Goal: Information Seeking & Learning: Check status

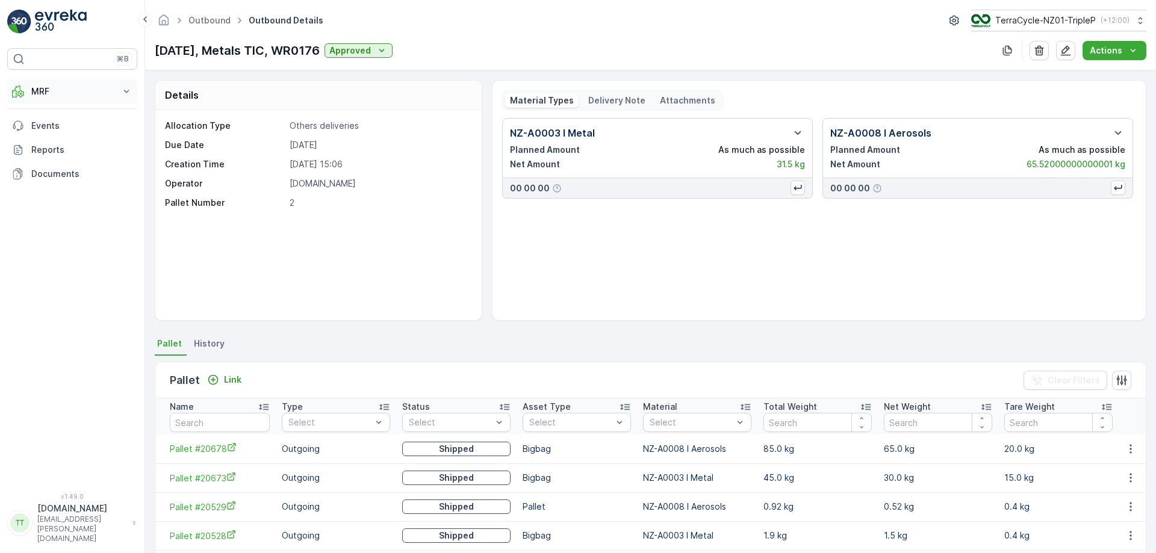
click at [102, 85] on p "MRF" at bounding box center [72, 91] width 82 height 12
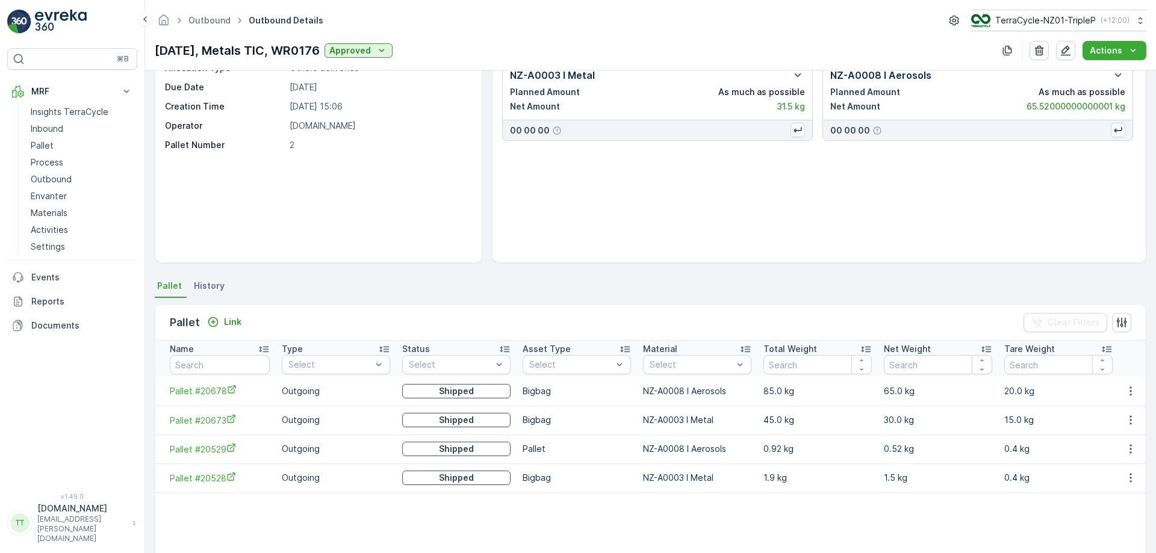
scroll to position [58, 0]
drag, startPoint x: 166, startPoint y: 450, endPoint x: 225, endPoint y: 453, distance: 59.1
click at [225, 453] on td "Pallet #20529" at bounding box center [215, 448] width 120 height 29
copy span "Pallet #20529"
drag, startPoint x: 161, startPoint y: 478, endPoint x: 230, endPoint y: 489, distance: 69.5
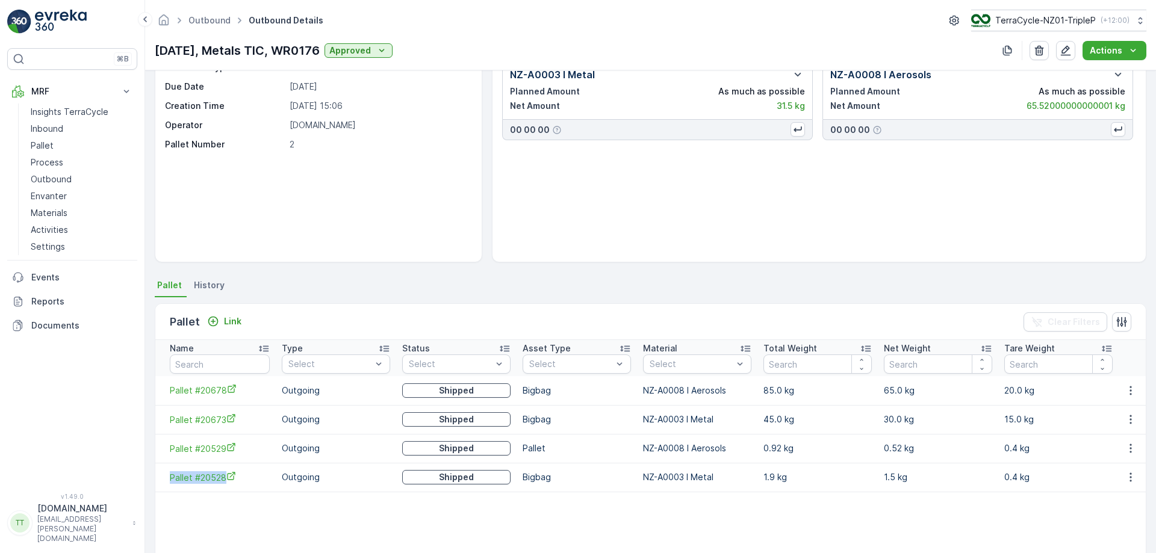
click at [230, 489] on td "Pallet #20528" at bounding box center [215, 477] width 120 height 29
copy span "Pallet #20528"
drag, startPoint x: 163, startPoint y: 386, endPoint x: 223, endPoint y: 395, distance: 60.2
click at [223, 395] on td "Pallet #20678" at bounding box center [215, 390] width 120 height 29
copy span "Pallet #20678"
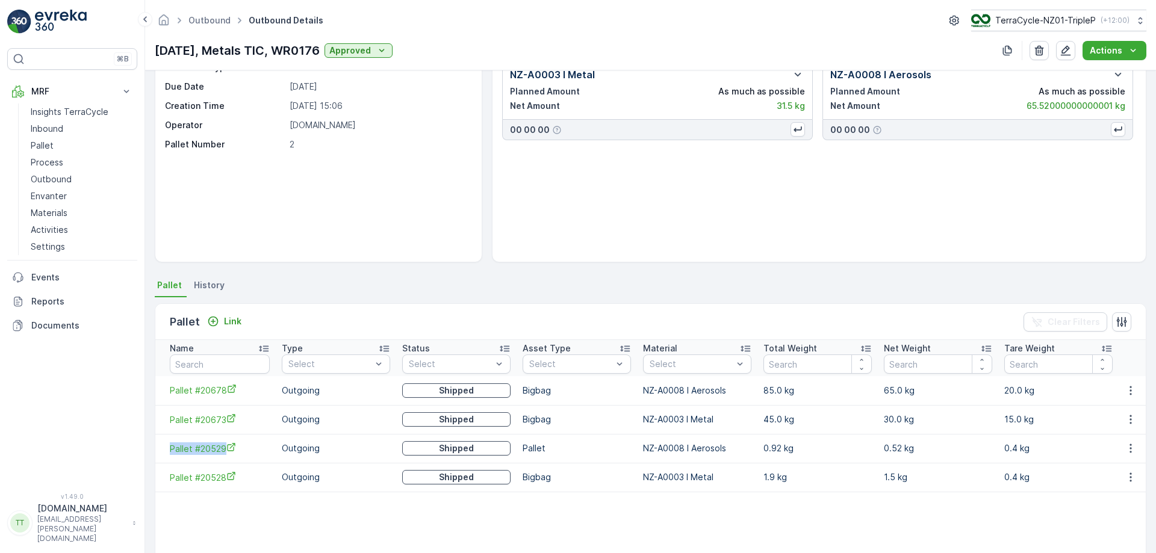
drag, startPoint x: 161, startPoint y: 447, endPoint x: 225, endPoint y: 455, distance: 64.4
click at [225, 455] on td "Pallet #20529" at bounding box center [215, 448] width 120 height 29
copy span "Pallet #20529"
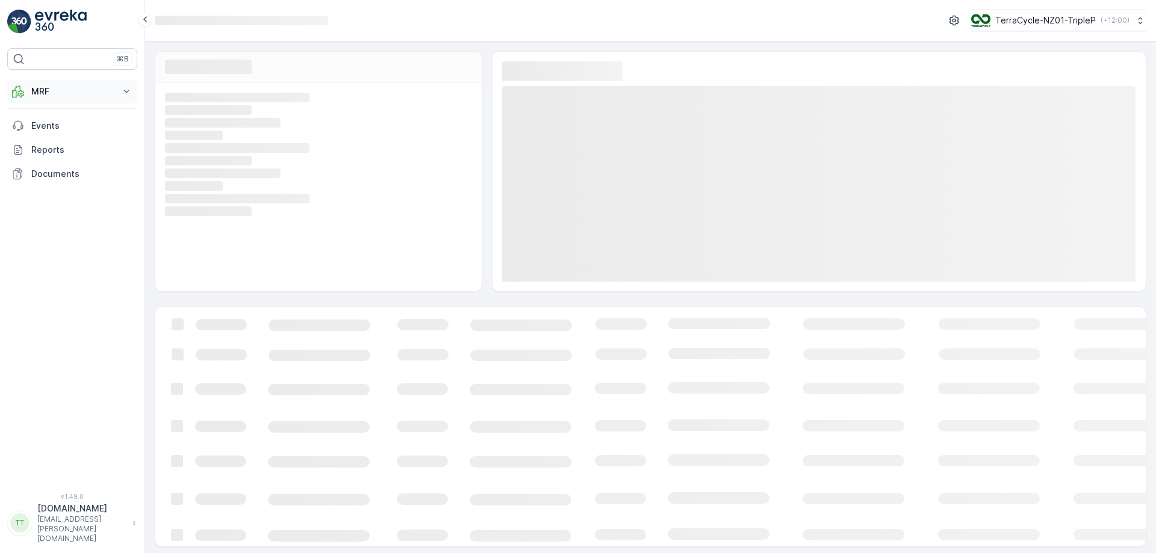
click at [76, 88] on p "MRF" at bounding box center [72, 91] width 82 height 12
click at [57, 163] on p "Process" at bounding box center [47, 162] width 33 height 12
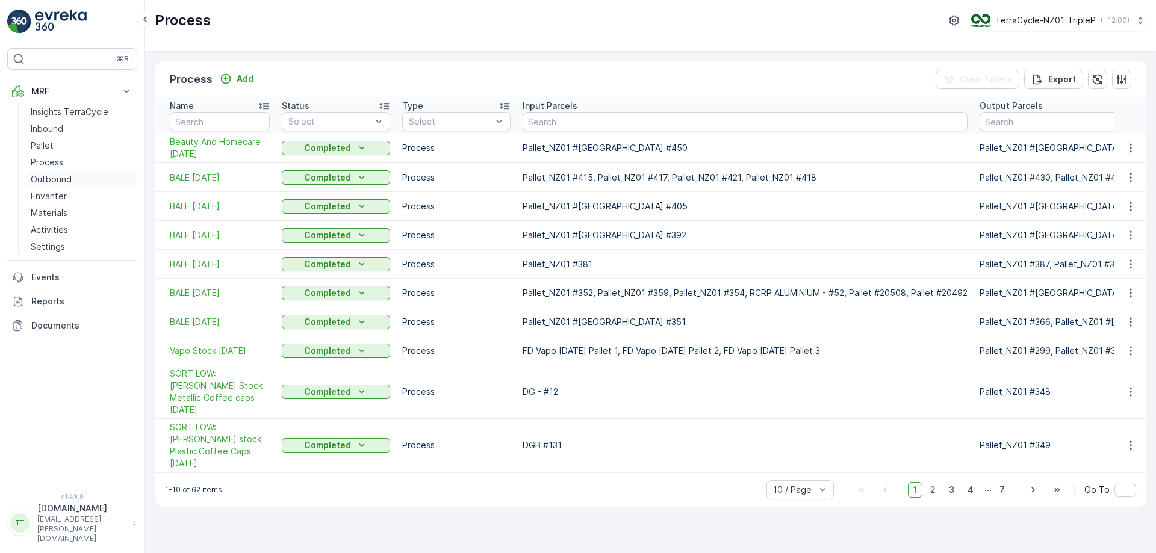
click at [59, 183] on p "Outbound" at bounding box center [51, 179] width 41 height 12
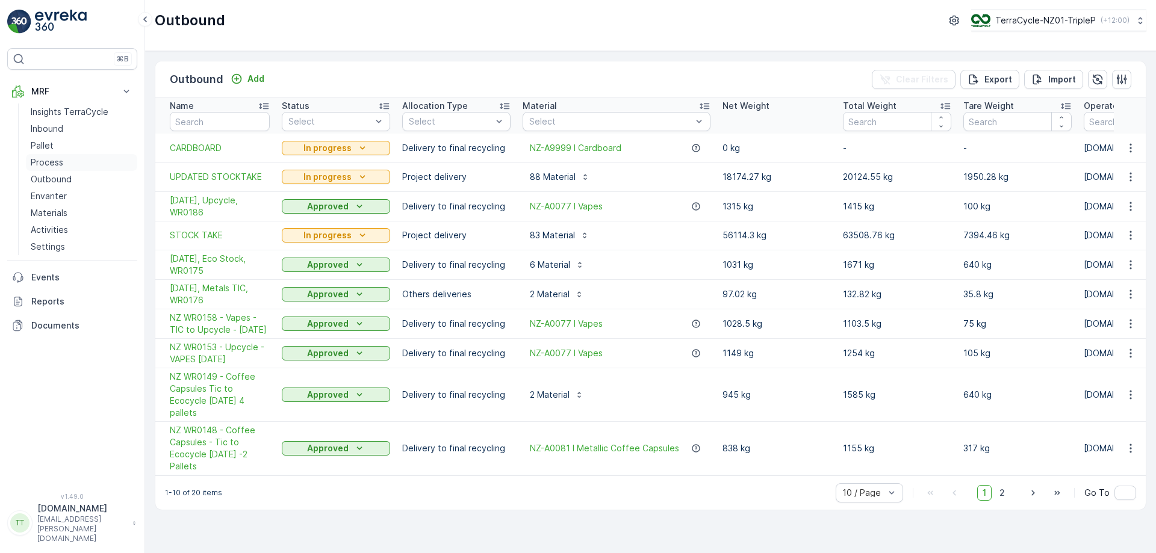
click at [47, 161] on p "Process" at bounding box center [47, 162] width 33 height 12
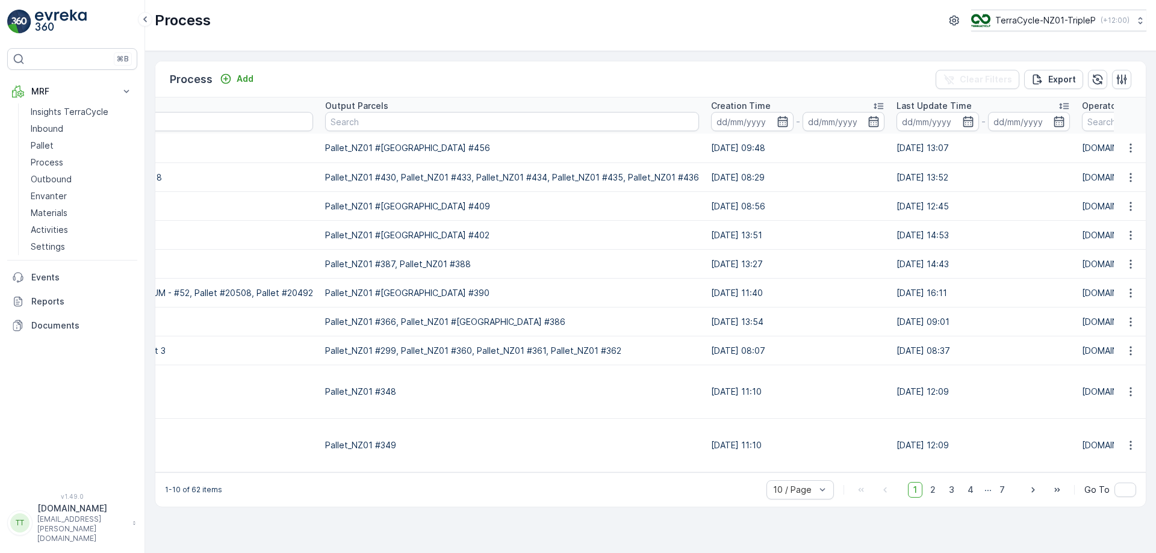
scroll to position [0, 657]
click at [423, 123] on input "text" at bounding box center [510, 121] width 374 height 19
paste input "Pallet #20529"
type input "Pallet #20529"
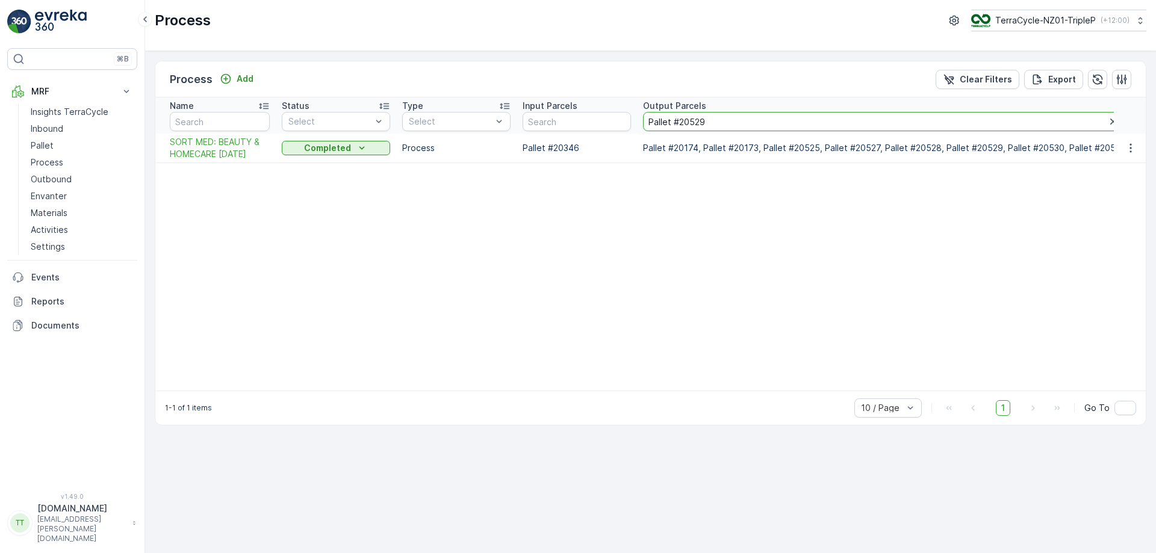
click at [683, 119] on input "Pallet #20529" at bounding box center [884, 121] width 483 height 19
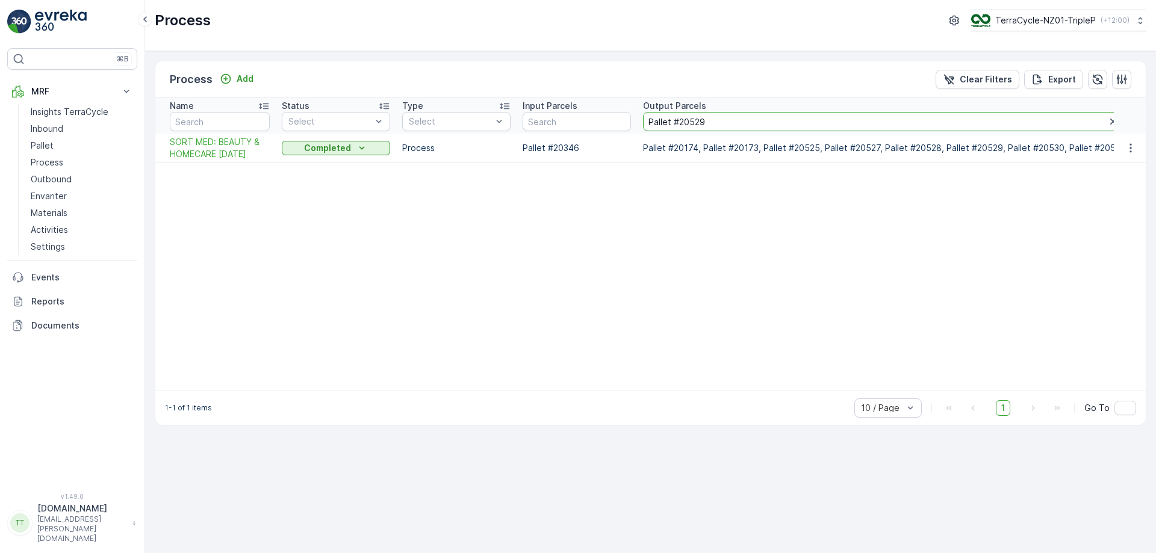
click at [683, 119] on input "Pallet #20529" at bounding box center [884, 121] width 483 height 19
paste input "8"
type input "Pallet #20528"
click at [689, 120] on input "Pallet #20528" at bounding box center [884, 121] width 483 height 19
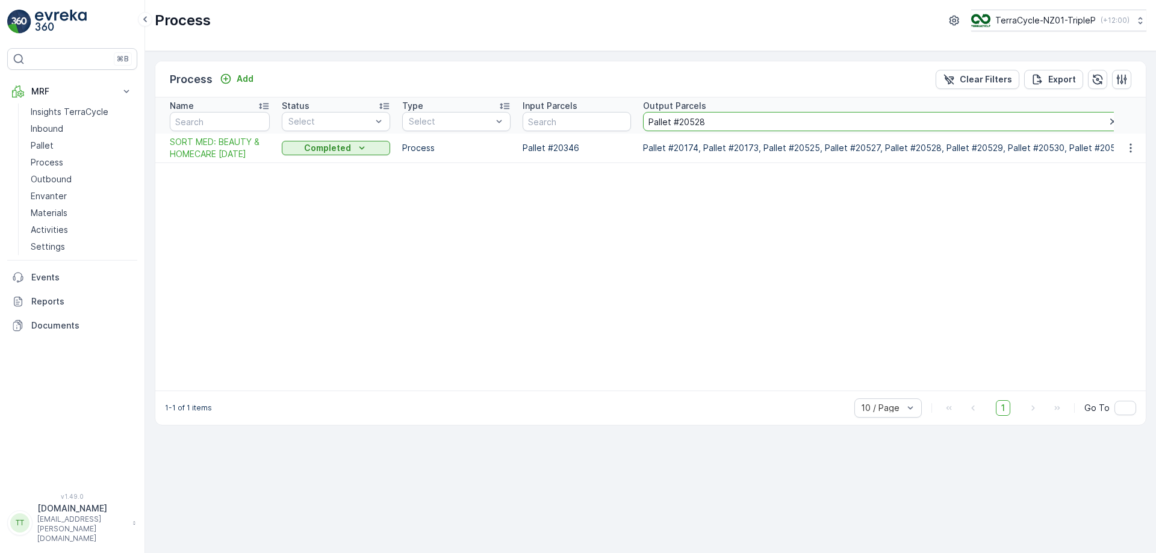
paste input "Pallet #2067"
type input "Pallet #Pallet #20678"
click at [683, 124] on input "Pallet #Pallet #20678" at bounding box center [884, 121] width 483 height 19
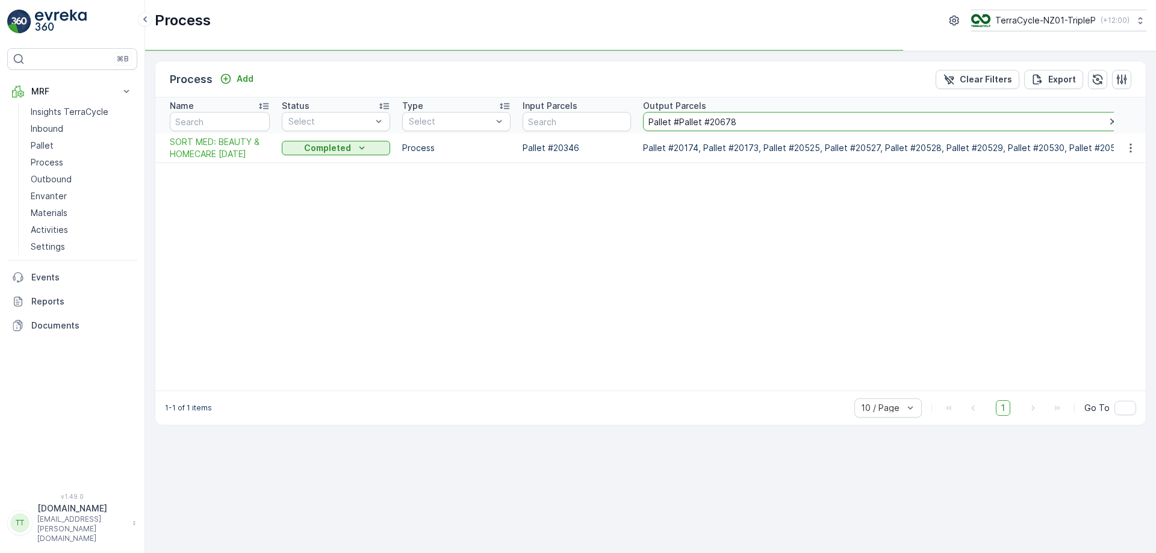
type input "Pallet #20678"
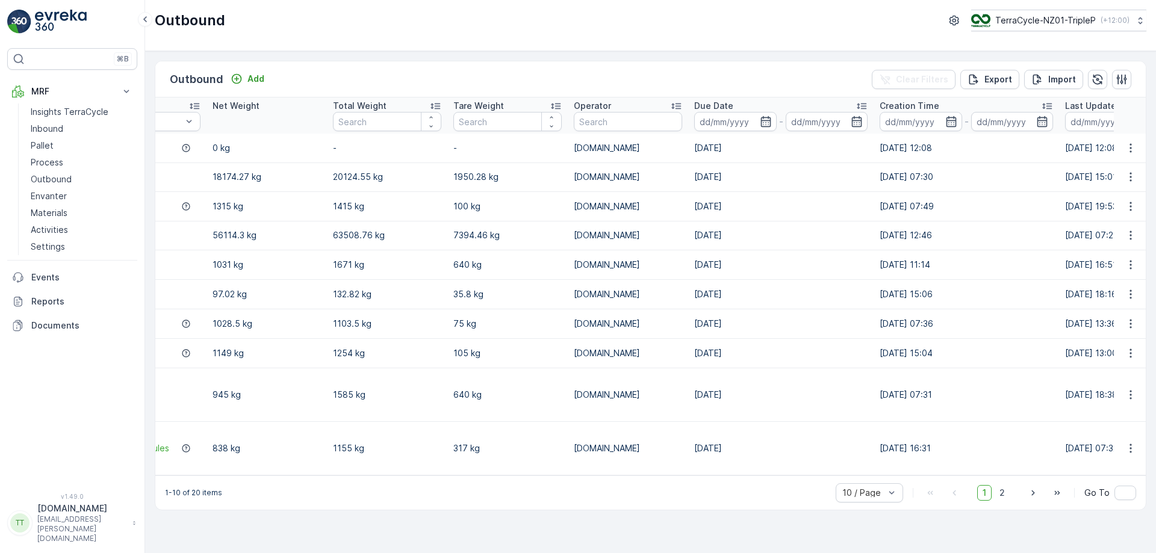
scroll to position [0, 759]
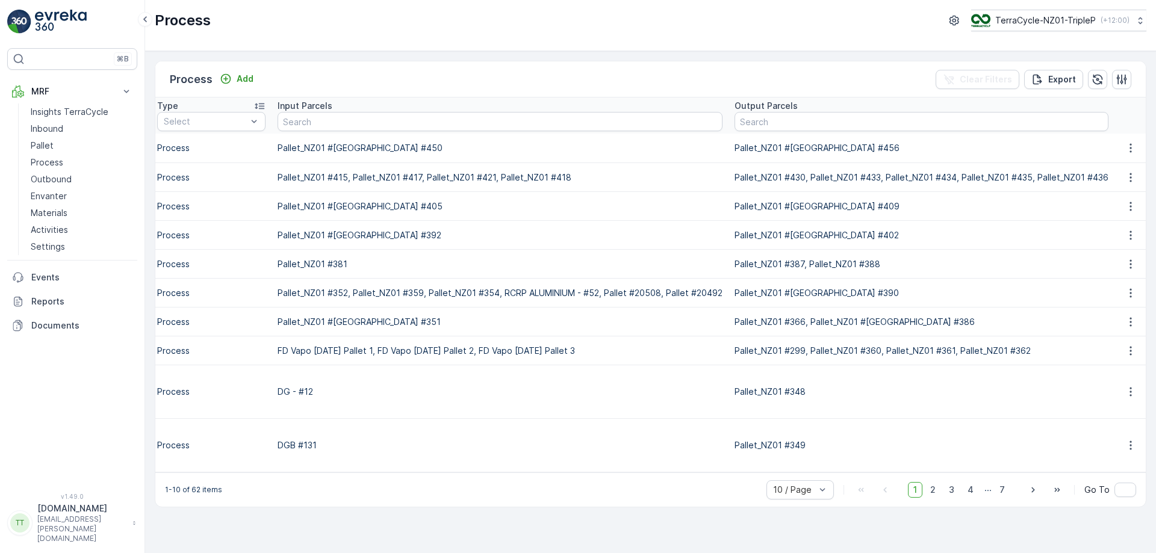
scroll to position [0, 248]
click at [882, 120] on input "text" at bounding box center [918, 121] width 374 height 19
paste input "Pallet #20529"
type input "Pallet #20529"
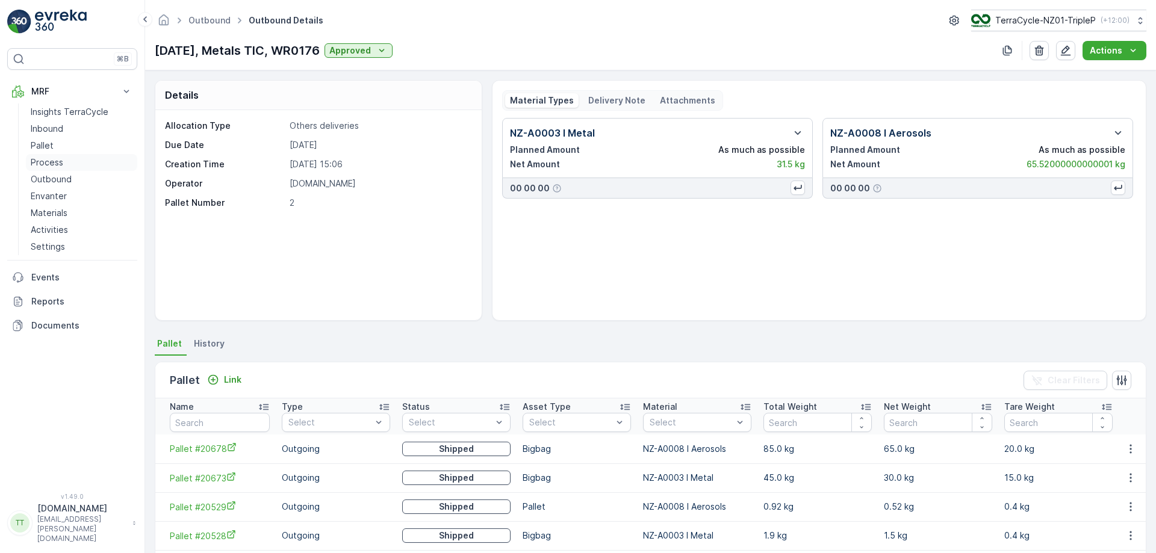
click at [63, 158] on link "Process" at bounding box center [81, 162] width 111 height 17
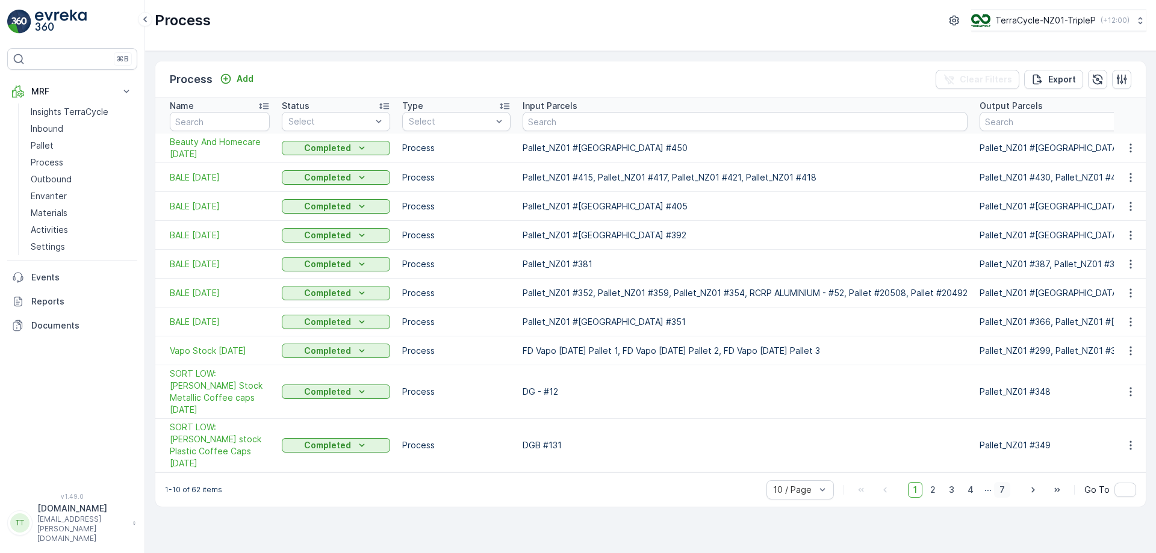
click at [1003, 482] on span "7" at bounding box center [1002, 490] width 16 height 16
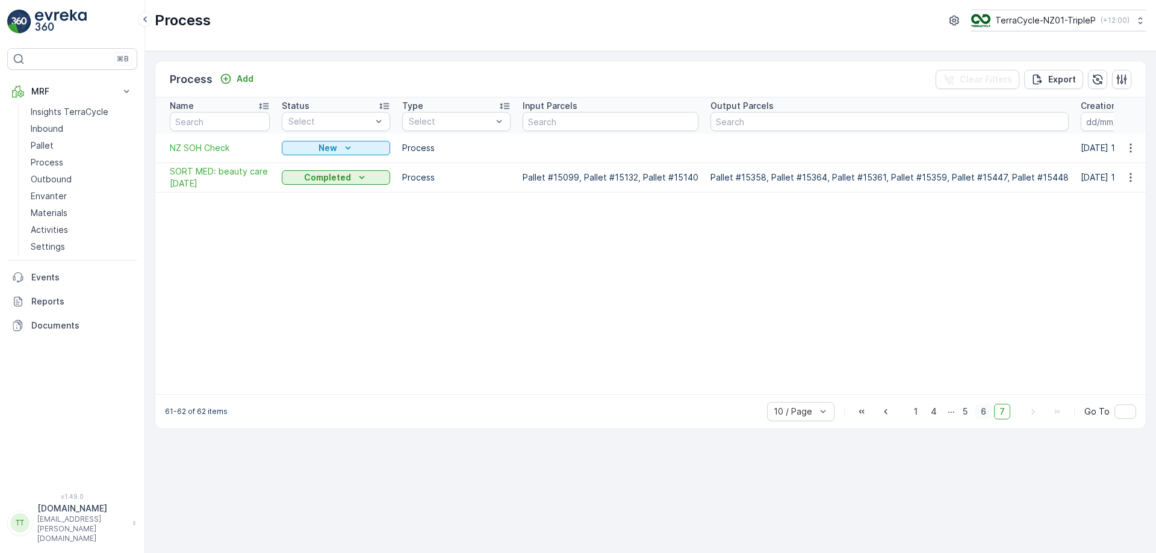
click at [983, 420] on span "6" at bounding box center [983, 412] width 16 height 16
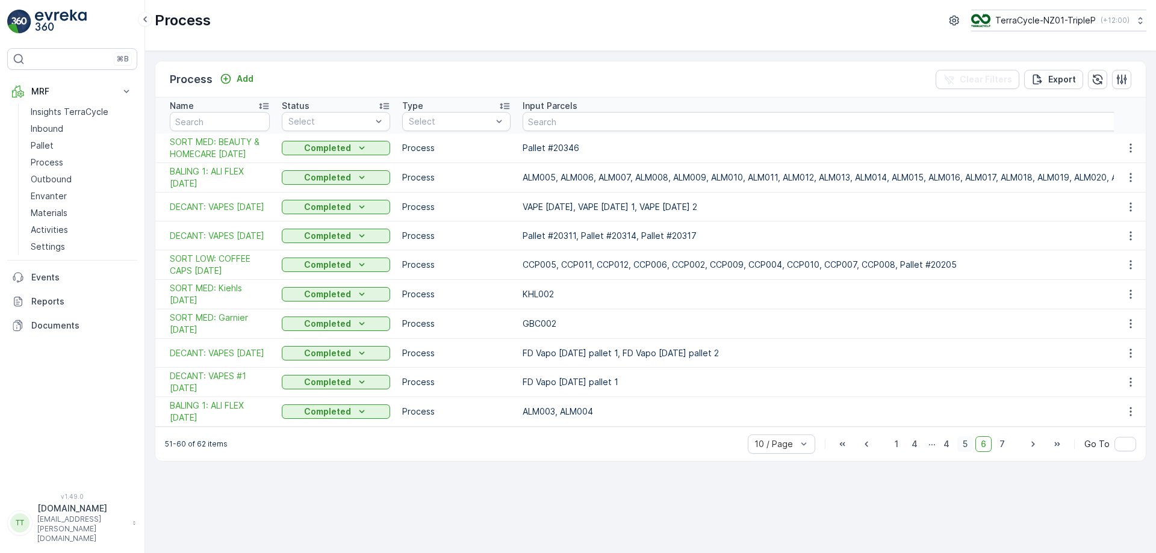
click at [967, 451] on span "5" at bounding box center [965, 444] width 16 height 16
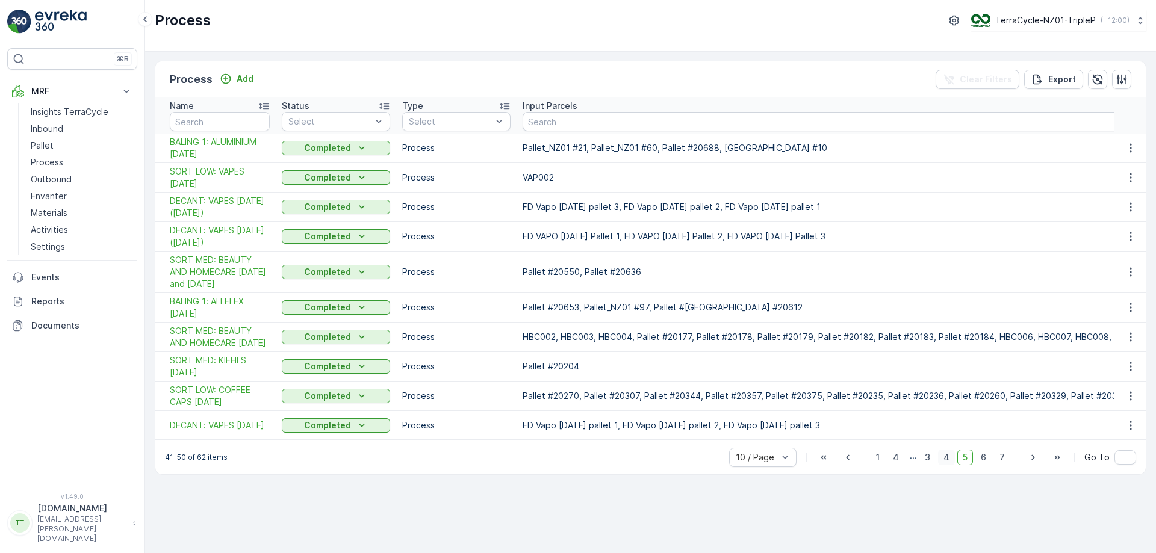
click at [950, 465] on span "4" at bounding box center [946, 458] width 17 height 16
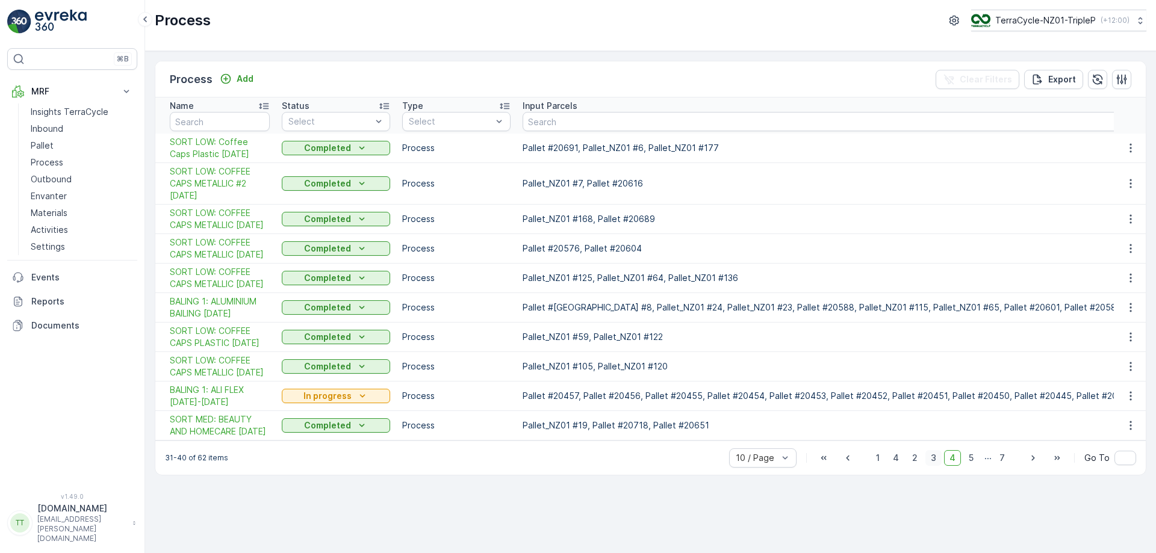
click at [935, 466] on span "3" at bounding box center [933, 458] width 16 height 16
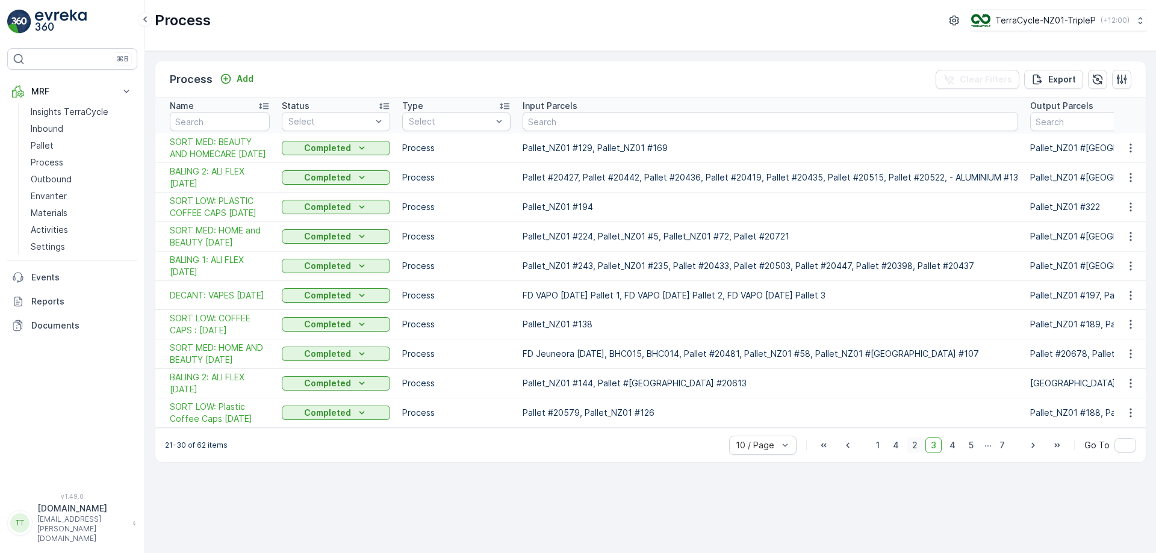
click at [913, 453] on span "2" at bounding box center [914, 446] width 16 height 16
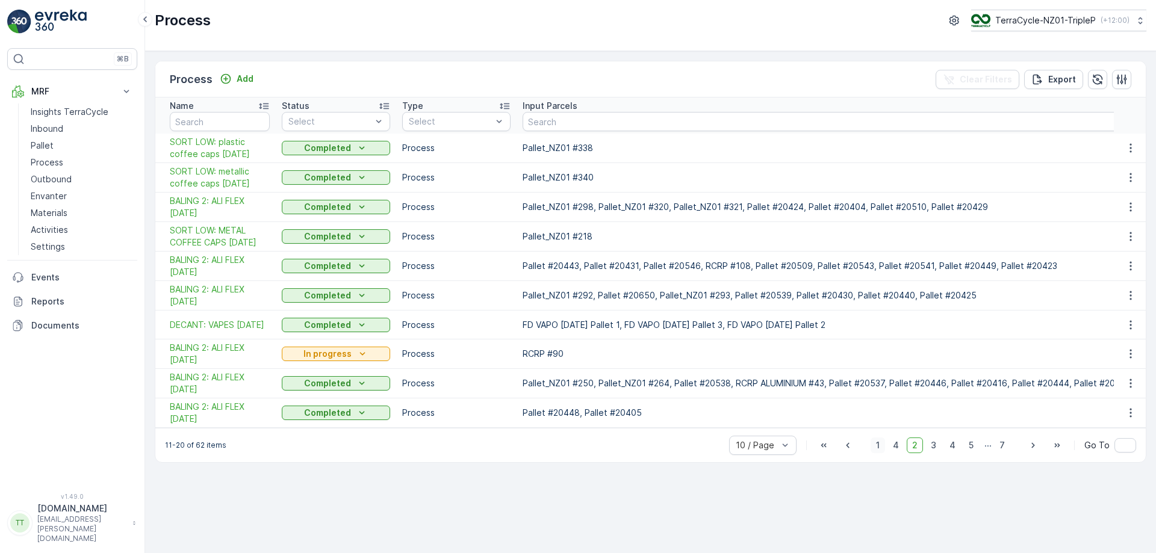
click at [885, 452] on span "1" at bounding box center [877, 446] width 14 height 16
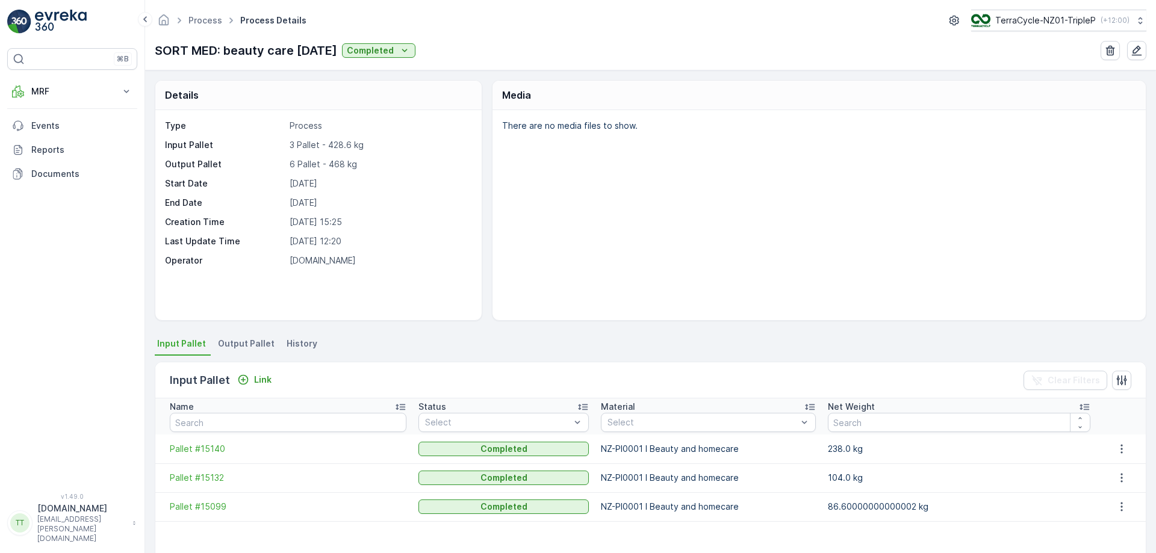
click at [257, 348] on span "Output Pallet" at bounding box center [246, 344] width 57 height 12
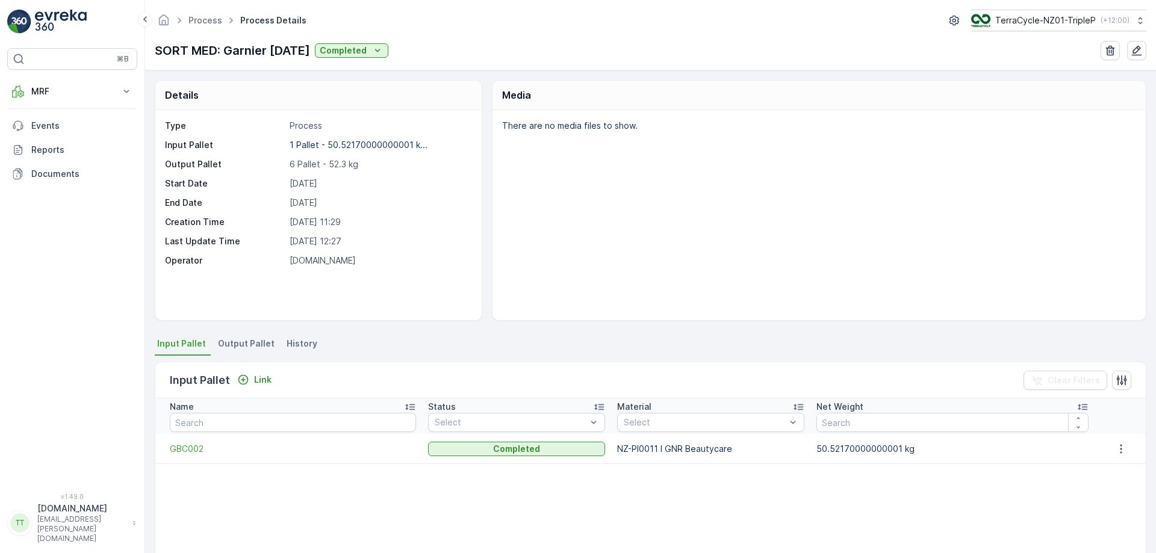
click at [253, 342] on span "Output Pallet" at bounding box center [246, 344] width 57 height 12
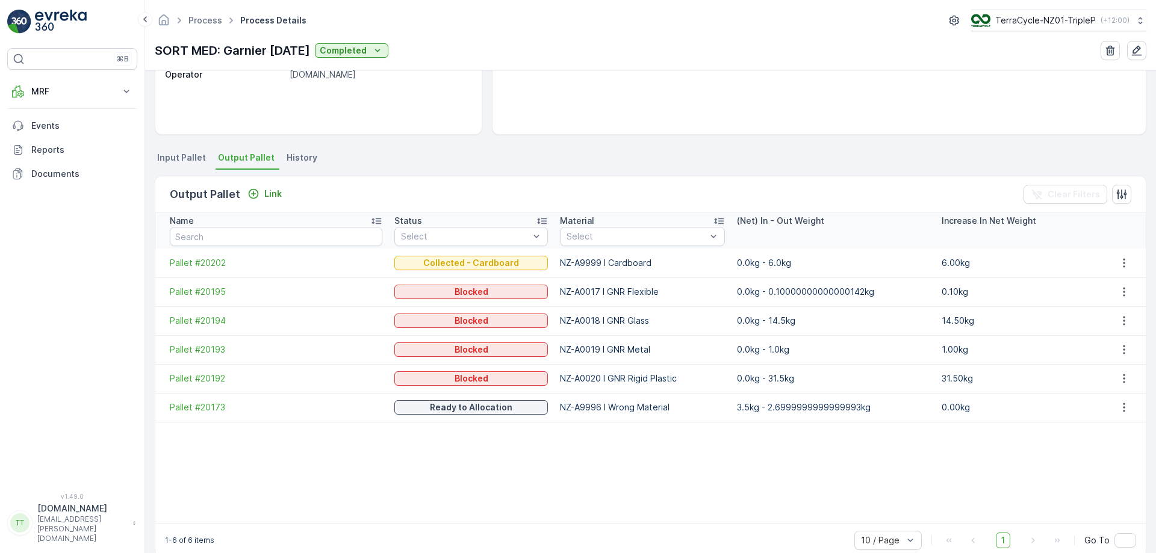
scroll to position [187, 0]
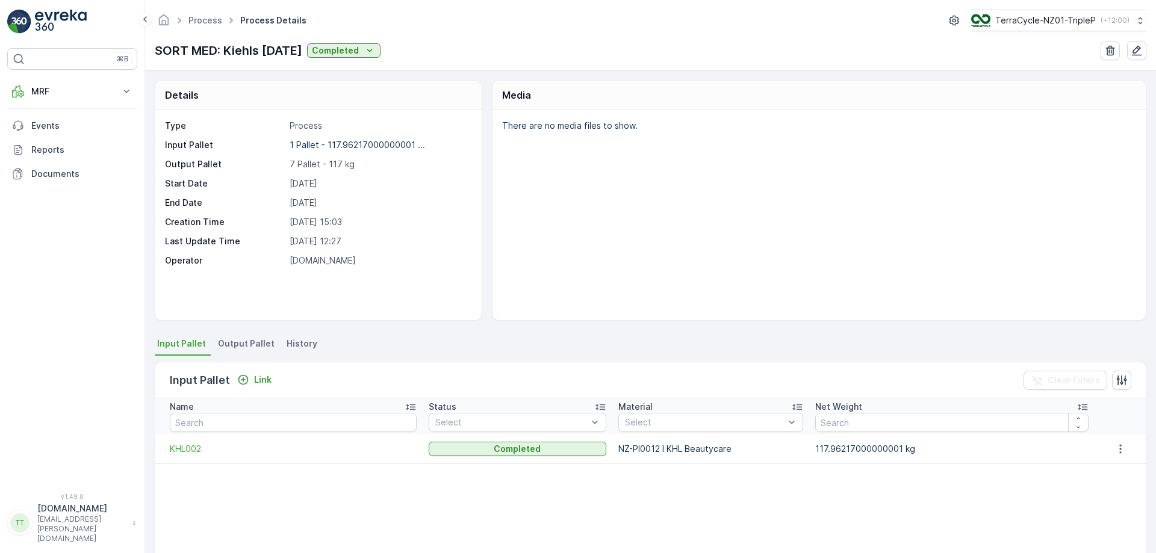
click at [247, 348] on span "Output Pallet" at bounding box center [246, 344] width 57 height 12
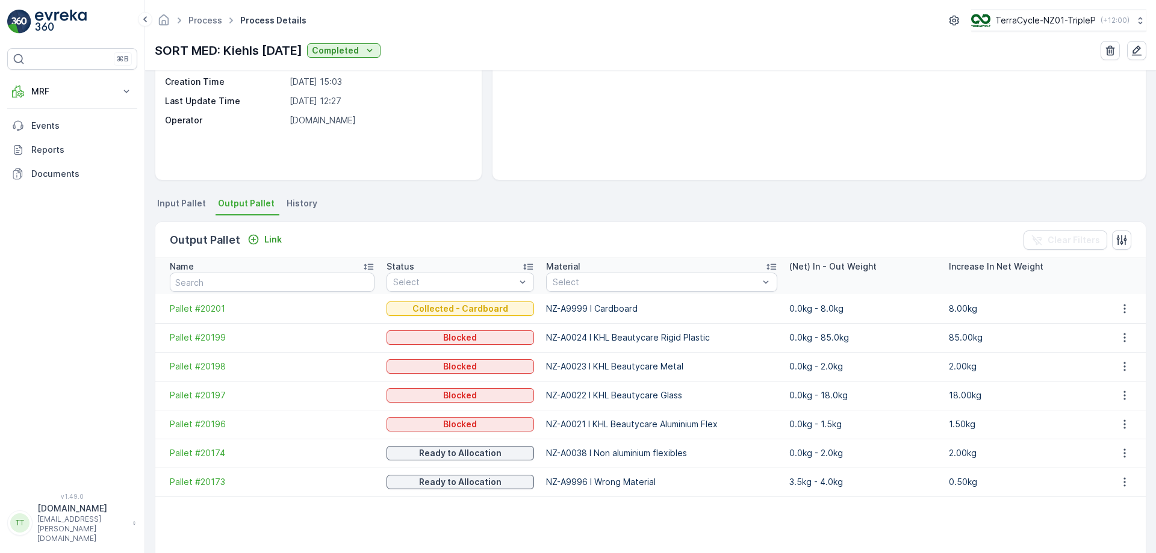
scroll to position [146, 0]
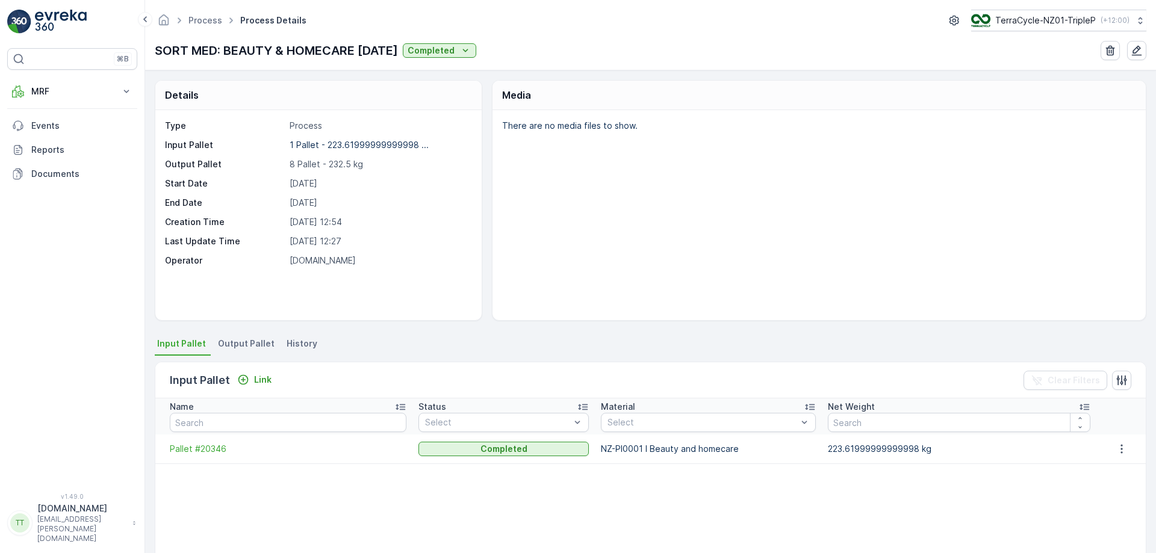
click at [244, 350] on li "Output Pallet" at bounding box center [247, 345] width 64 height 20
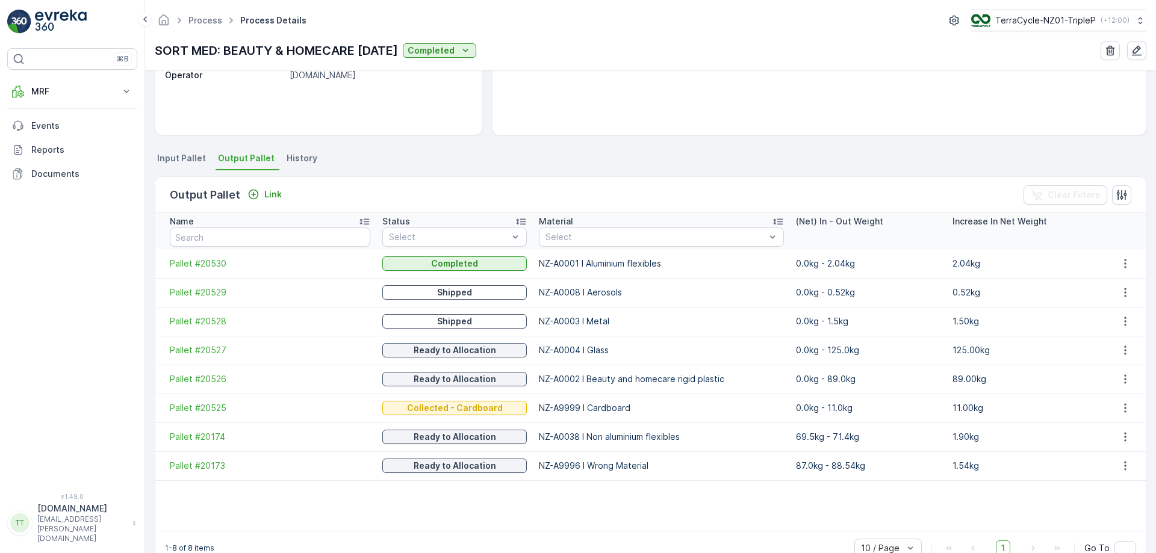
scroll to position [188, 0]
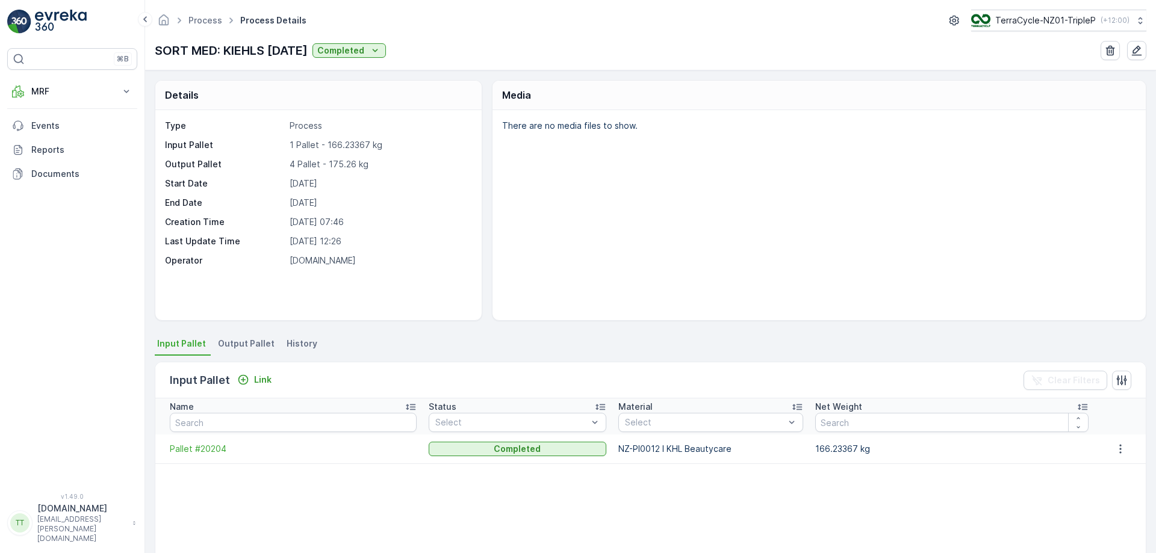
click at [252, 342] on span "Output Pallet" at bounding box center [246, 344] width 57 height 12
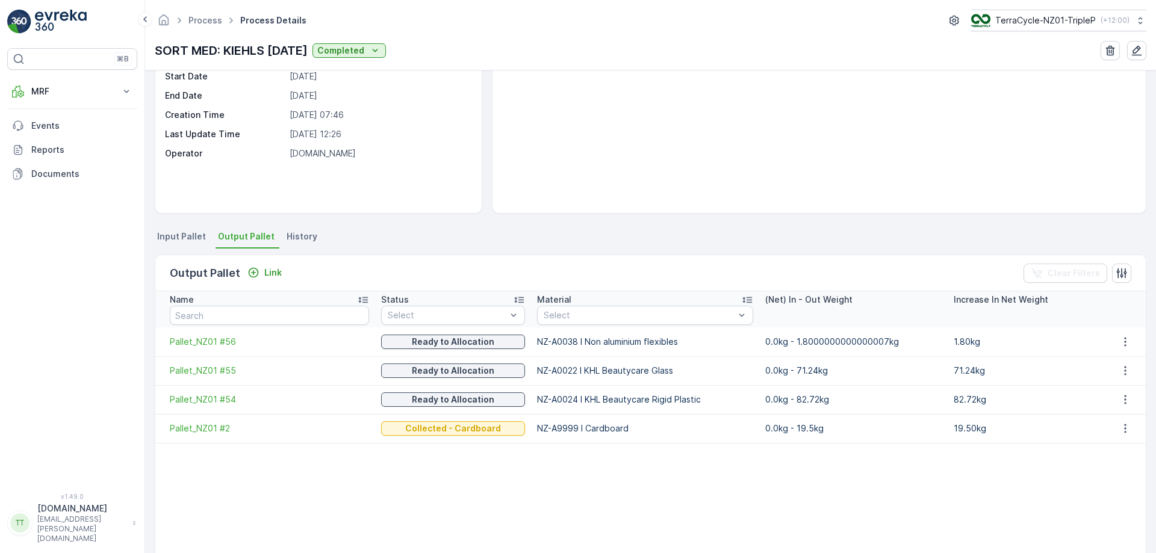
scroll to position [108, 0]
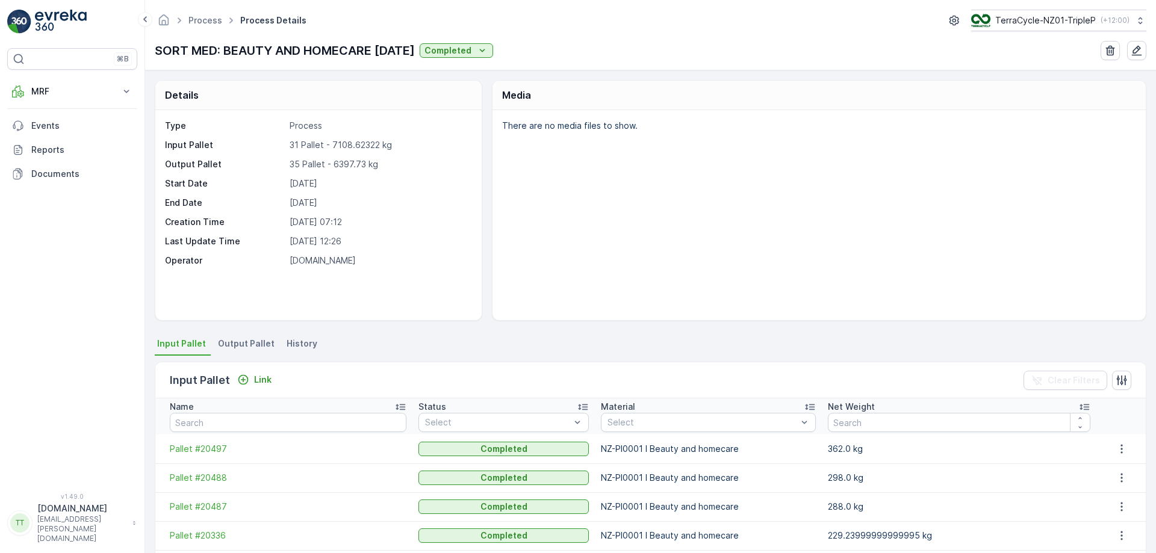
click at [250, 338] on span "Output Pallet" at bounding box center [246, 344] width 57 height 12
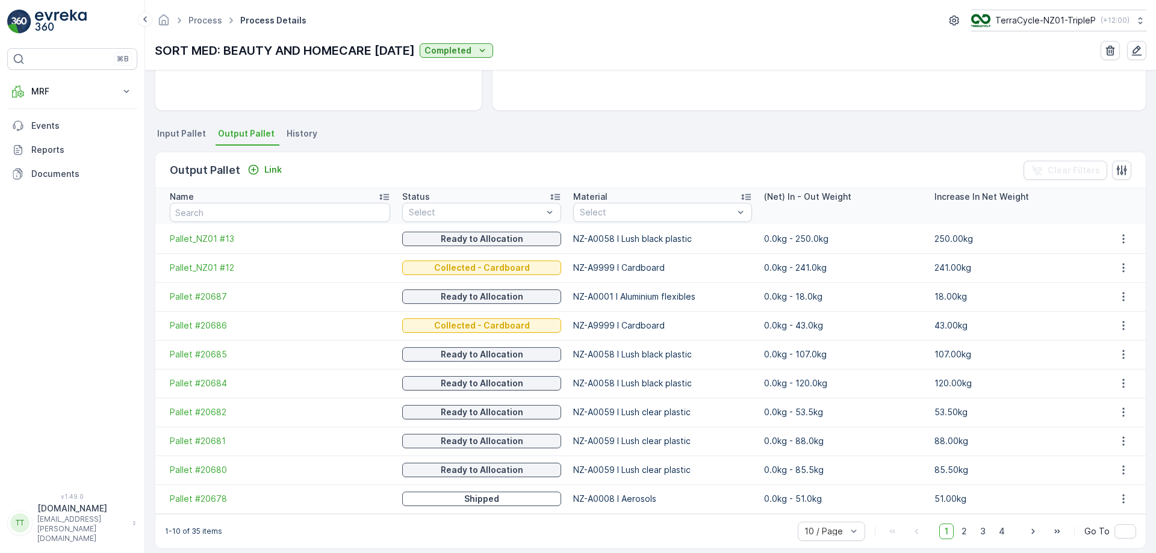
scroll to position [221, 0]
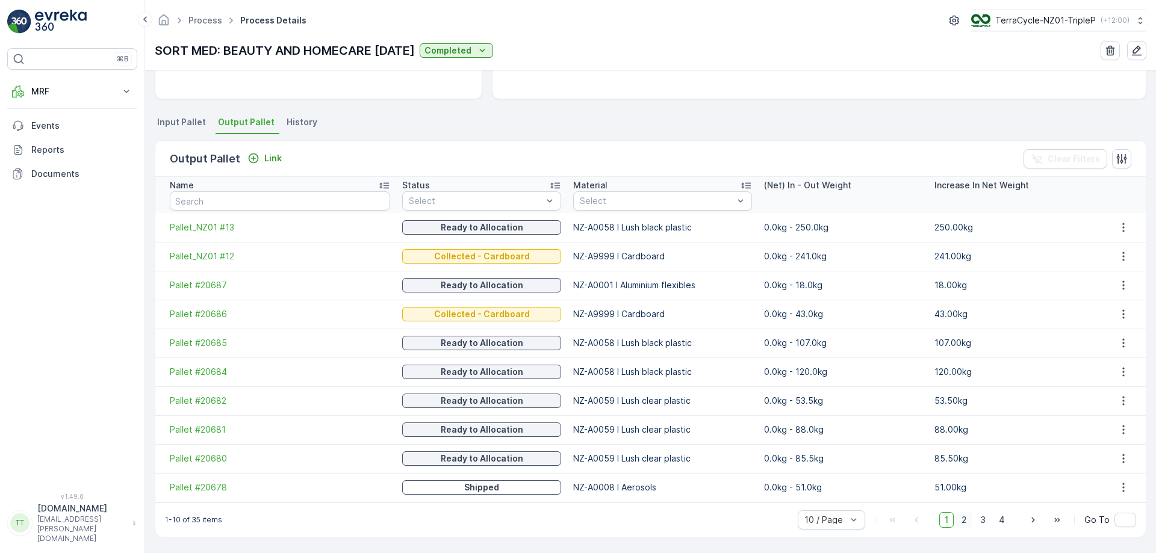
click at [961, 521] on span "2" at bounding box center [964, 520] width 16 height 16
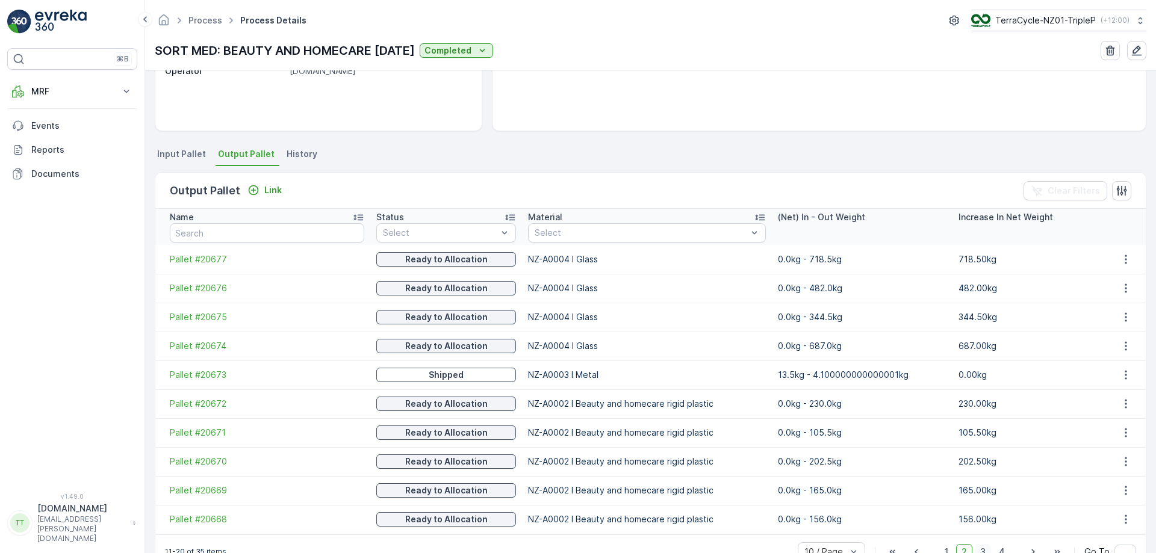
scroll to position [221, 0]
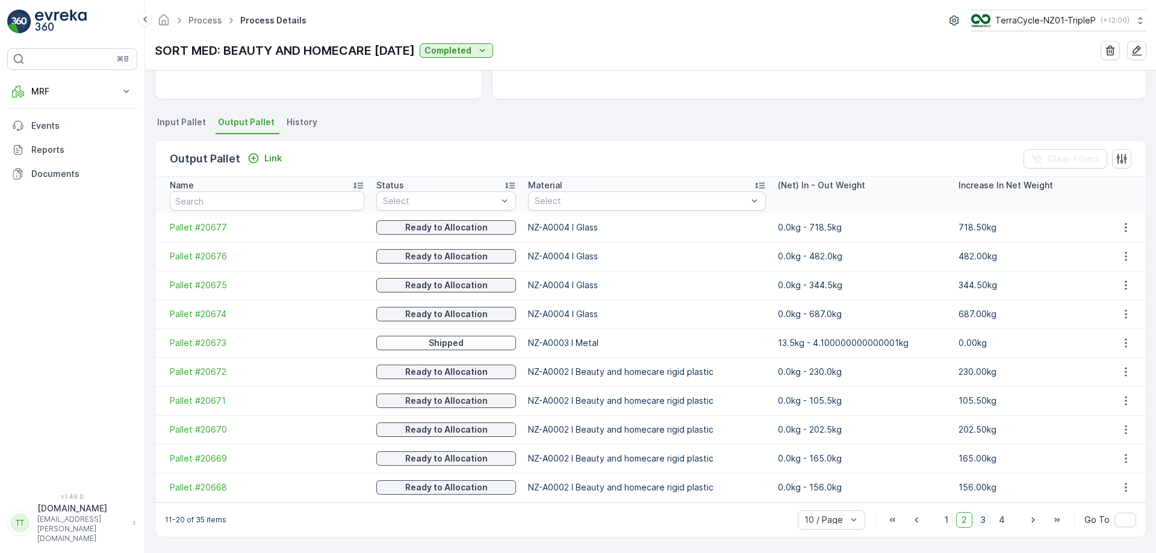
click at [983, 524] on span "3" at bounding box center [982, 520] width 16 height 16
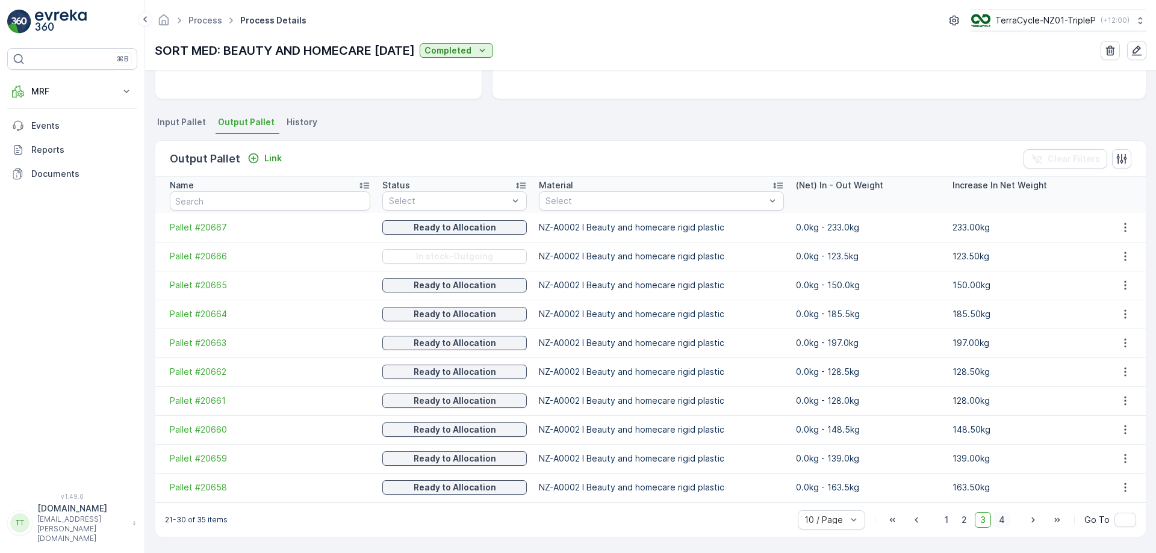
click at [999, 516] on span "4" at bounding box center [1001, 520] width 17 height 16
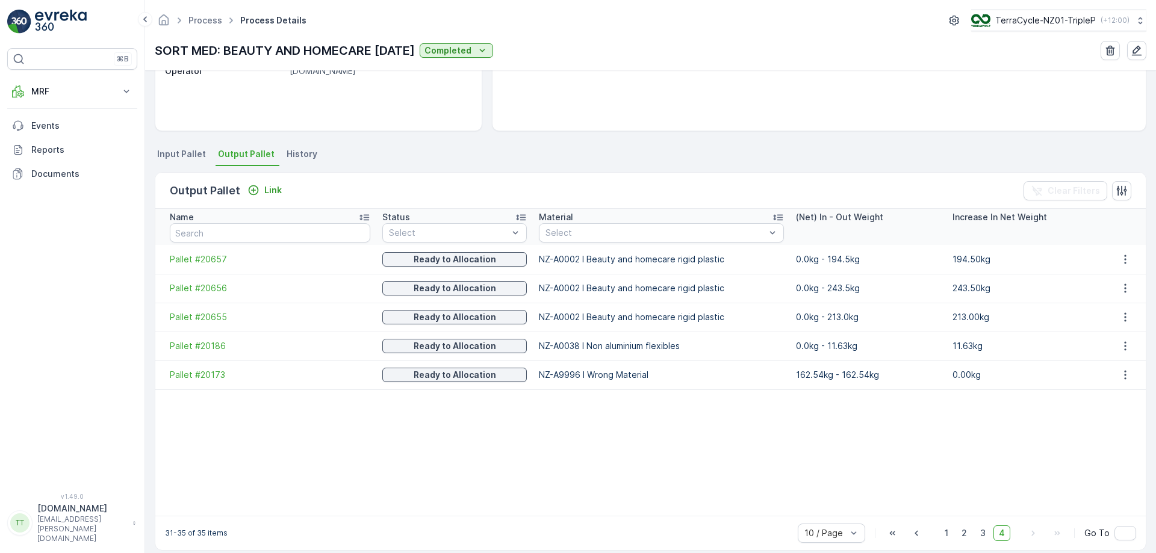
scroll to position [203, 0]
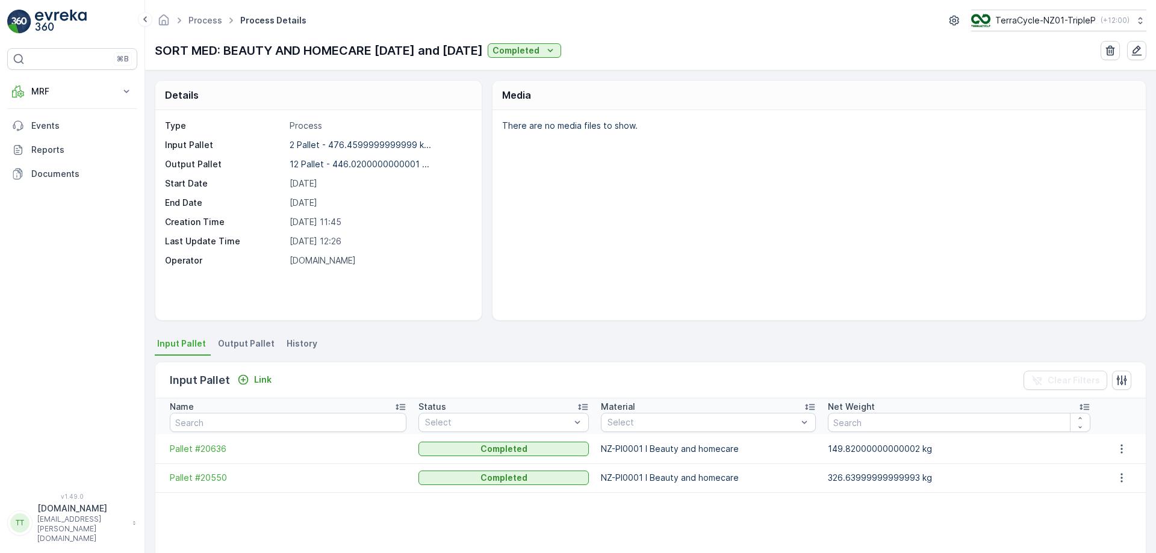
click at [243, 347] on span "Output Pallet" at bounding box center [246, 344] width 57 height 12
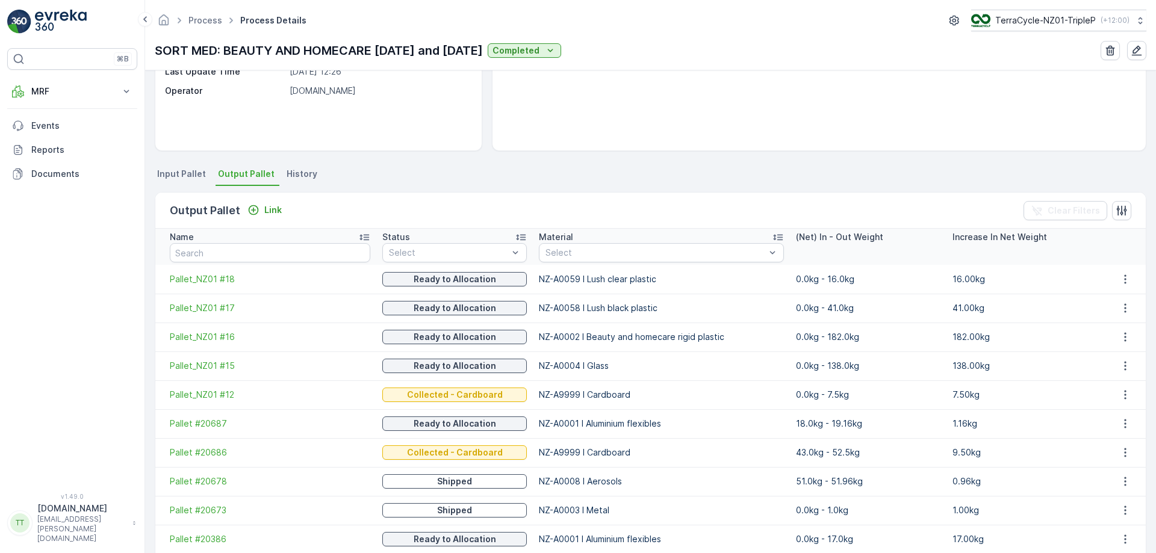
scroll to position [221, 0]
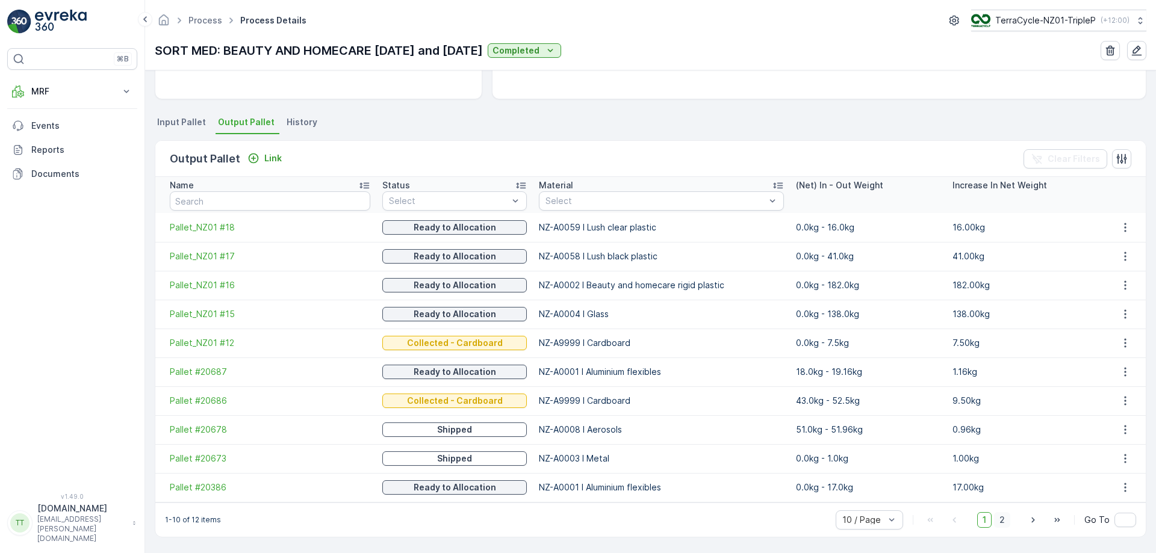
click at [999, 522] on span "2" at bounding box center [1002, 520] width 16 height 16
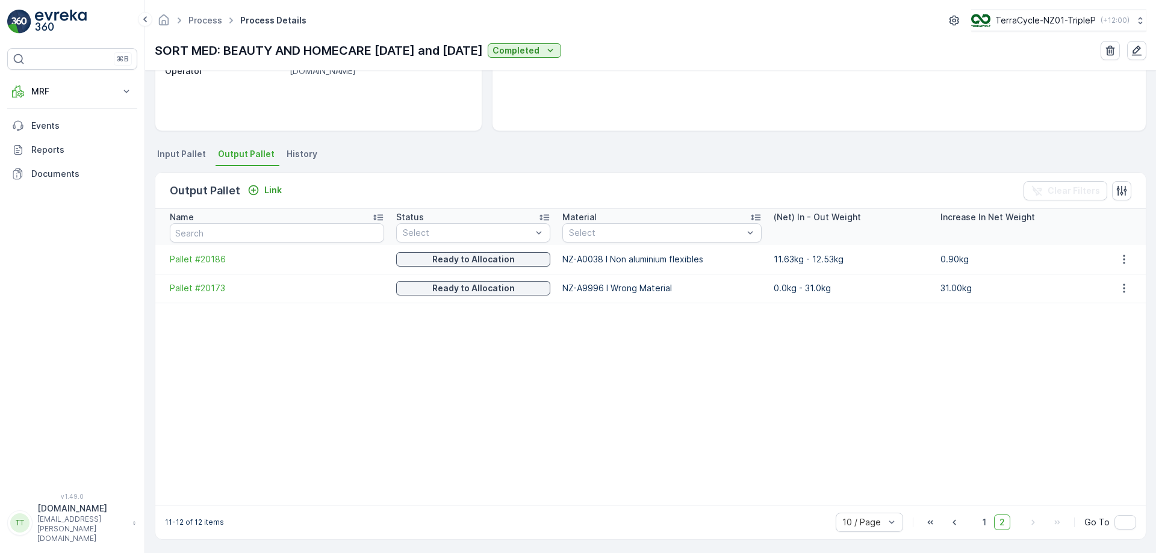
scroll to position [192, 0]
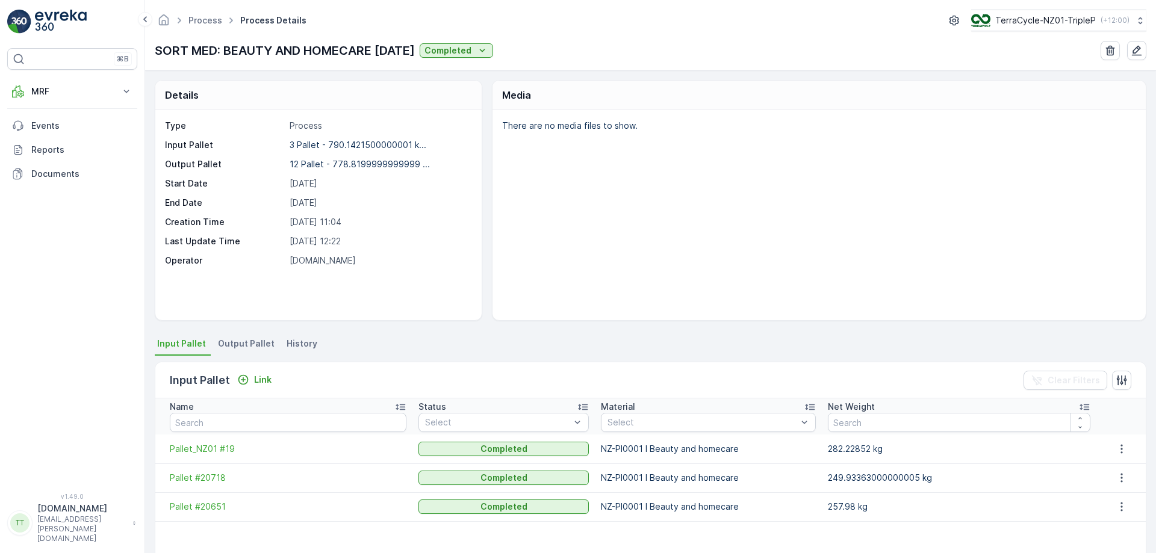
click at [242, 354] on li "Output Pallet" at bounding box center [247, 345] width 64 height 20
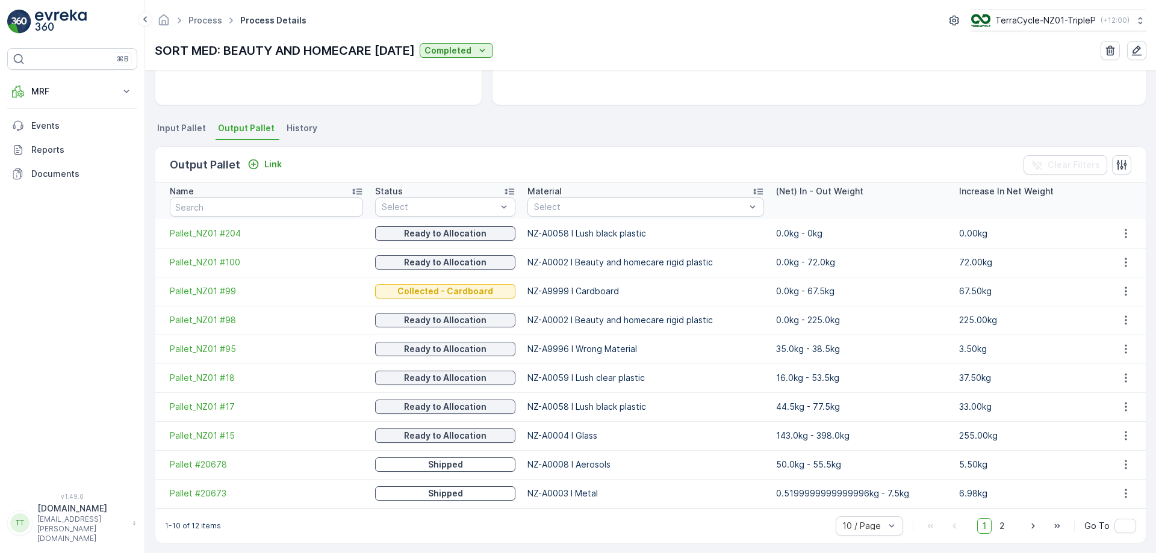
scroll to position [221, 0]
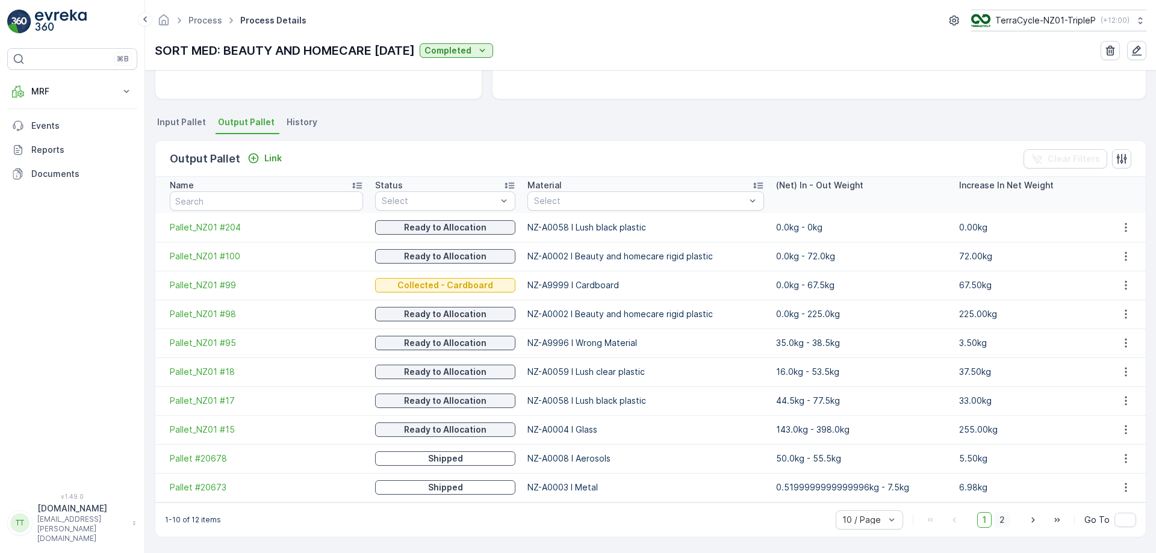
click at [1008, 519] on span "2" at bounding box center [1002, 520] width 16 height 16
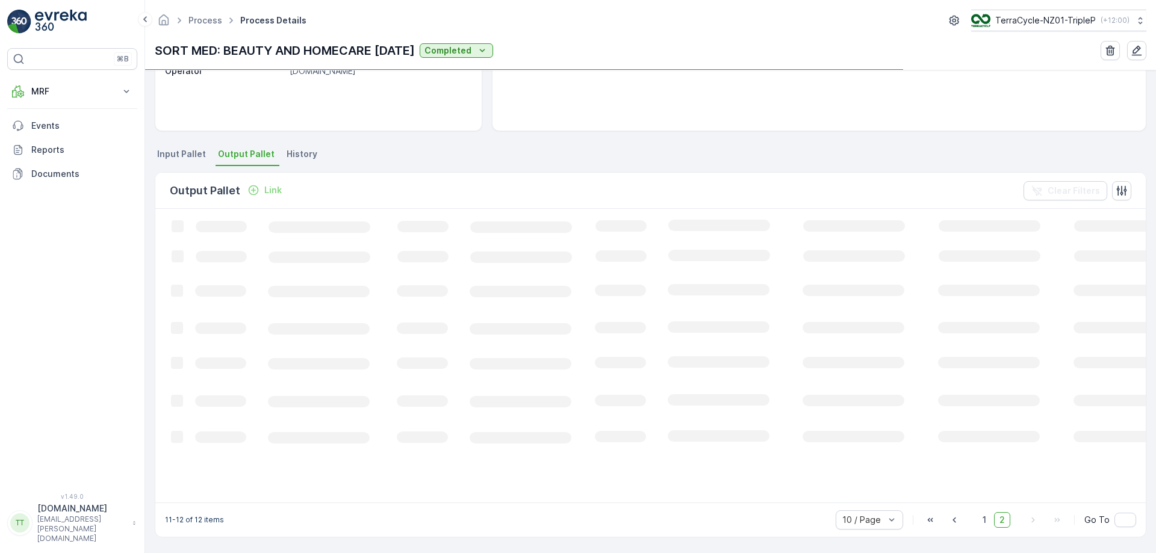
scroll to position [192, 0]
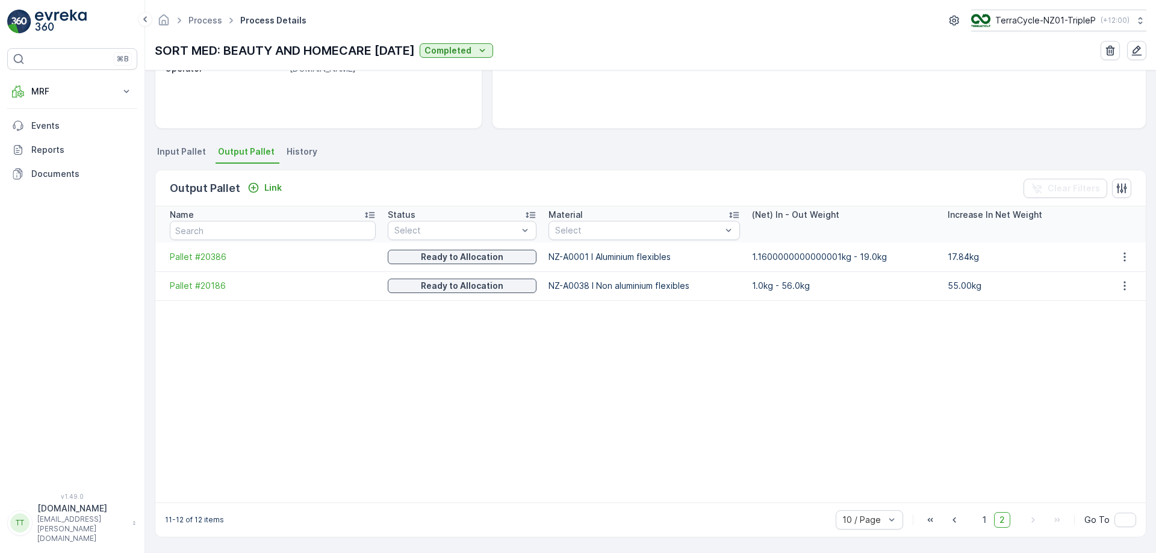
click at [831, 427] on table "Name Status Select Material Select (Net) In - Out Weight Increase In Net Weight…" at bounding box center [650, 354] width 990 height 296
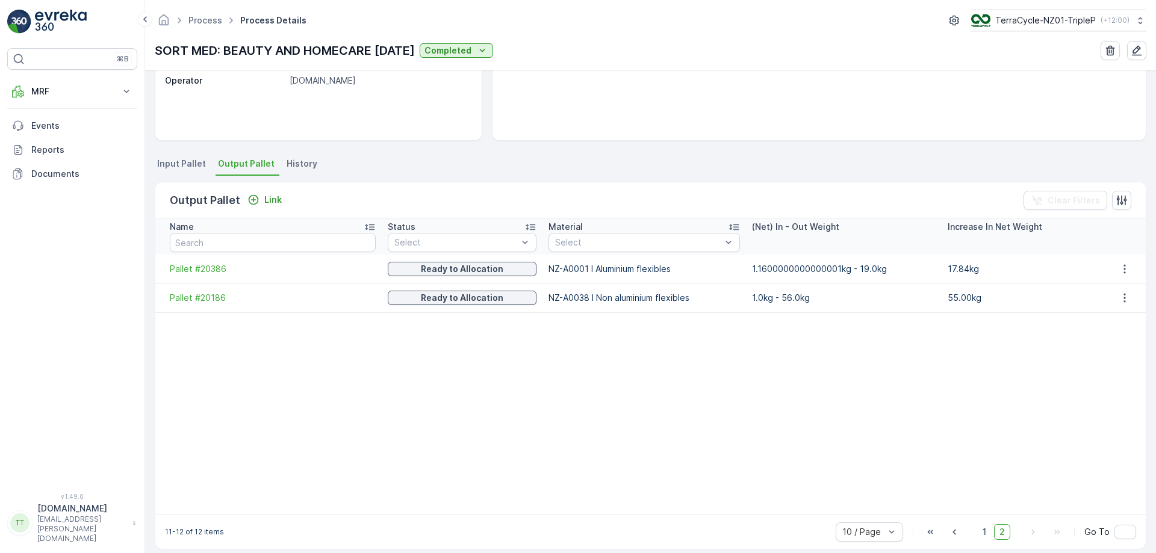
scroll to position [178, 0]
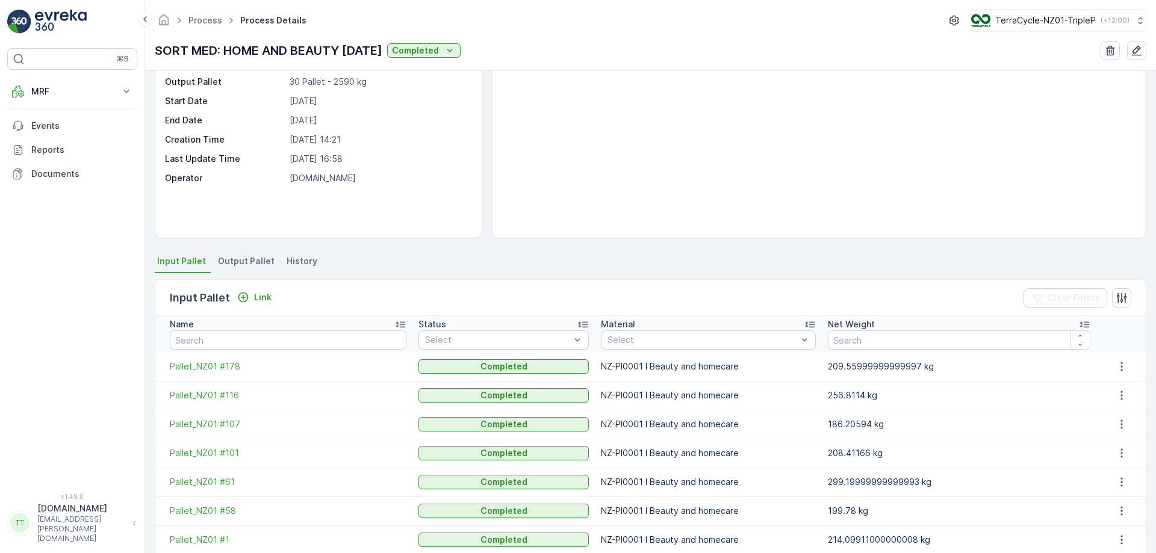
scroll to position [84, 0]
click at [240, 258] on span "Output Pallet" at bounding box center [246, 259] width 57 height 12
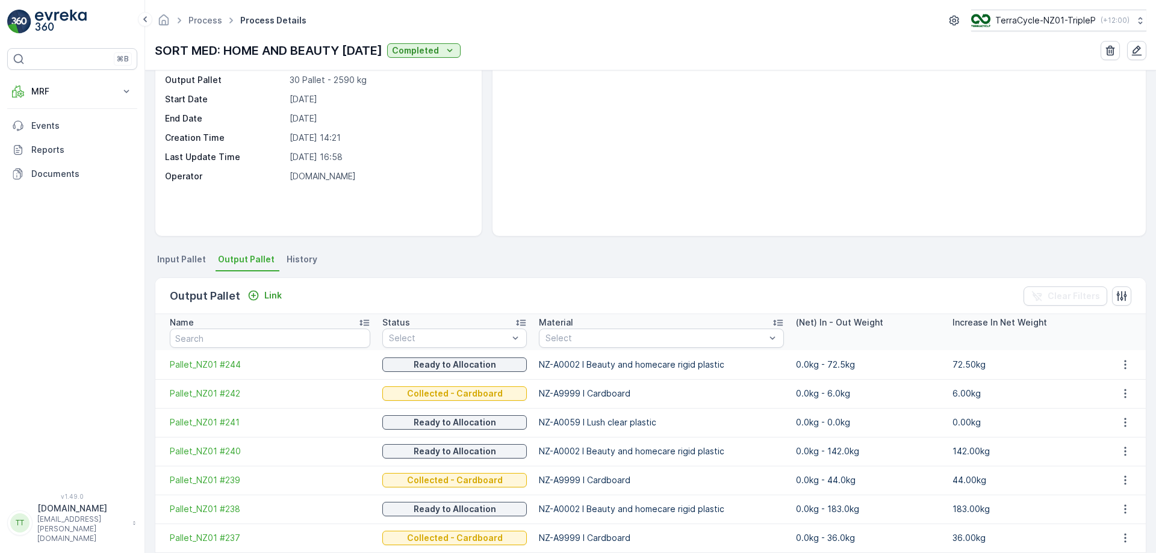
scroll to position [221, 0]
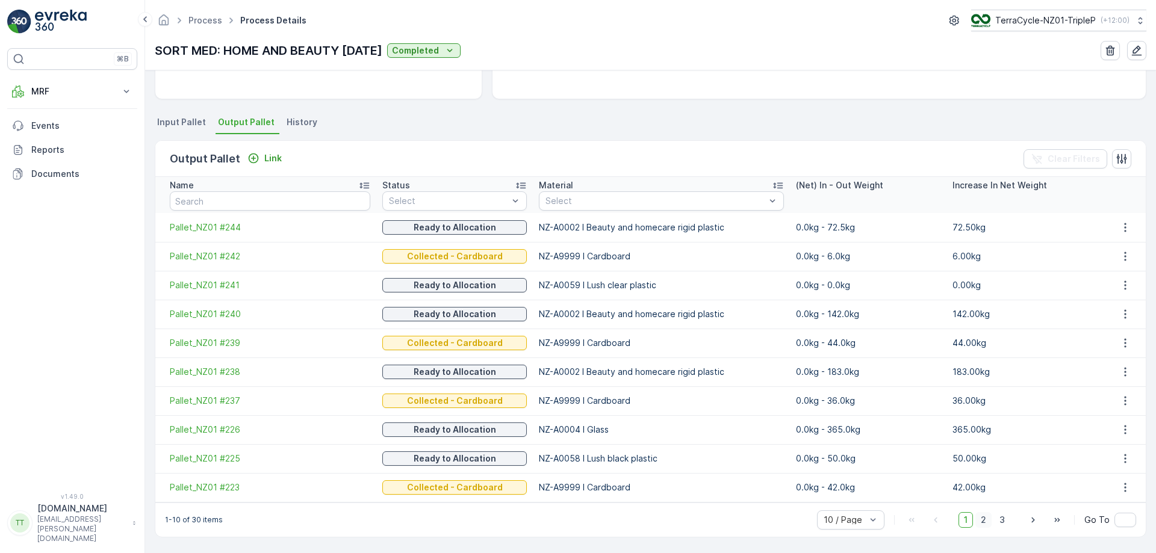
click at [985, 516] on span "2" at bounding box center [983, 520] width 16 height 16
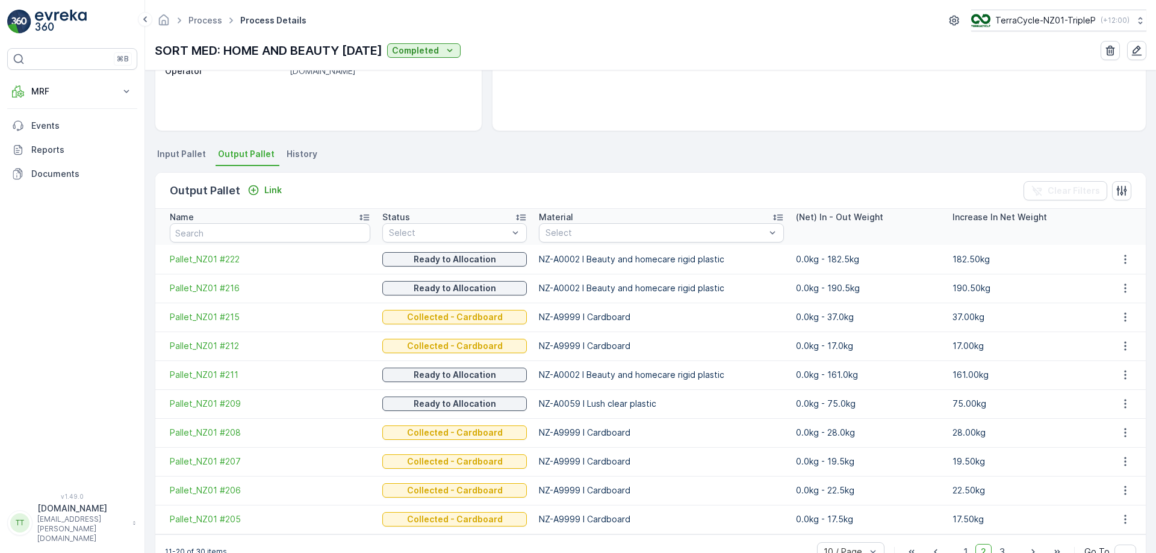
scroll to position [221, 0]
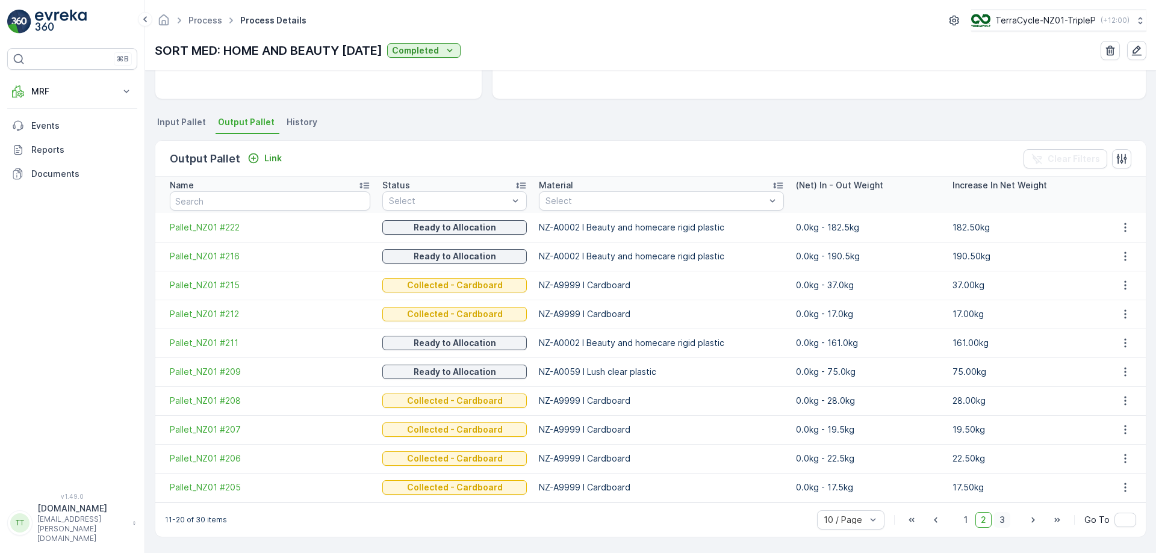
click at [1002, 522] on span "3" at bounding box center [1002, 520] width 16 height 16
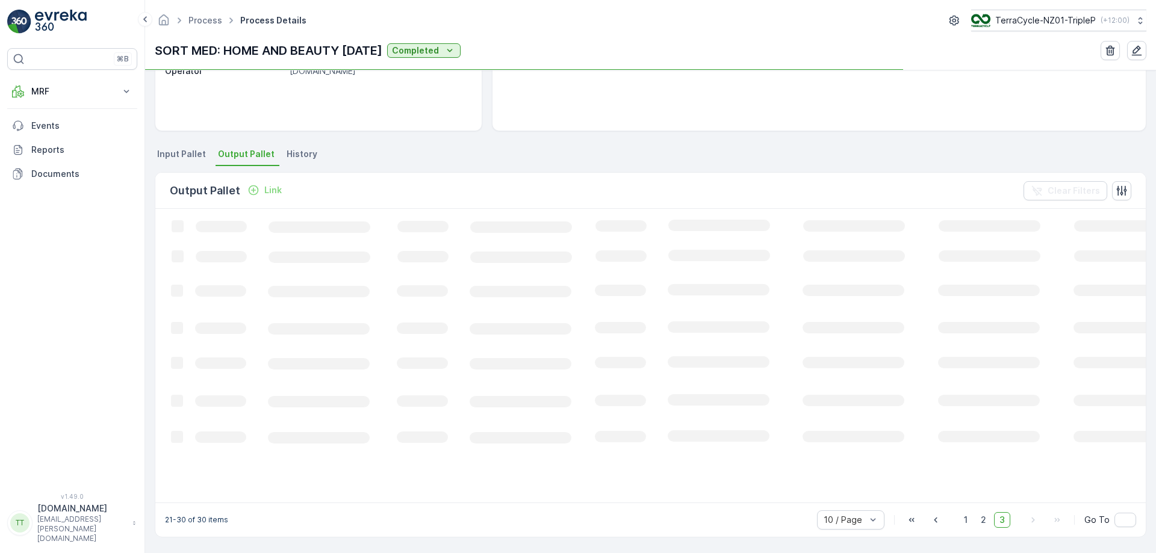
scroll to position [221, 0]
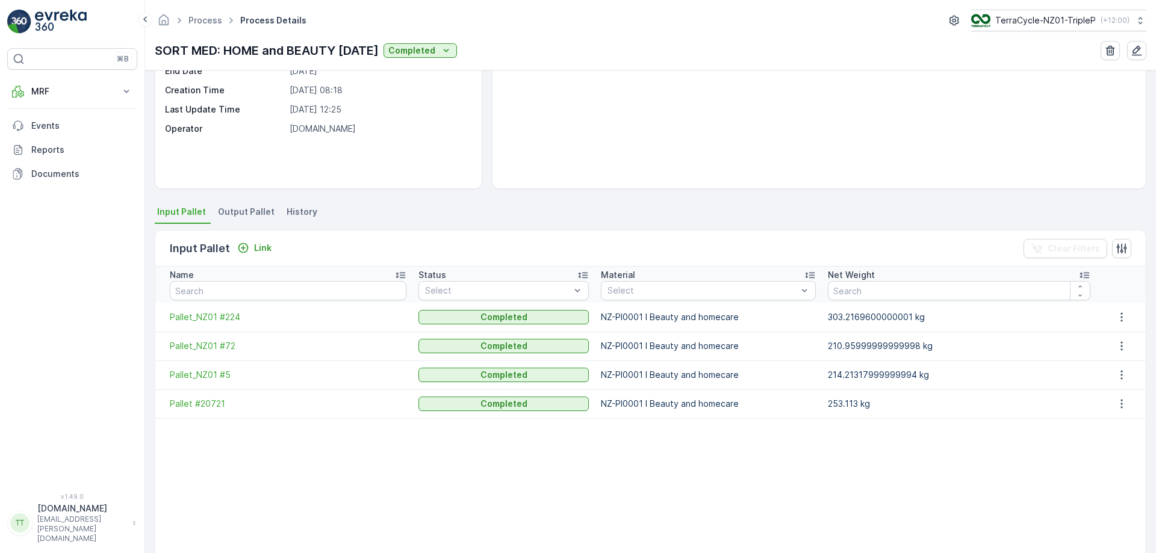
scroll to position [133, 0]
click at [243, 206] on span "Output Pallet" at bounding box center [246, 211] width 57 height 12
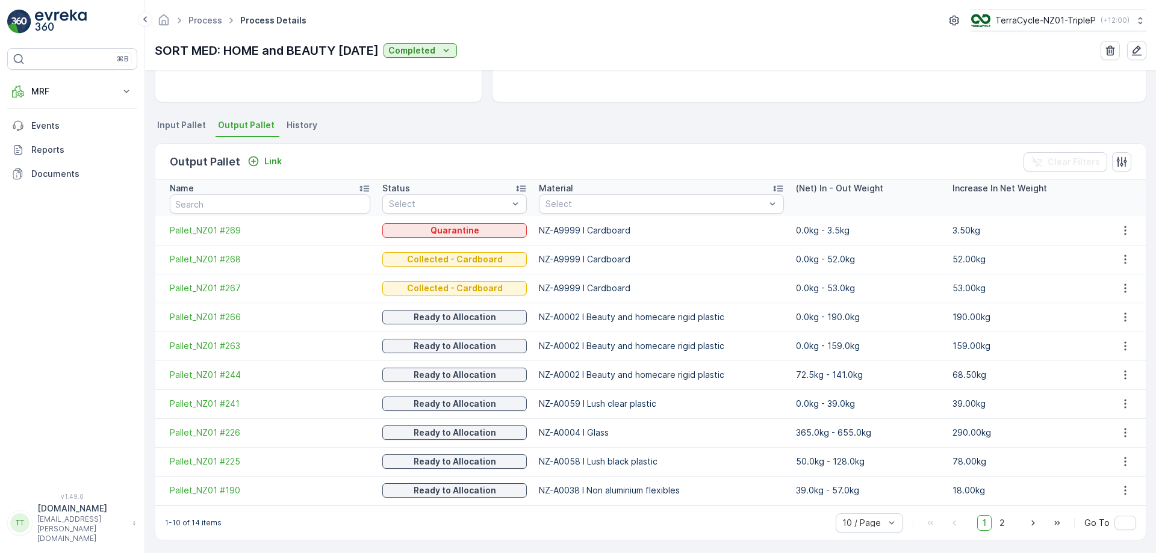
scroll to position [221, 0]
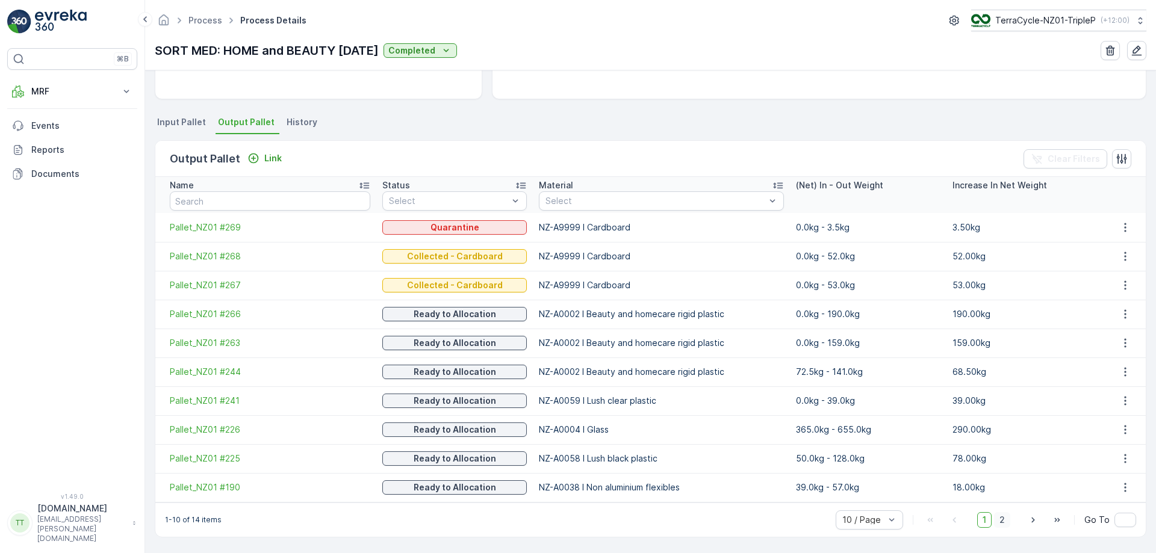
click at [998, 517] on span "2" at bounding box center [1002, 520] width 16 height 16
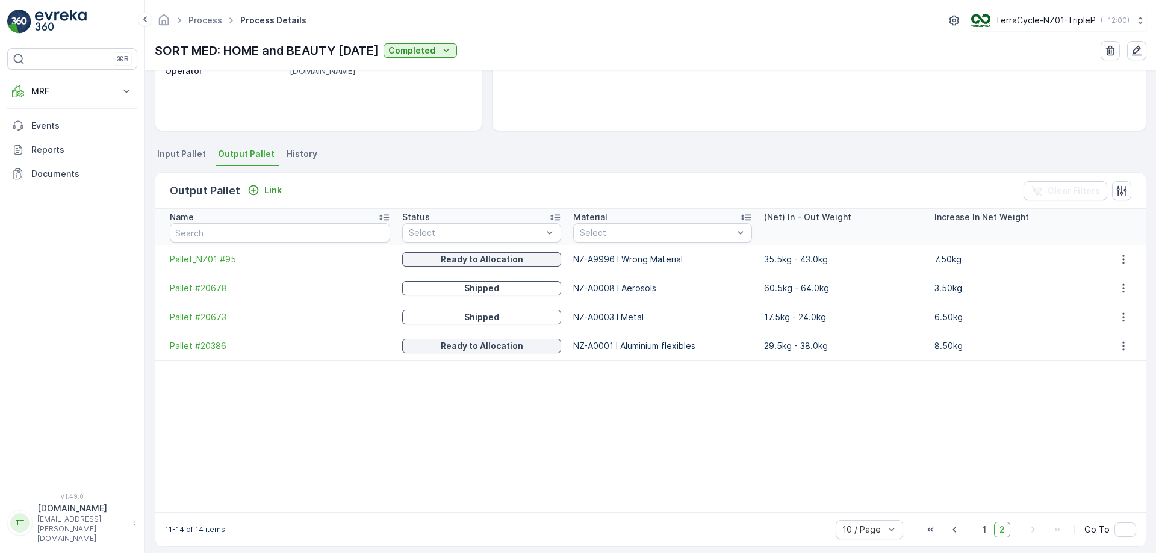
scroll to position [199, 0]
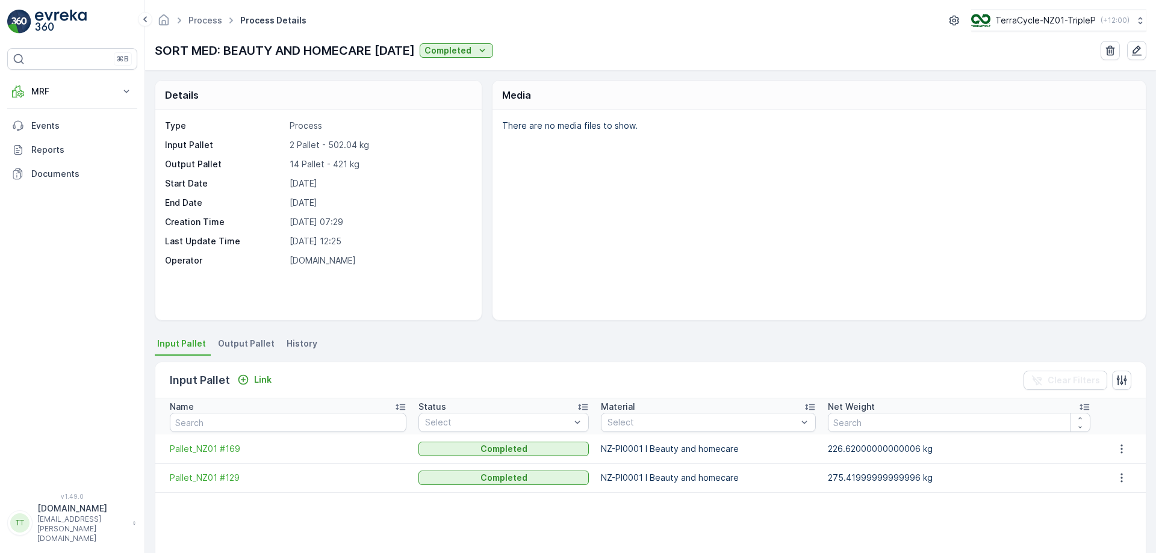
click at [246, 336] on li "Output Pallet" at bounding box center [247, 345] width 64 height 20
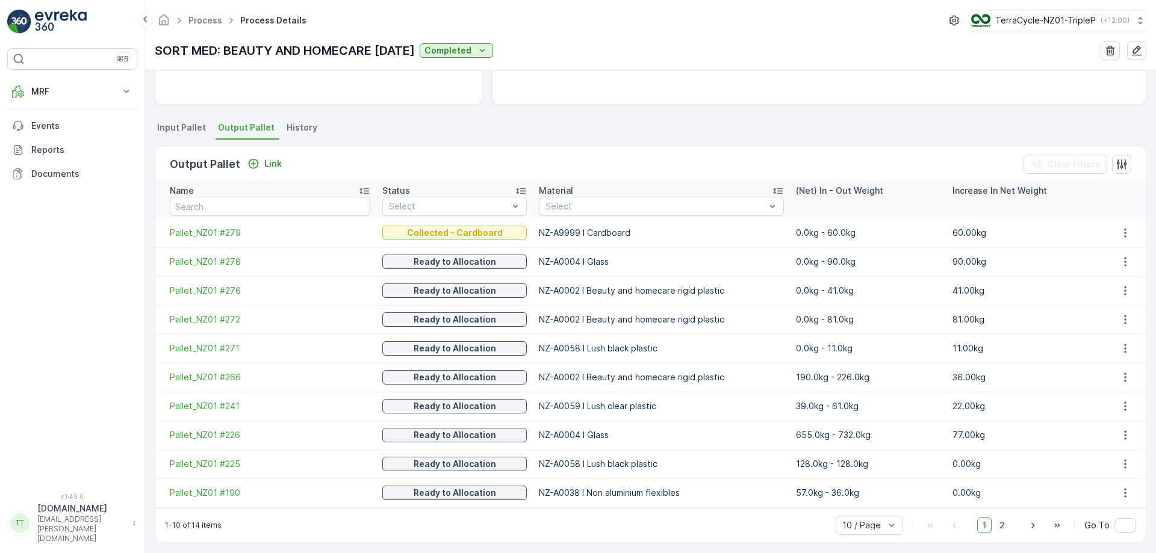
scroll to position [221, 0]
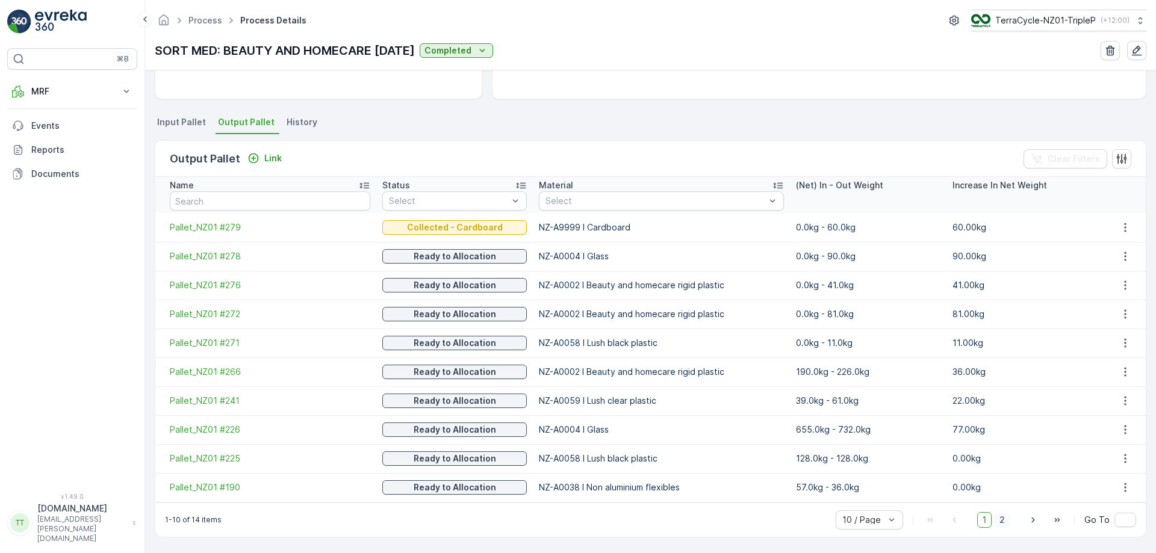
click at [1000, 520] on span "2" at bounding box center [1002, 520] width 16 height 16
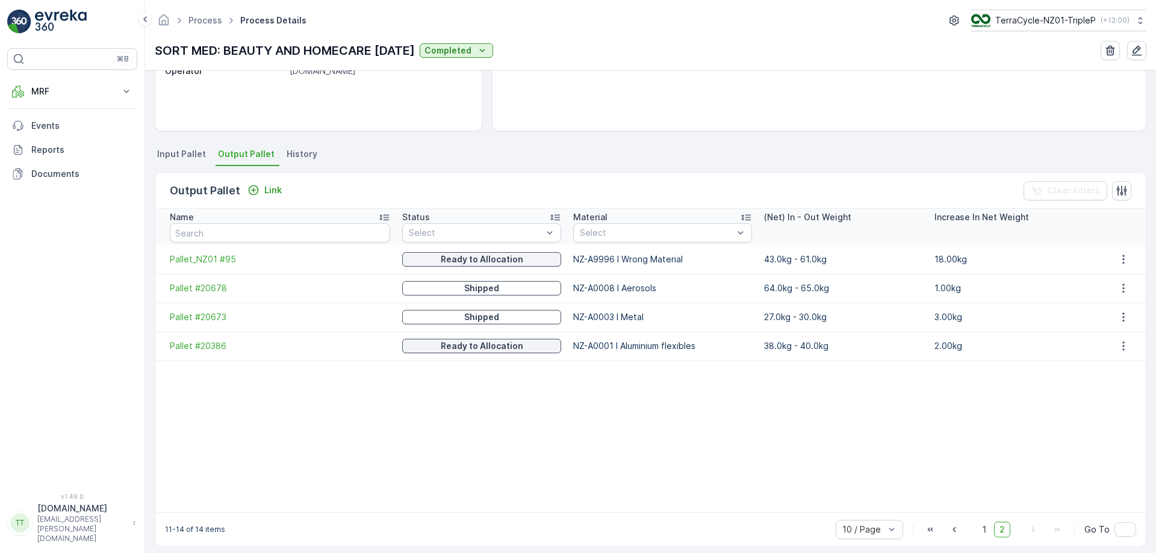
scroll to position [199, 0]
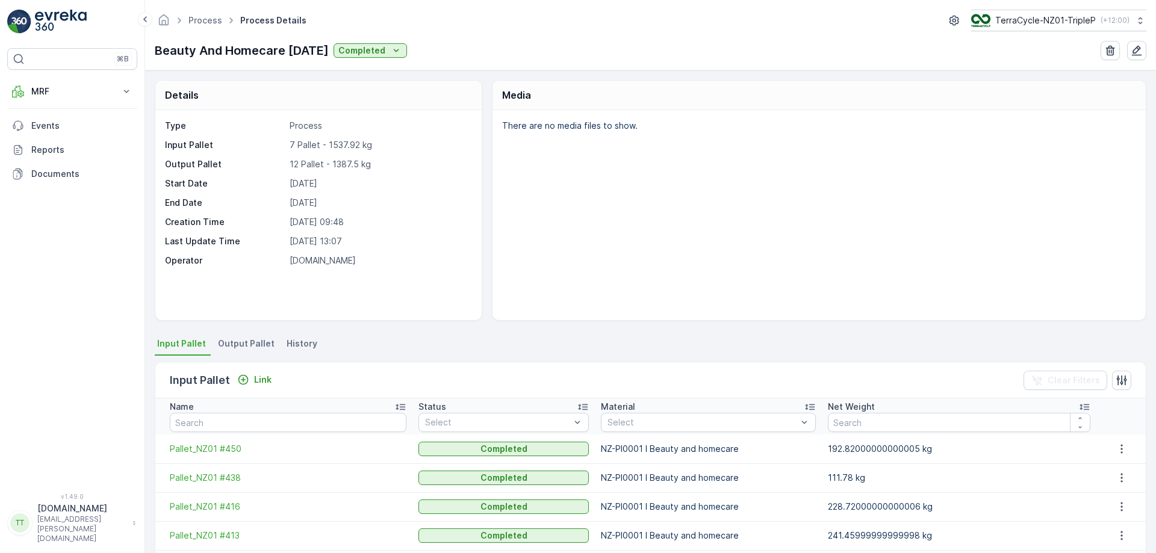
click at [238, 342] on span "Output Pallet" at bounding box center [246, 344] width 57 height 12
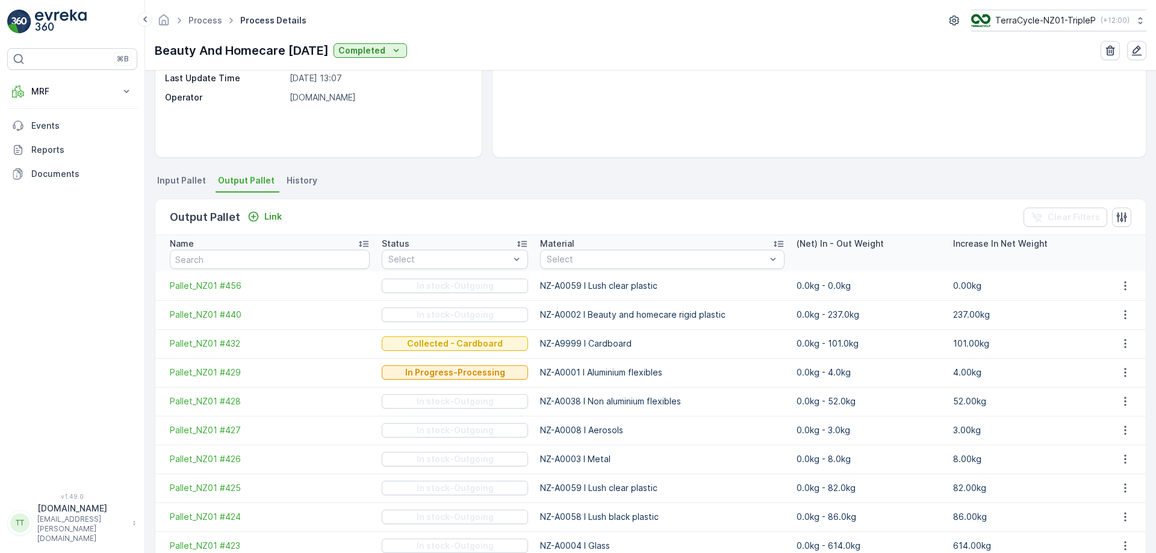
scroll to position [221, 0]
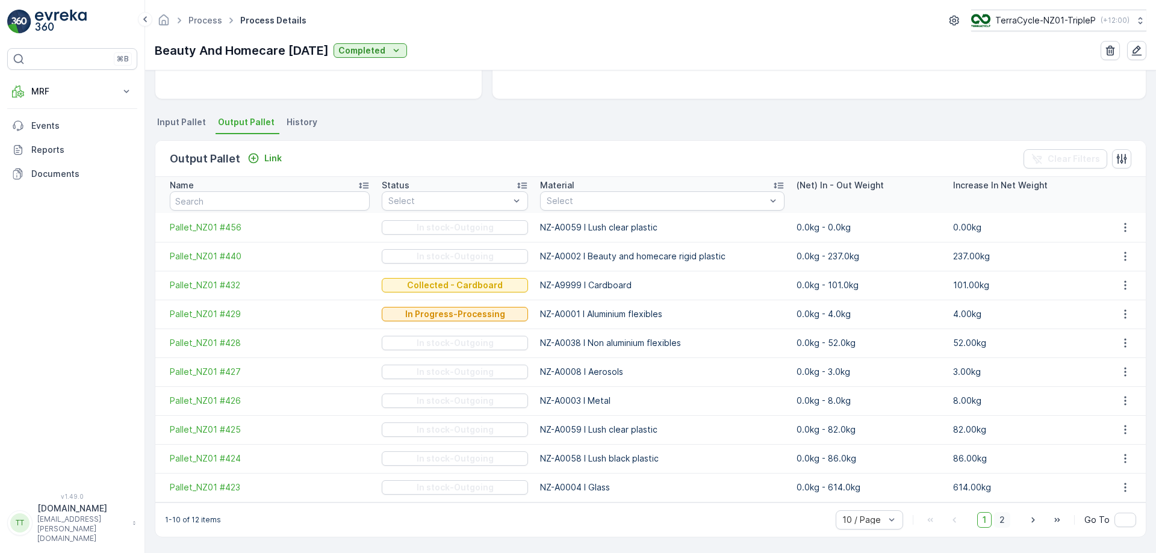
click at [1003, 520] on span "2" at bounding box center [1002, 520] width 16 height 16
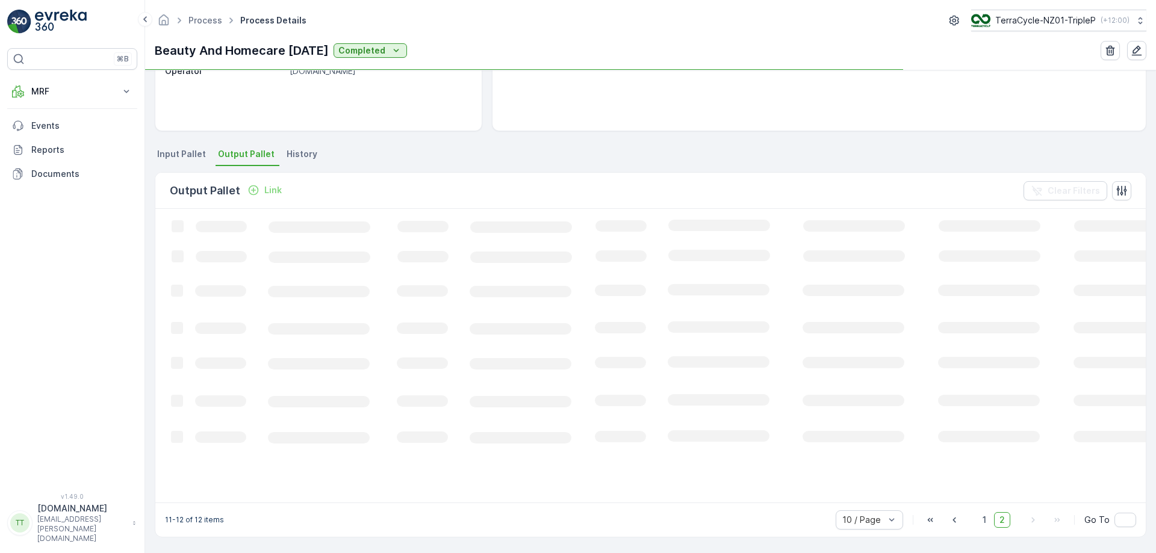
scroll to position [190, 0]
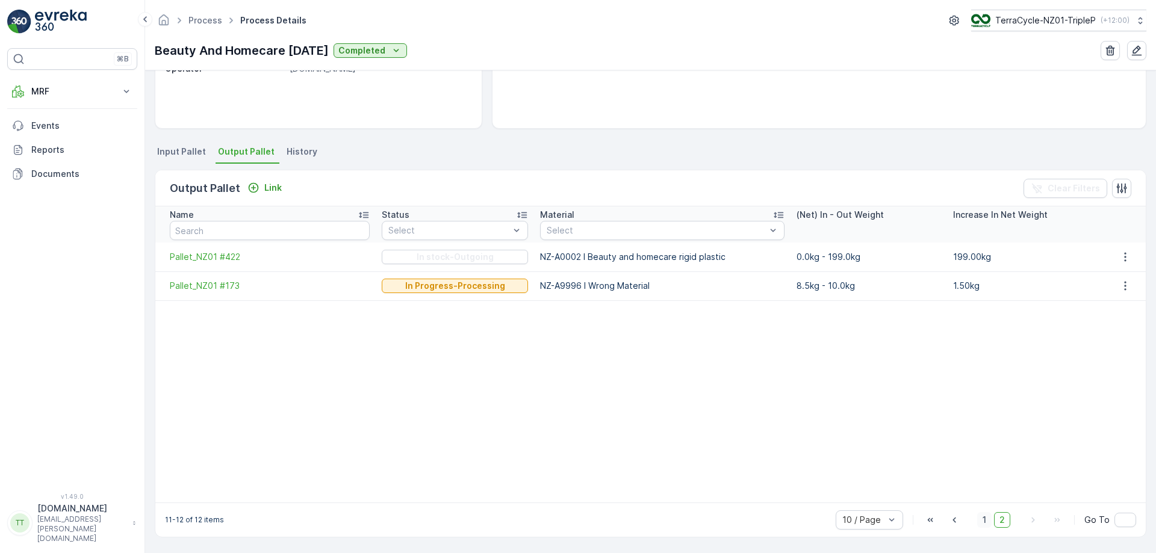
click at [987, 520] on span "1" at bounding box center [984, 520] width 14 height 16
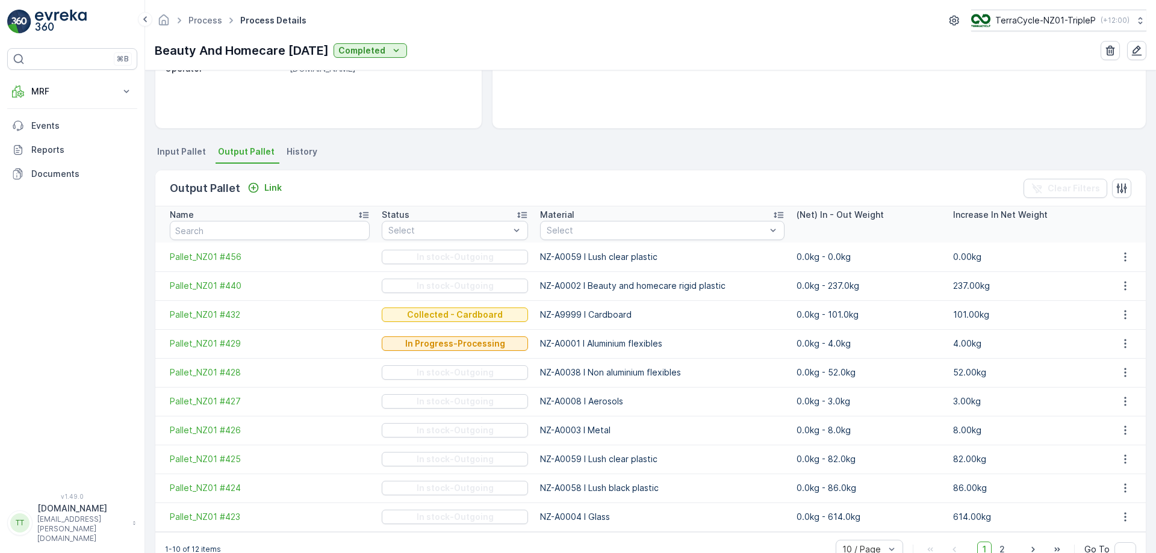
scroll to position [221, 0]
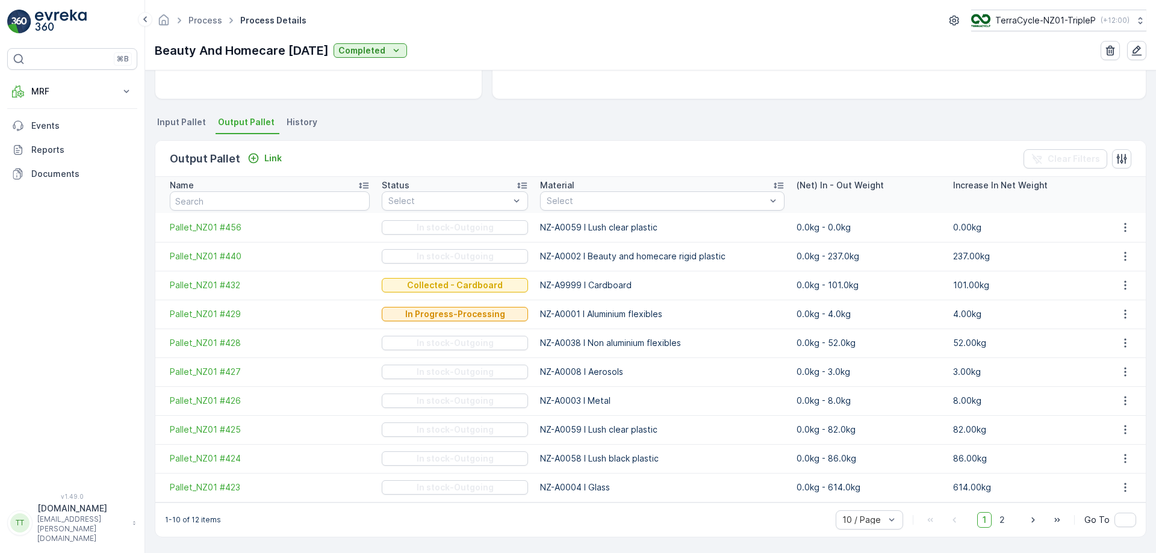
click at [637, 131] on ul "Input Pallet Output Pallet History" at bounding box center [650, 124] width 991 height 20
click at [42, 90] on p "MRF" at bounding box center [72, 91] width 82 height 12
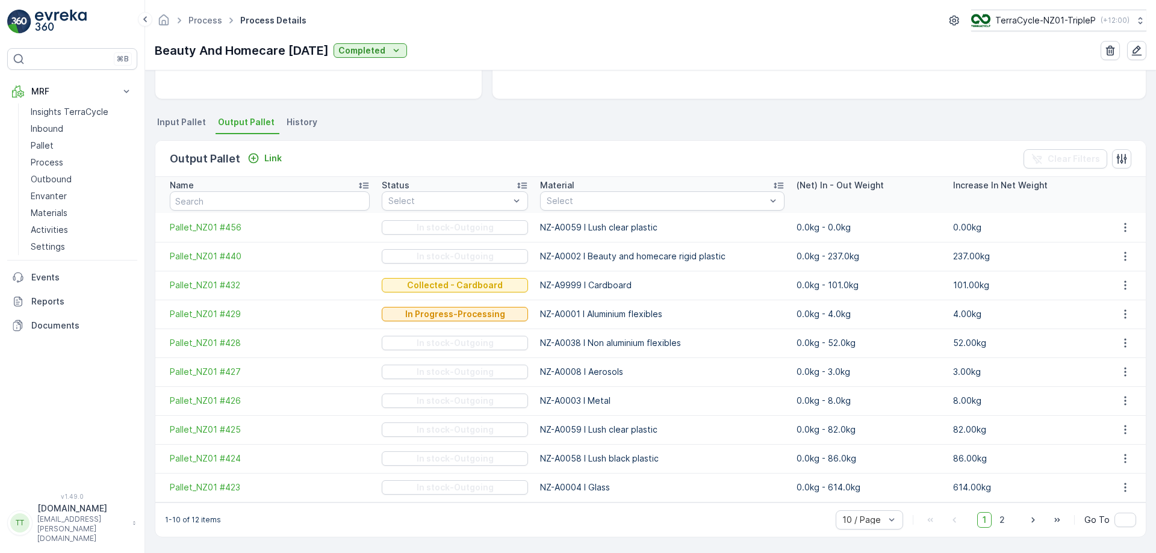
click at [79, 416] on div "⌘B MRF Insights TerraCycle Inbound Pallet Process Outbound Envanter Materials A…" at bounding box center [72, 263] width 130 height 430
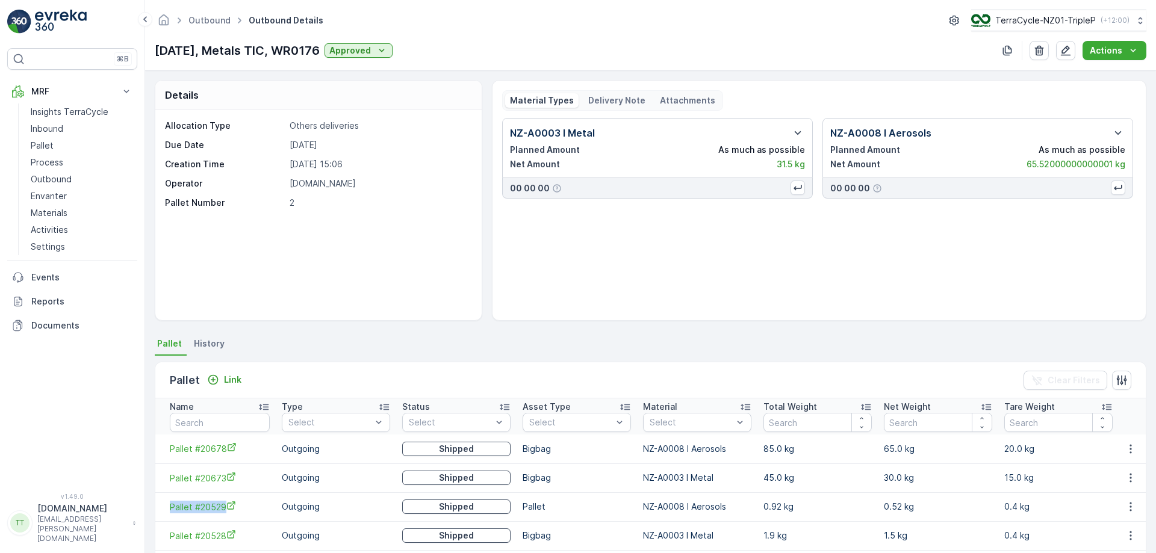
scroll to position [58, 0]
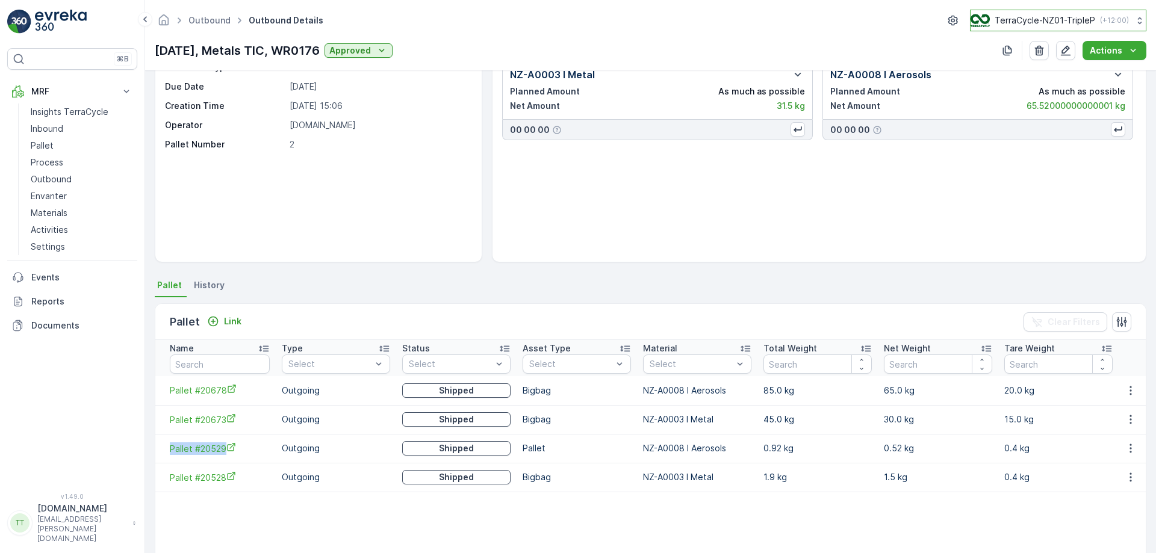
click at [1076, 20] on p "TerraCycle-NZ01-TripleP" at bounding box center [1044, 20] width 101 height 12
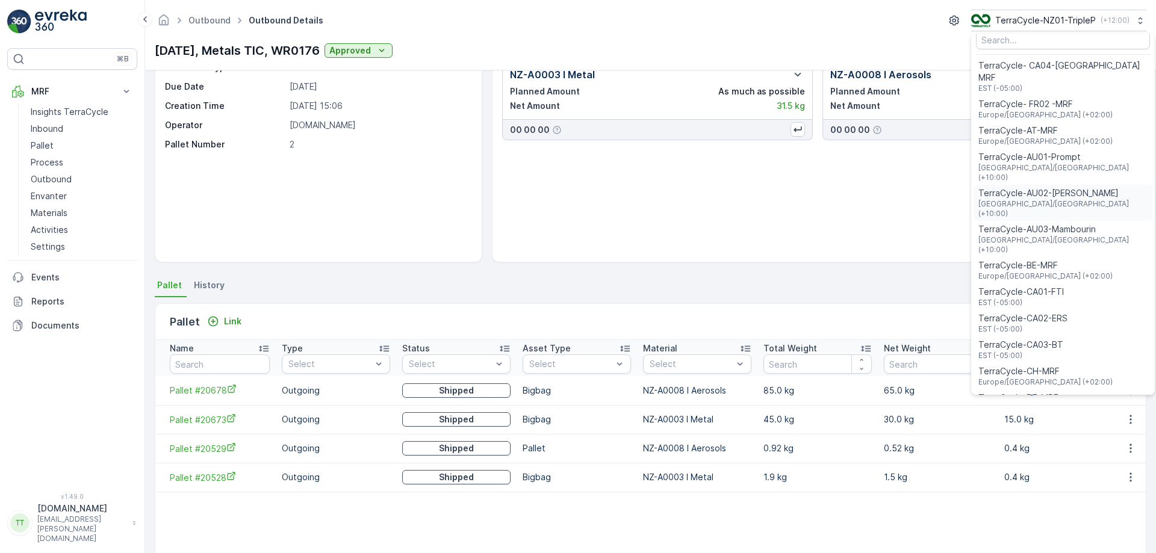
scroll to position [9, 0]
click at [1063, 150] on span "TerraCycle-AU01-Prompt" at bounding box center [1062, 156] width 169 height 12
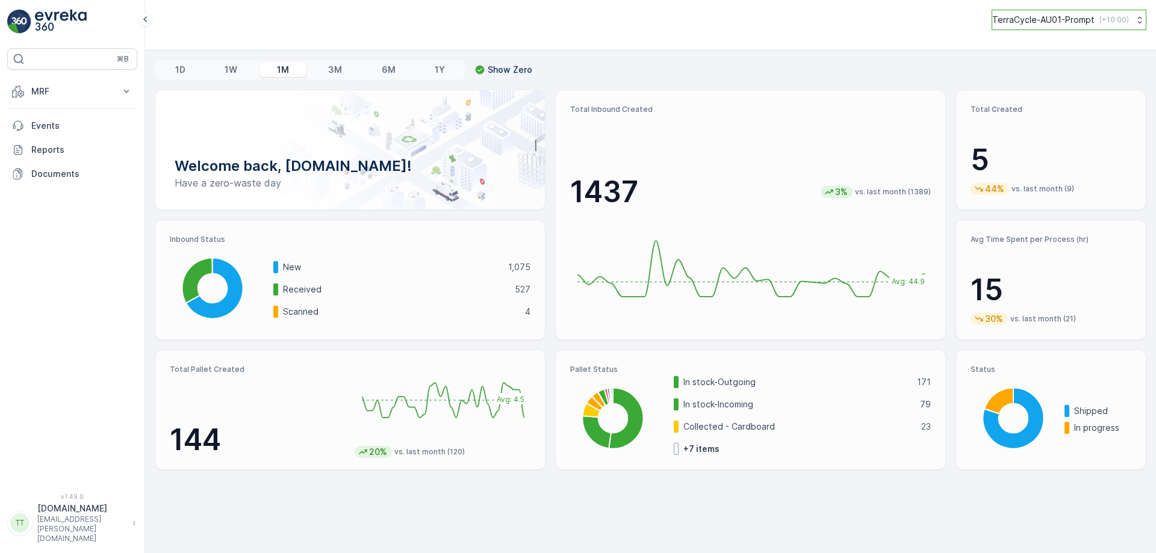
click at [1023, 26] on button "TerraCycle-AU01-Prompt ( +10:00 )" at bounding box center [1068, 20] width 155 height 20
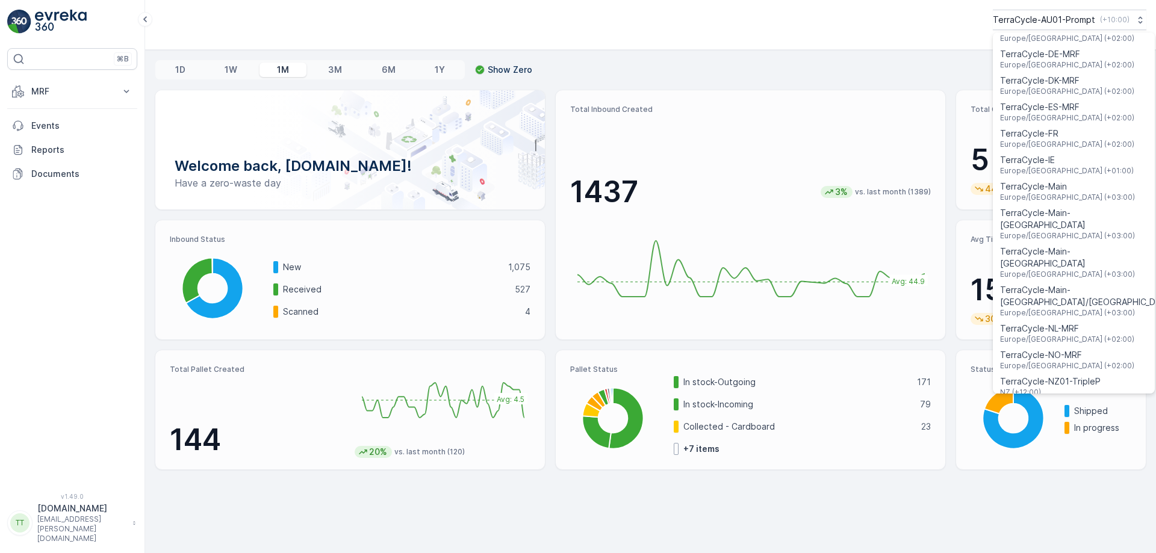
scroll to position [352, 0]
click at [1062, 375] on span "TerraCycle-NZ01-TripleP" at bounding box center [1050, 381] width 101 height 12
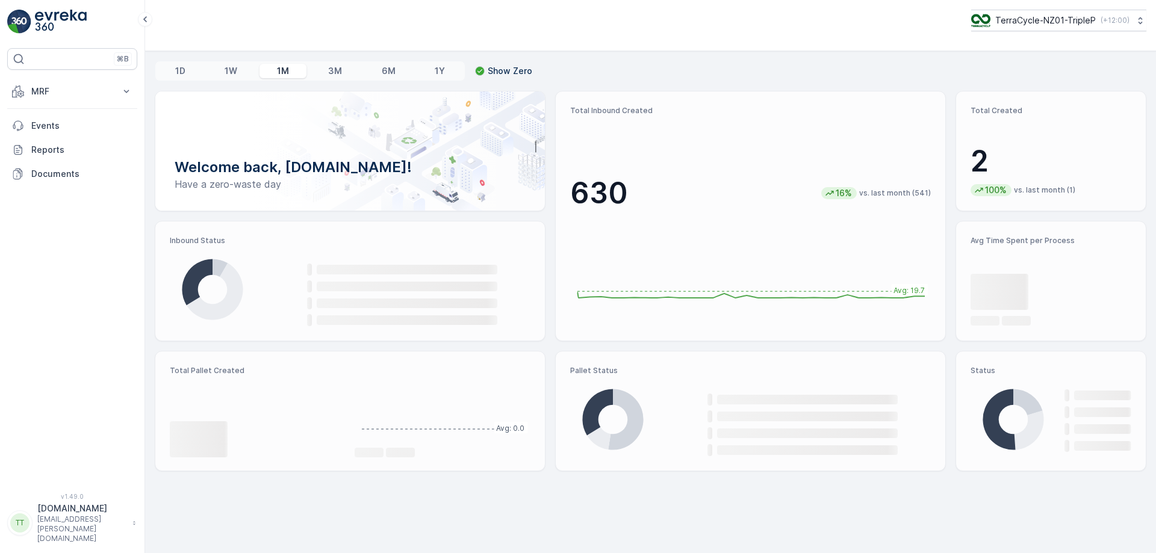
click at [67, 97] on p "MRF" at bounding box center [72, 91] width 82 height 12
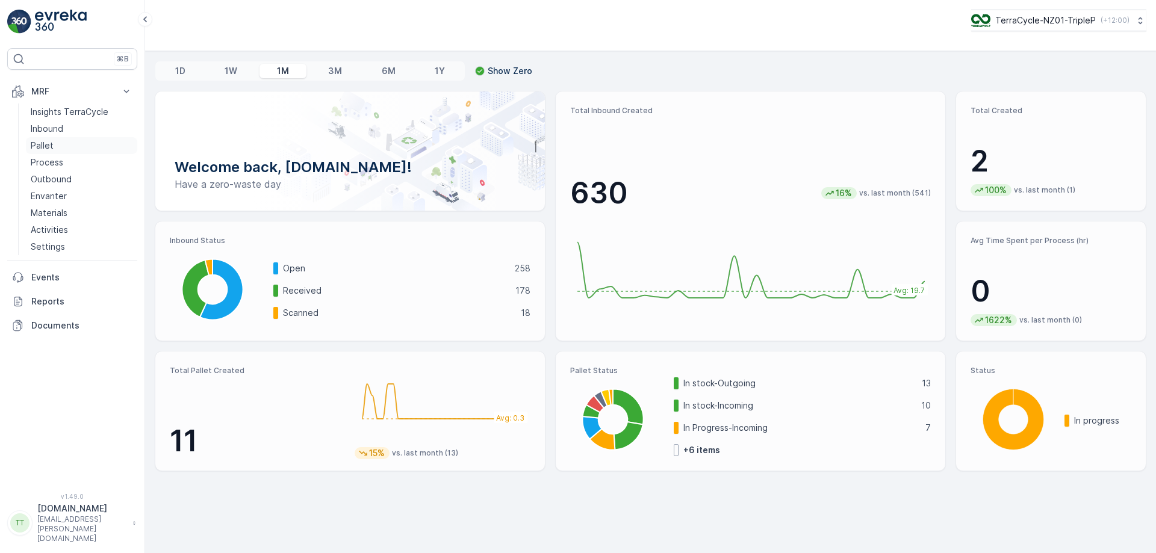
click at [51, 143] on p "Pallet" at bounding box center [42, 146] width 23 height 12
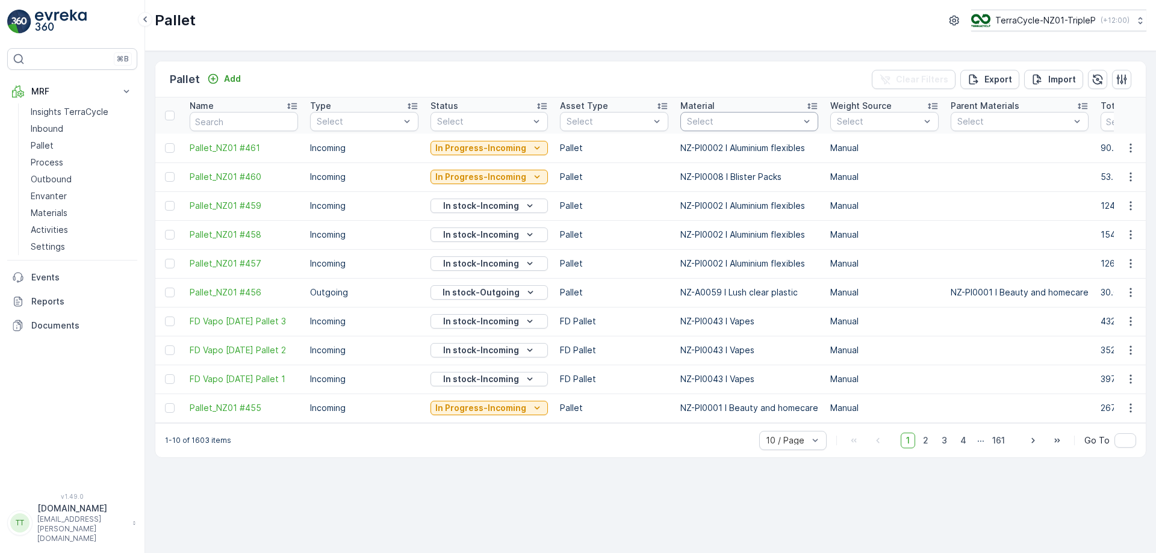
click at [758, 122] on div at bounding box center [743, 122] width 115 height 10
type input "final"
click at [755, 115] on div "Select" at bounding box center [749, 121] width 138 height 19
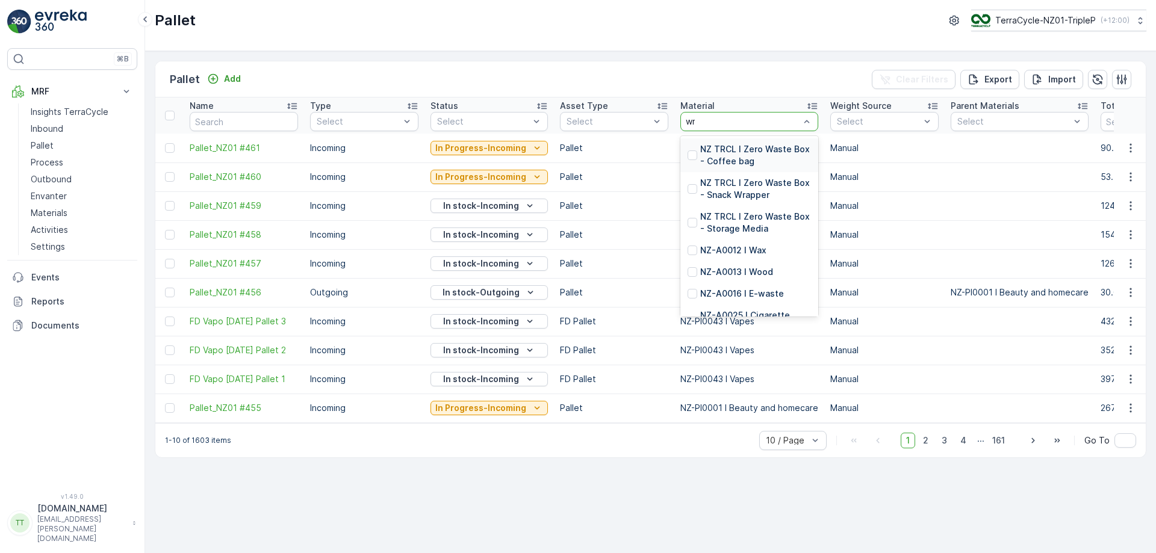
type input "wron"
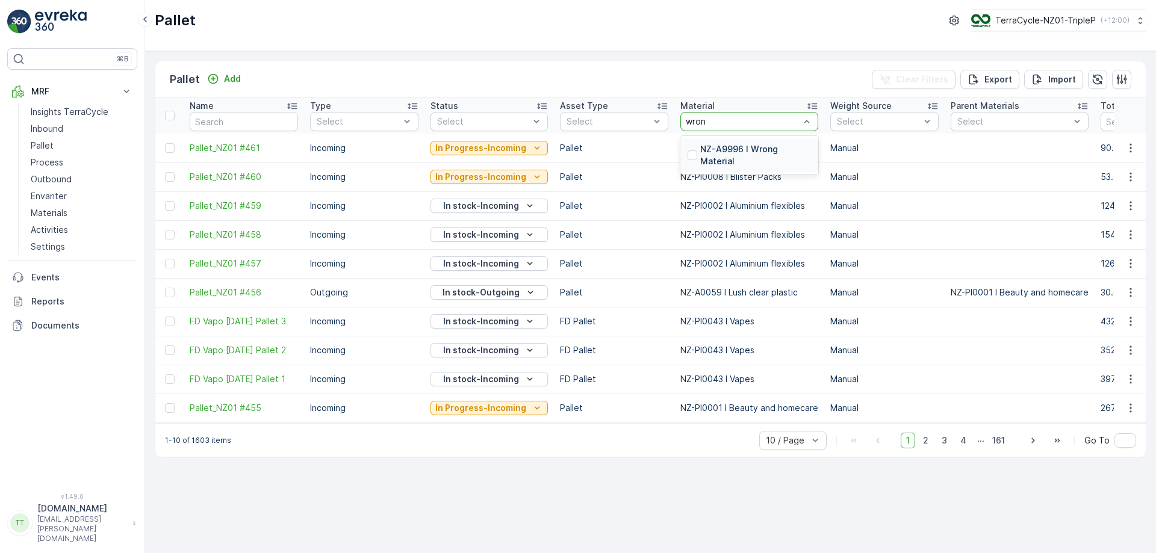
click at [722, 157] on p "NZ-A9996 I Wrong Material" at bounding box center [755, 155] width 111 height 24
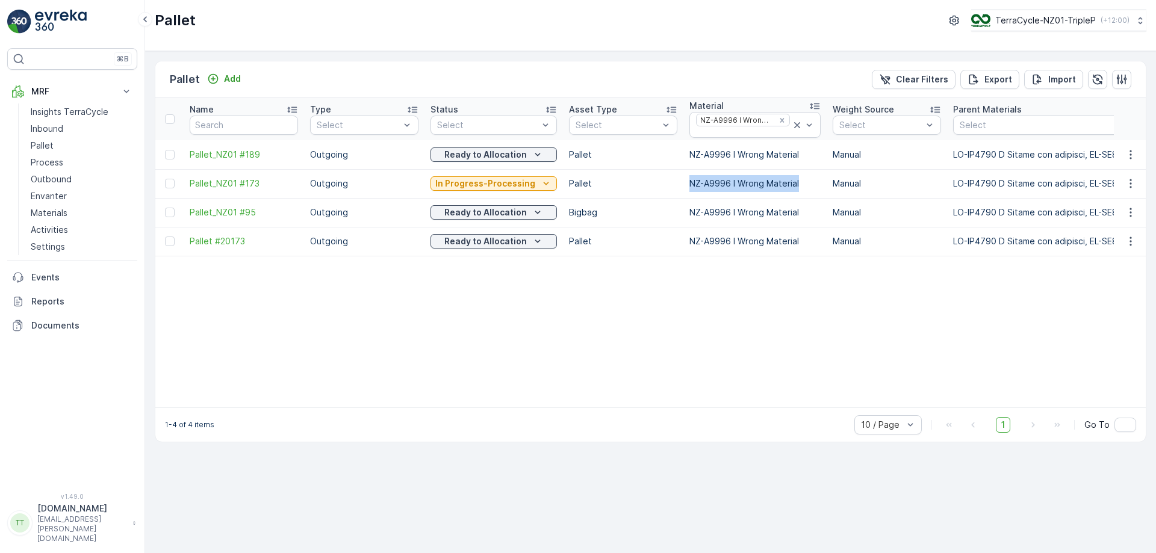
drag, startPoint x: 683, startPoint y: 176, endPoint x: 805, endPoint y: 179, distance: 122.2
click at [805, 179] on td "NZ-A9996 I Wrong Material" at bounding box center [754, 183] width 143 height 29
copy td "NZ-A9996 I Wrong Material"
click at [1035, 15] on p "TerraCycle-NZ01-TripleP" at bounding box center [1044, 20] width 101 height 12
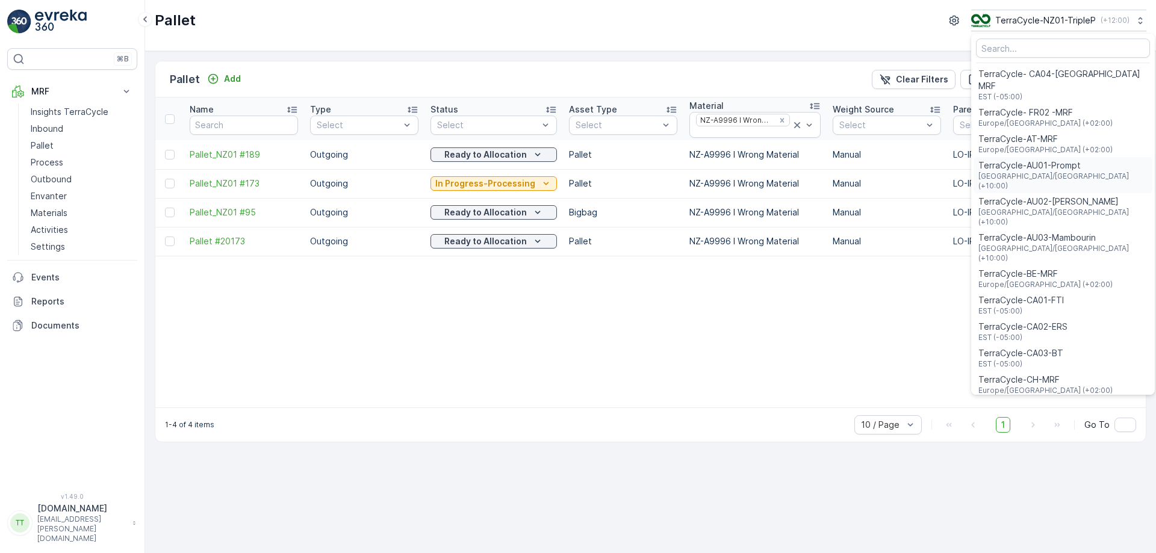
click at [1046, 159] on span "TerraCycle-AU01-Prompt" at bounding box center [1062, 165] width 169 height 12
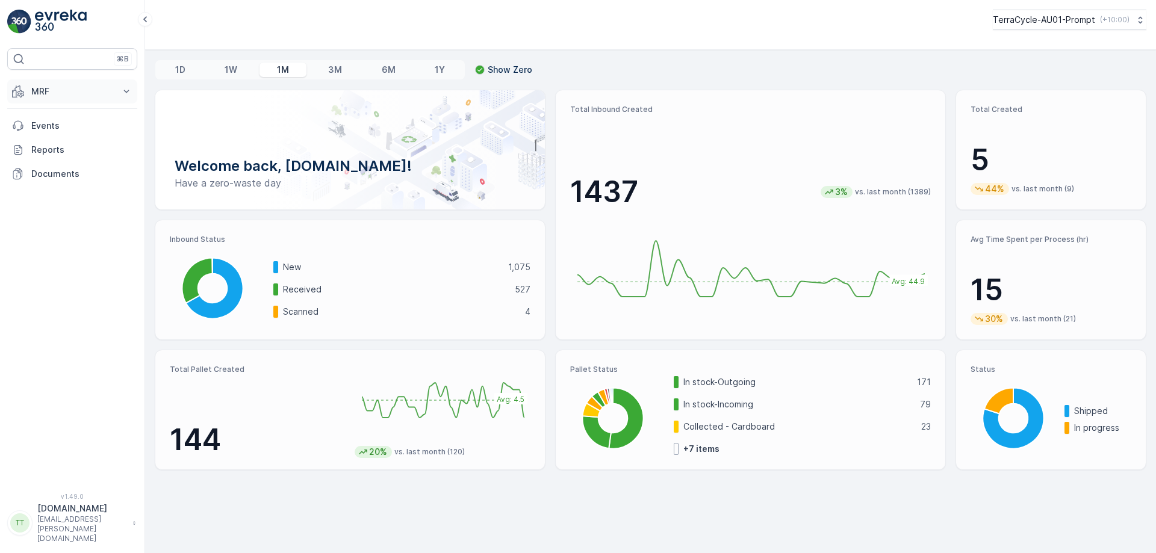
click at [84, 103] on button "MRF" at bounding box center [72, 91] width 130 height 24
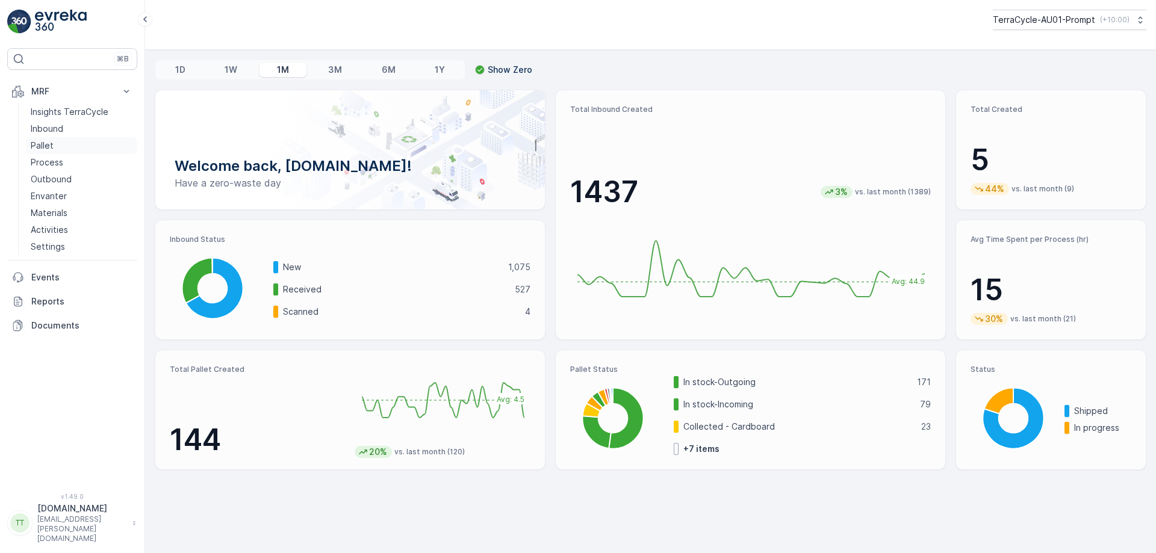
click at [50, 150] on p "Pallet" at bounding box center [42, 146] width 23 height 12
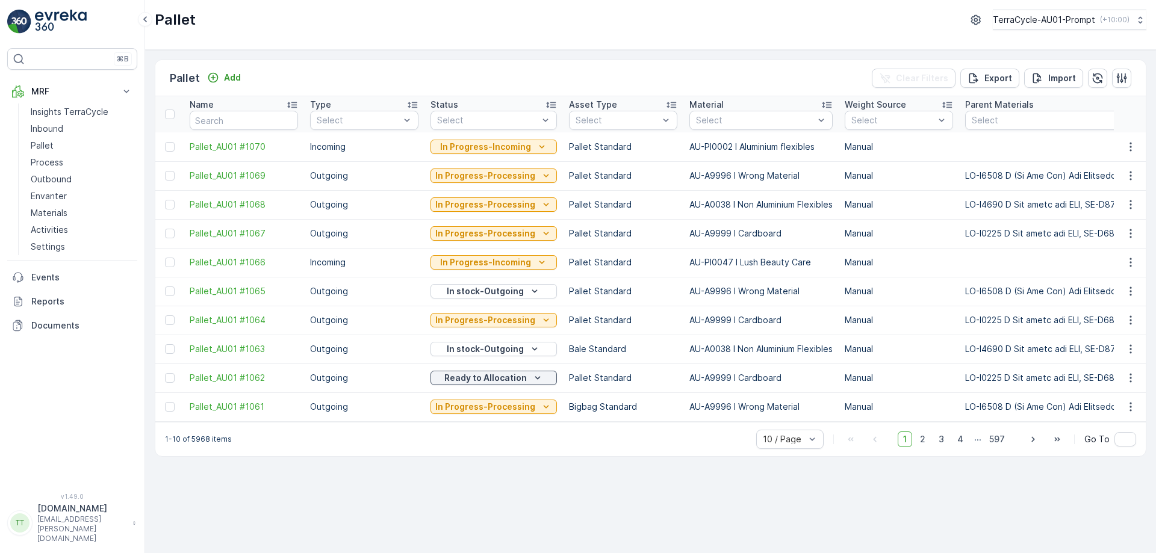
click at [716, 125] on div at bounding box center [755, 121] width 120 height 10
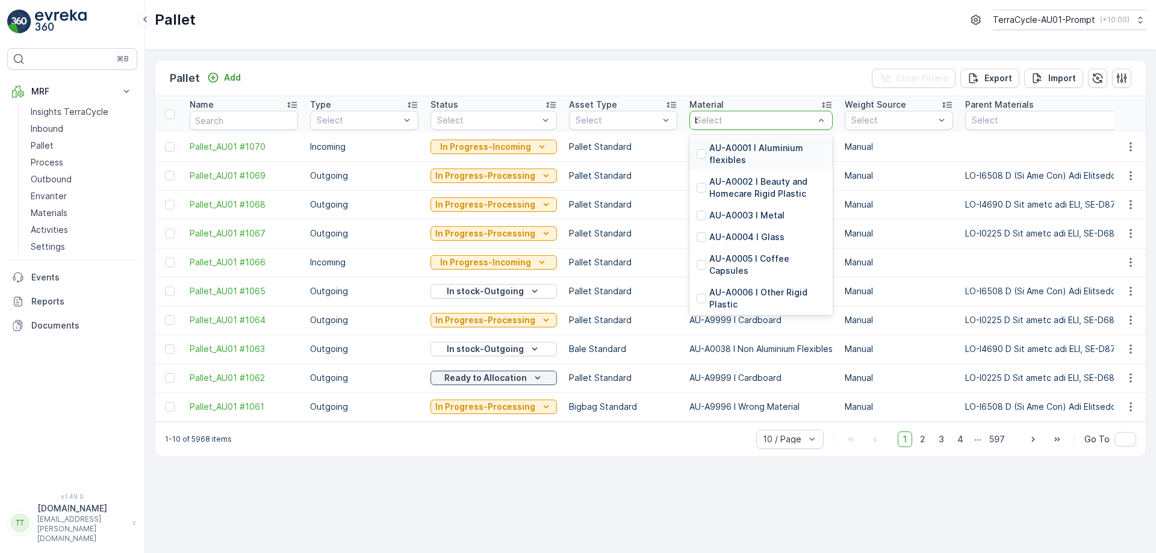
type input "blist"
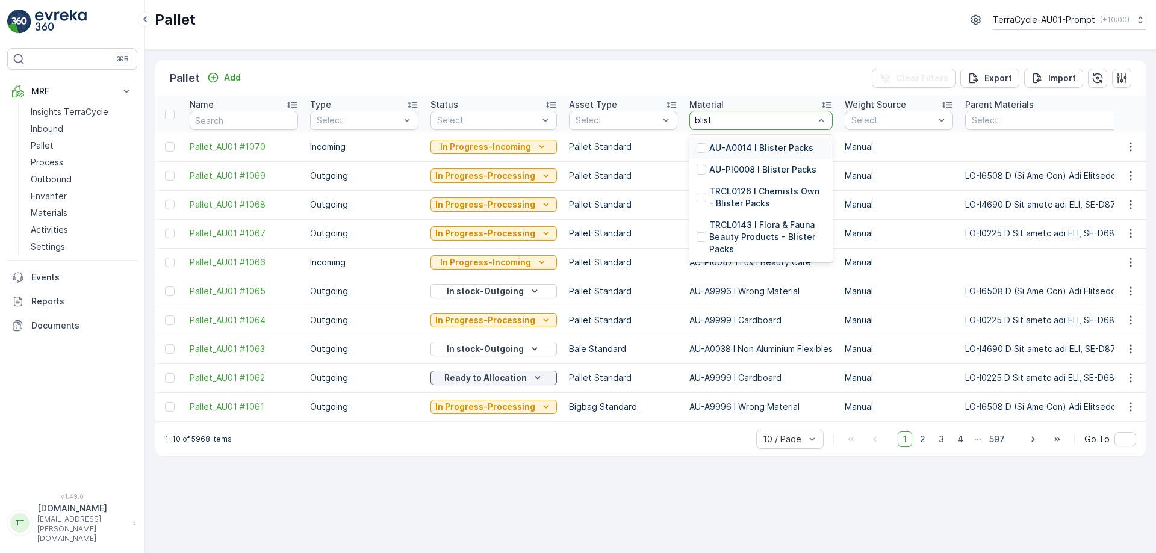
click at [712, 146] on p "AU-A0014 I Blister Packs" at bounding box center [761, 148] width 104 height 12
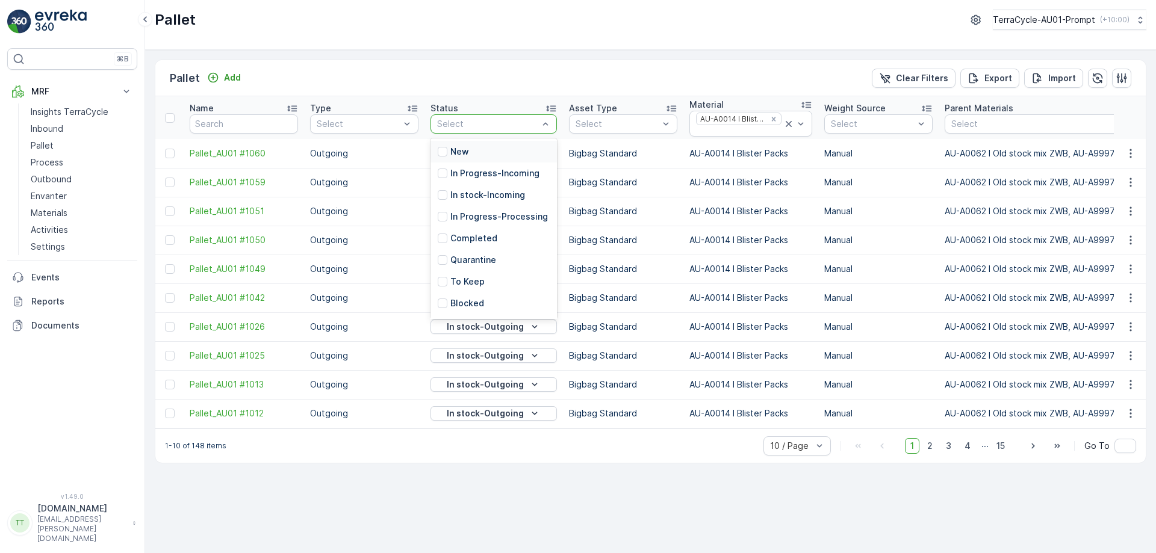
click at [495, 123] on div at bounding box center [488, 124] width 104 height 10
click at [478, 220] on p "In stock-Outgoing" at bounding box center [488, 219] width 76 height 12
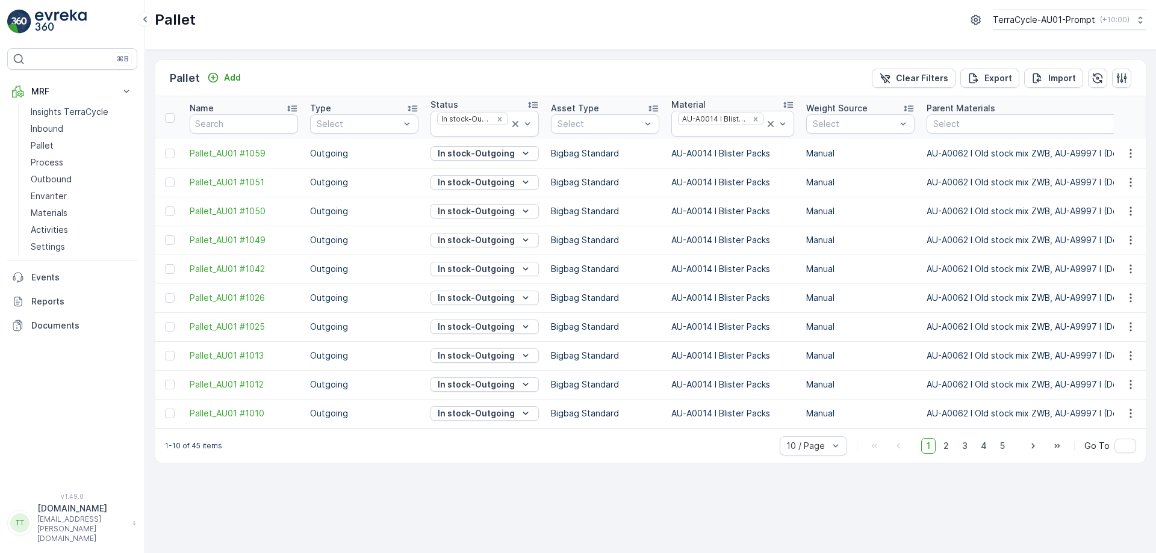
click at [680, 237] on td "AU-A0014 I Blister Packs" at bounding box center [732, 240] width 135 height 29
copy td "AU-A0014 I Blister Packs"
click at [78, 165] on link "Process" at bounding box center [81, 162] width 111 height 17
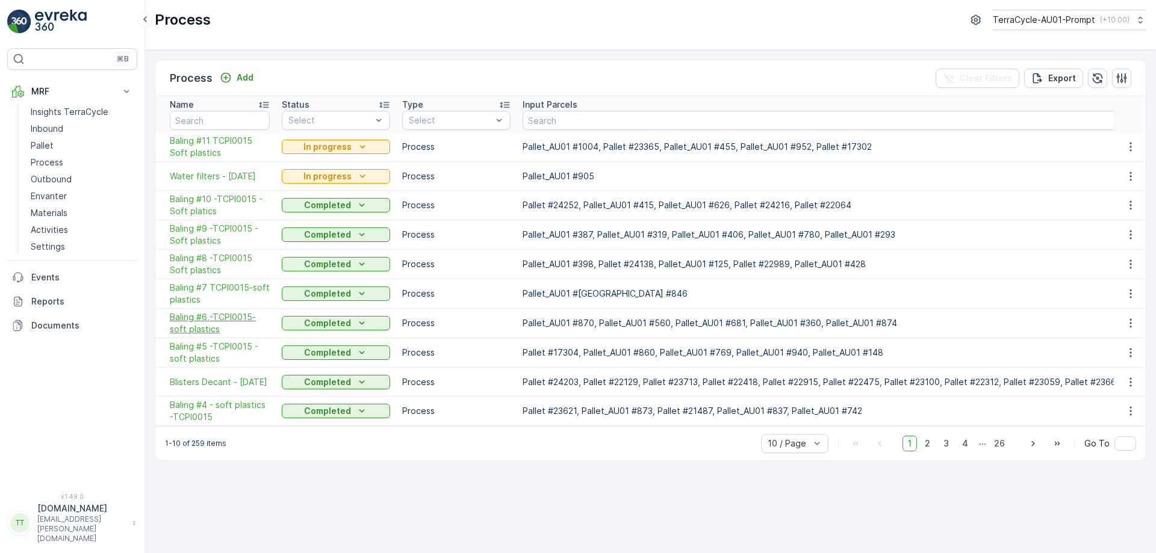
click at [193, 314] on span "Baling #6,-TCPI0015-soft plastics" at bounding box center [220, 323] width 100 height 24
click at [202, 209] on span "Baling #10 -TCPI0015 -Soft platics" at bounding box center [220, 205] width 100 height 24
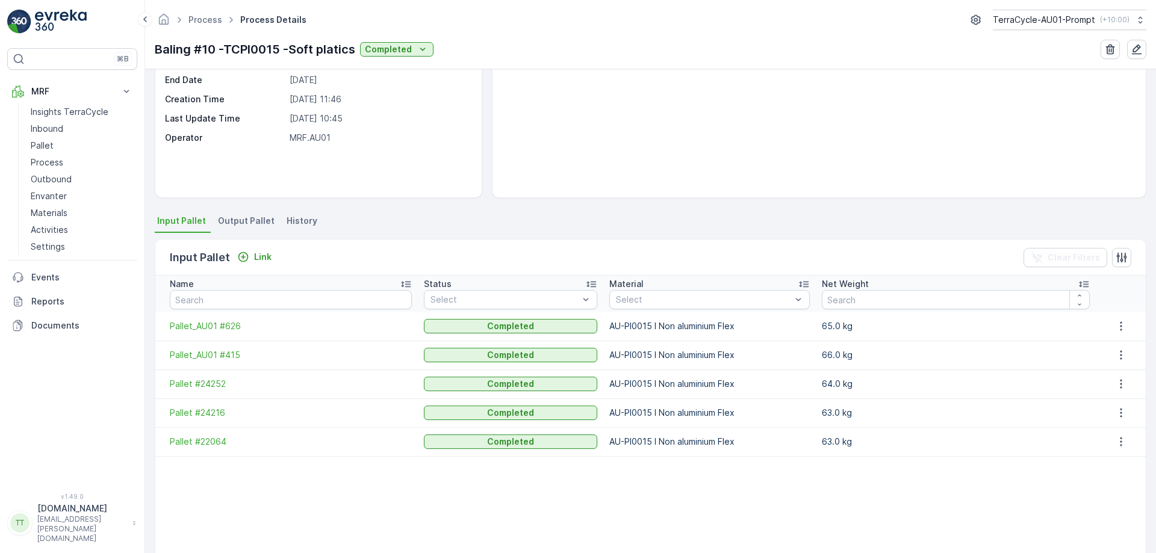
scroll to position [123, 0]
click at [235, 217] on span "Output Pallet" at bounding box center [246, 220] width 57 height 12
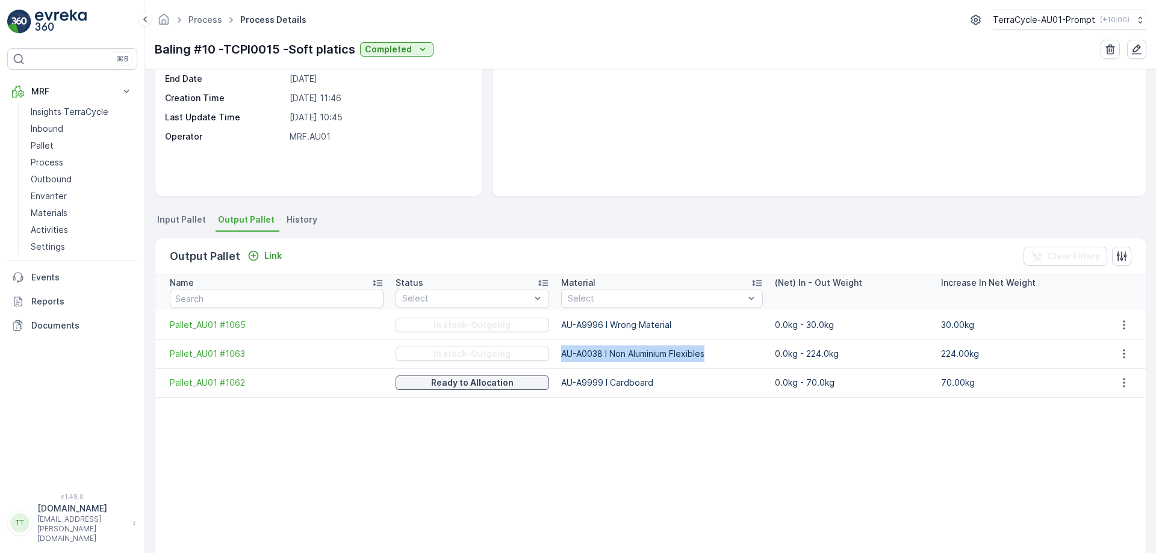
drag, startPoint x: 547, startPoint y: 353, endPoint x: 702, endPoint y: 352, distance: 154.7
click at [702, 352] on td "AU-A0038 I Non Aluminium Flexibles" at bounding box center [662, 353] width 214 height 29
copy td "AU-A0038 I Non Aluminium Flexibles"
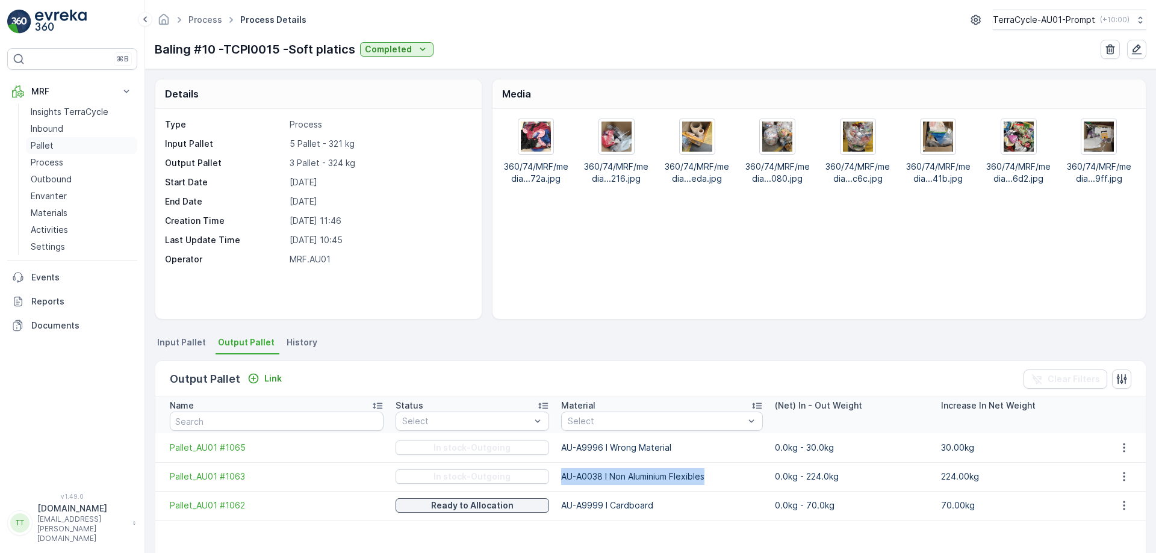
click at [57, 146] on link "Pallet" at bounding box center [81, 145] width 111 height 17
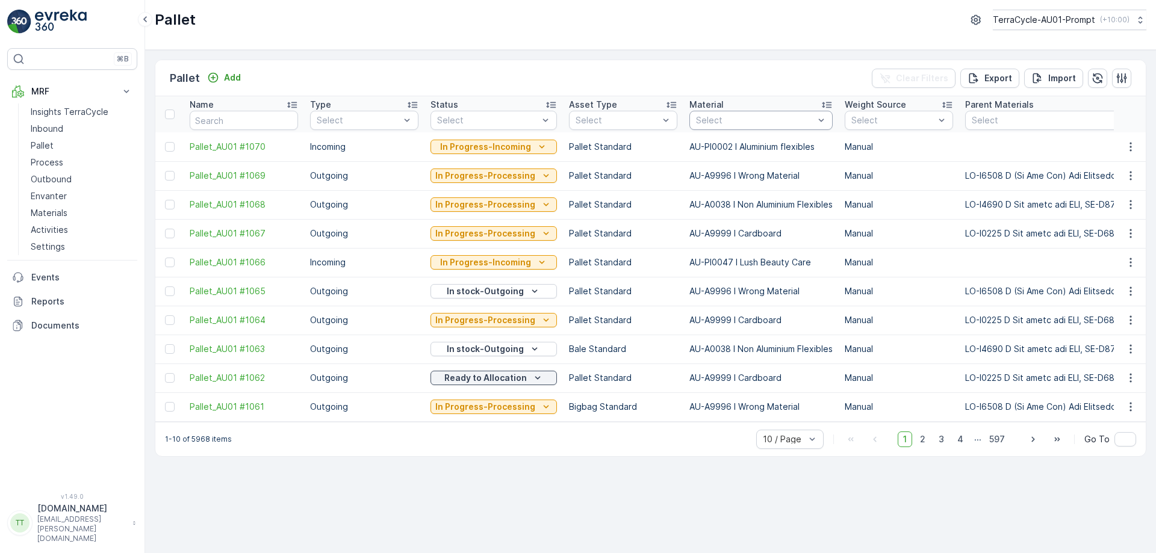
click at [746, 111] on div "Select" at bounding box center [760, 120] width 143 height 19
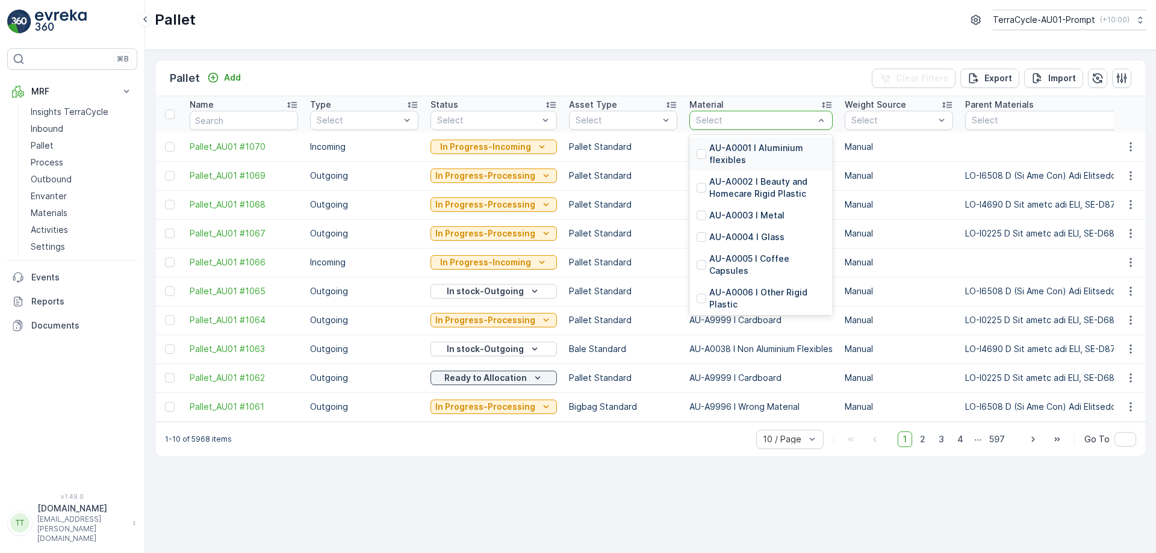
paste input "AU-A0038 I Non Aluminium Flexibles"
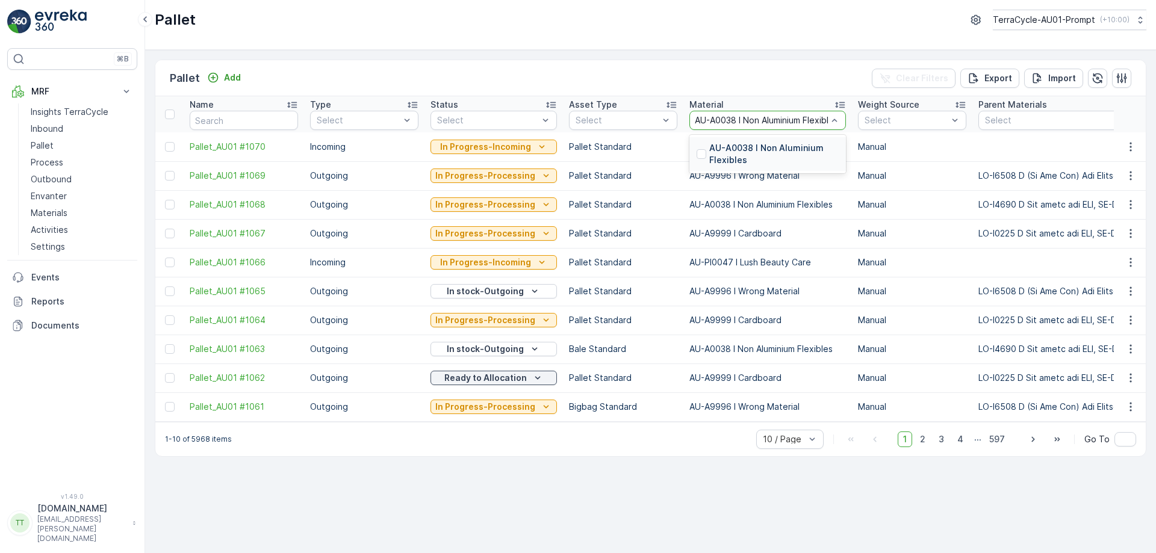
type input "AU-A0038 I Non Aluminium Flexibles"
click at [730, 153] on p "AU-A0038 I Non Aluminium Flexibles" at bounding box center [773, 154] width 129 height 24
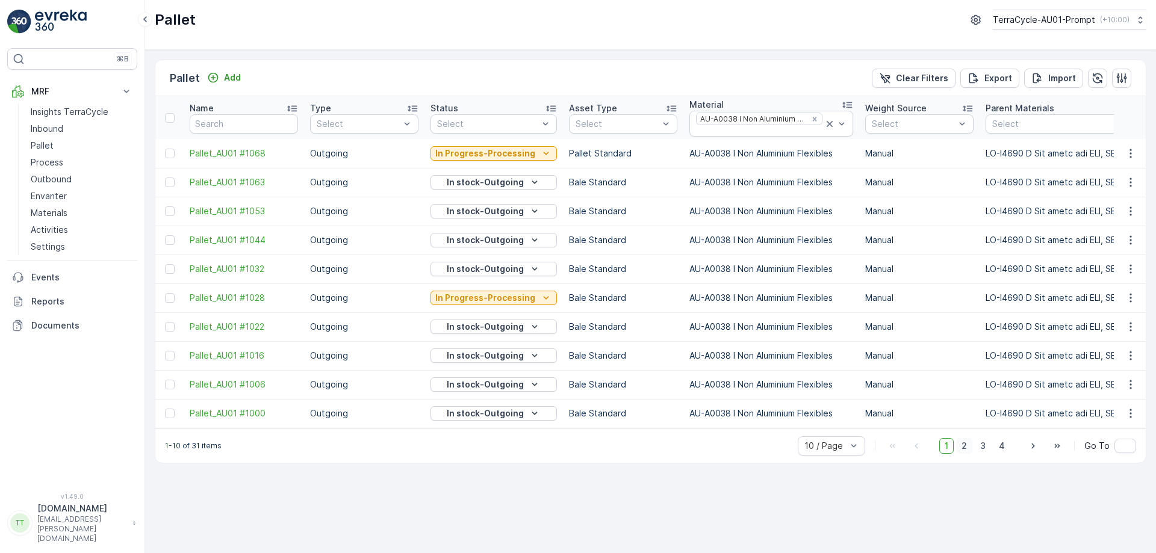
click at [970, 453] on span "2" at bounding box center [964, 446] width 16 height 16
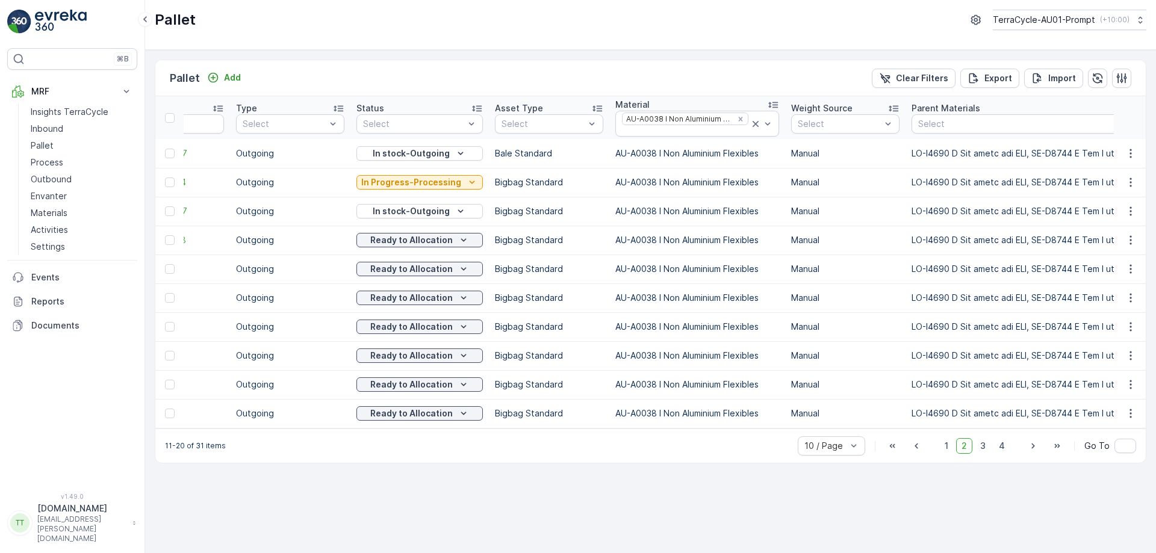
scroll to position [0, 73]
click at [984, 451] on span "3" at bounding box center [982, 446] width 16 height 16
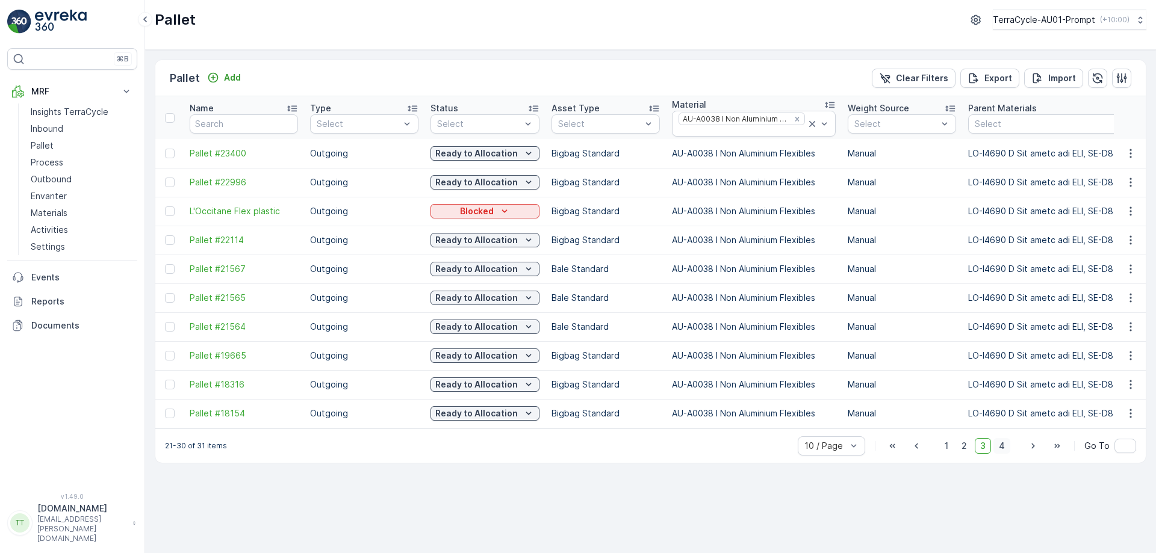
click at [1004, 454] on span "4" at bounding box center [1001, 446] width 17 height 16
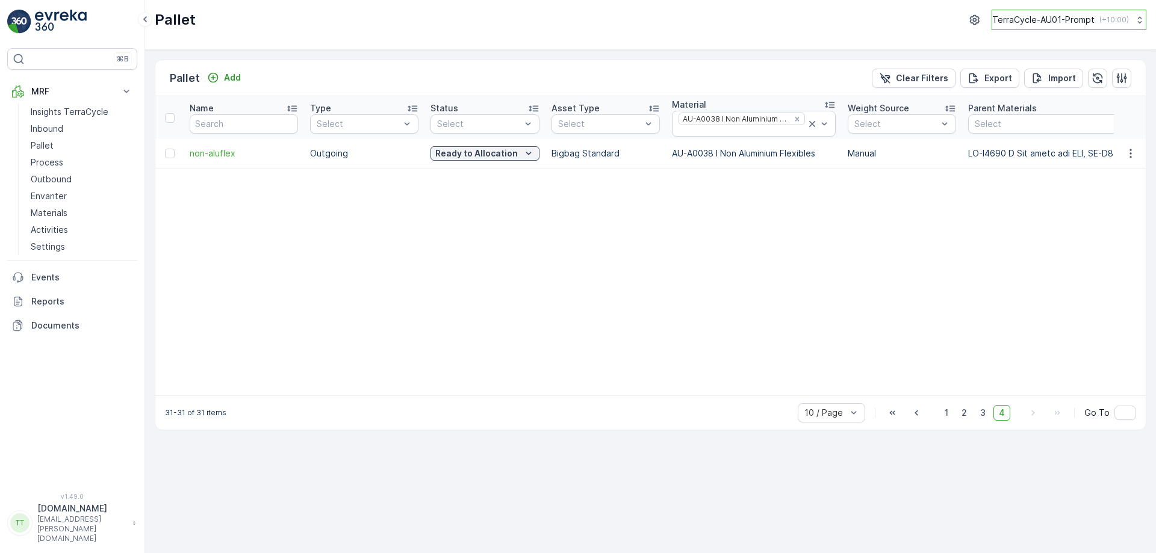
click at [1068, 16] on p "TerraCycle-AU01-Prompt" at bounding box center [1043, 20] width 102 height 12
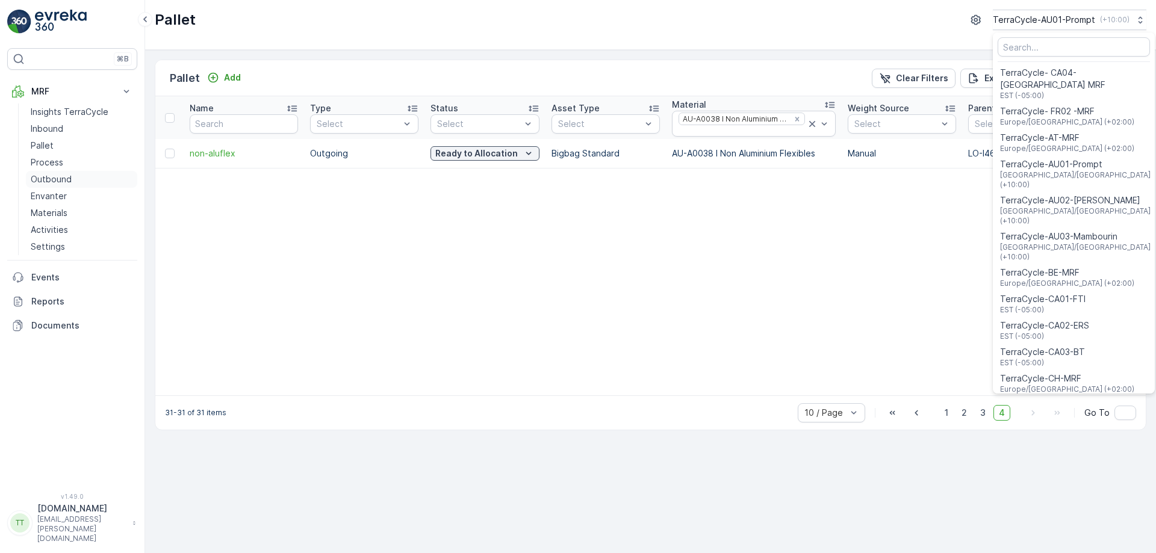
click at [79, 178] on link "Outbound" at bounding box center [81, 179] width 111 height 17
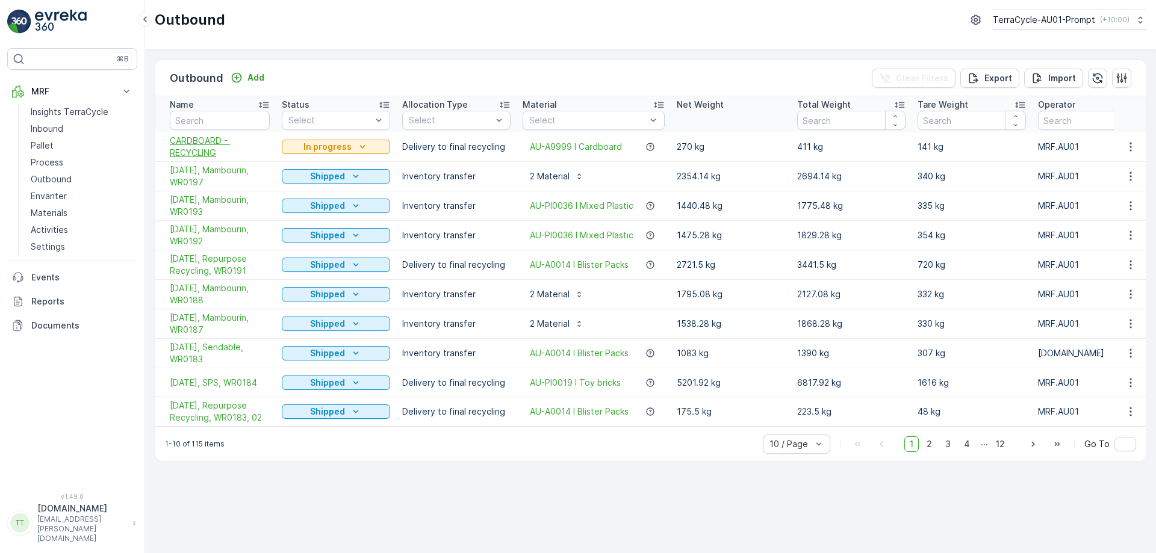
click at [206, 146] on span "CARDBOARD - RECYCLING" at bounding box center [220, 147] width 100 height 24
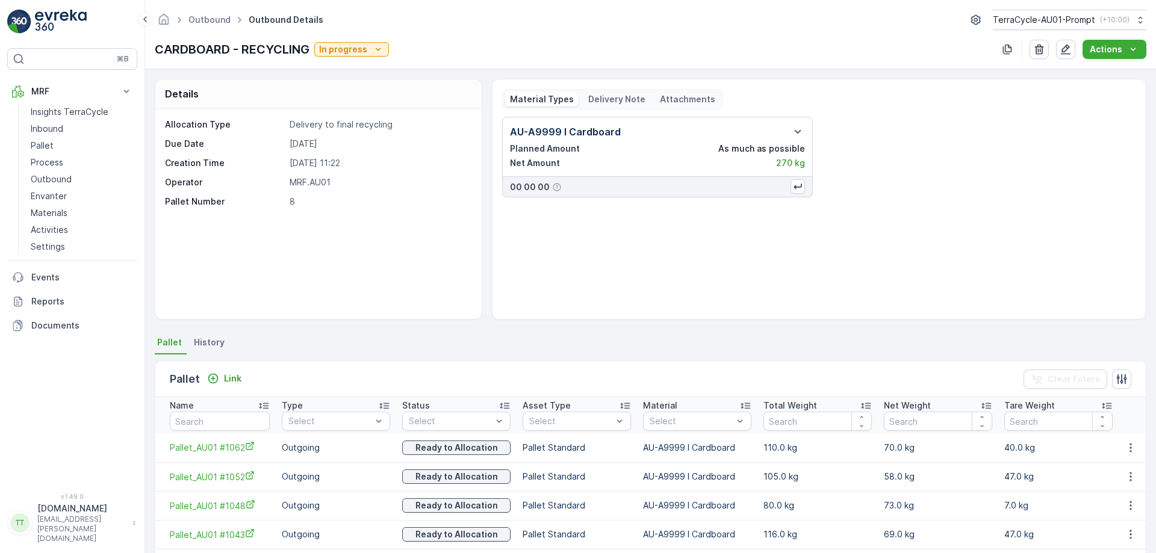
click at [1057, 30] on div "Outbound Outbound Details TerraCycle-AU01-Prompt ( +10:00 ) CARDBOARD - RECYCLI…" at bounding box center [650, 34] width 1011 height 69
click at [1071, 17] on p "TerraCycle-AU01-Prompt" at bounding box center [1043, 20] width 102 height 12
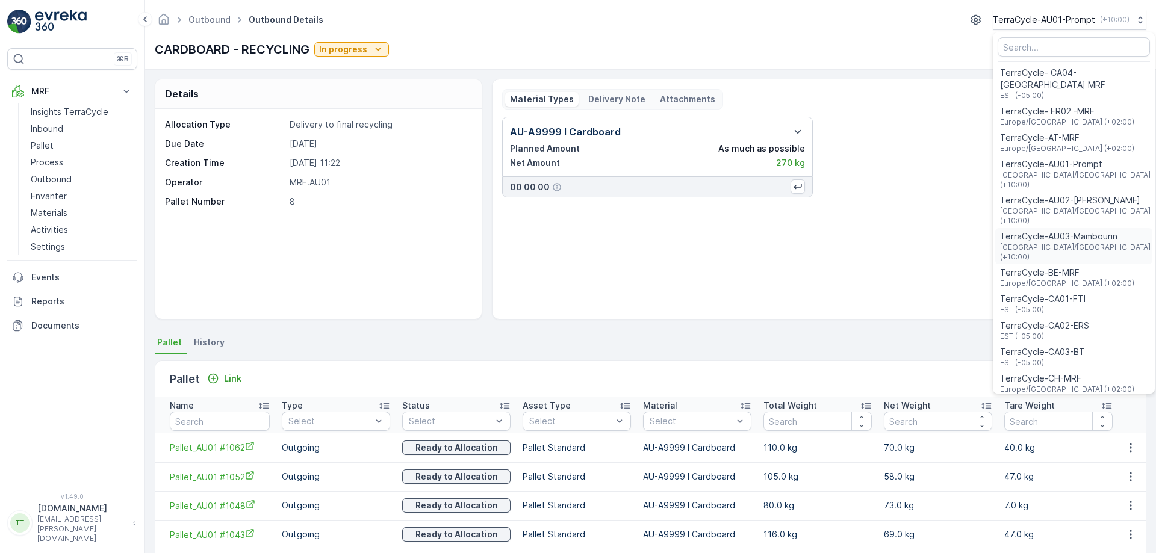
click at [1049, 231] on span "TerraCycle-AU03-Mambourin" at bounding box center [1075, 237] width 150 height 12
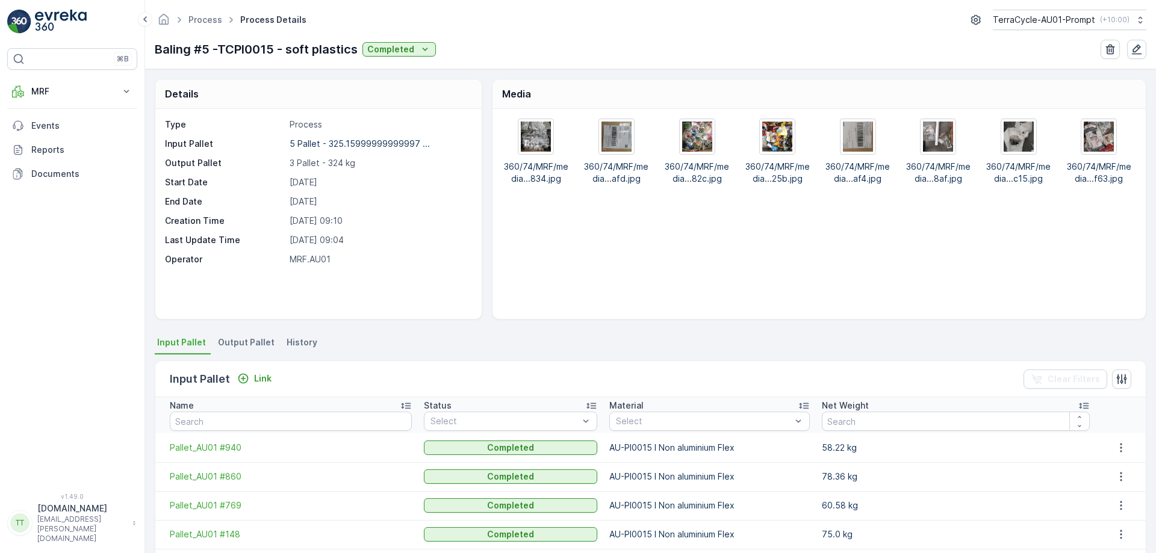
click at [396, 217] on p "[DATE] 09:10" at bounding box center [379, 221] width 179 height 12
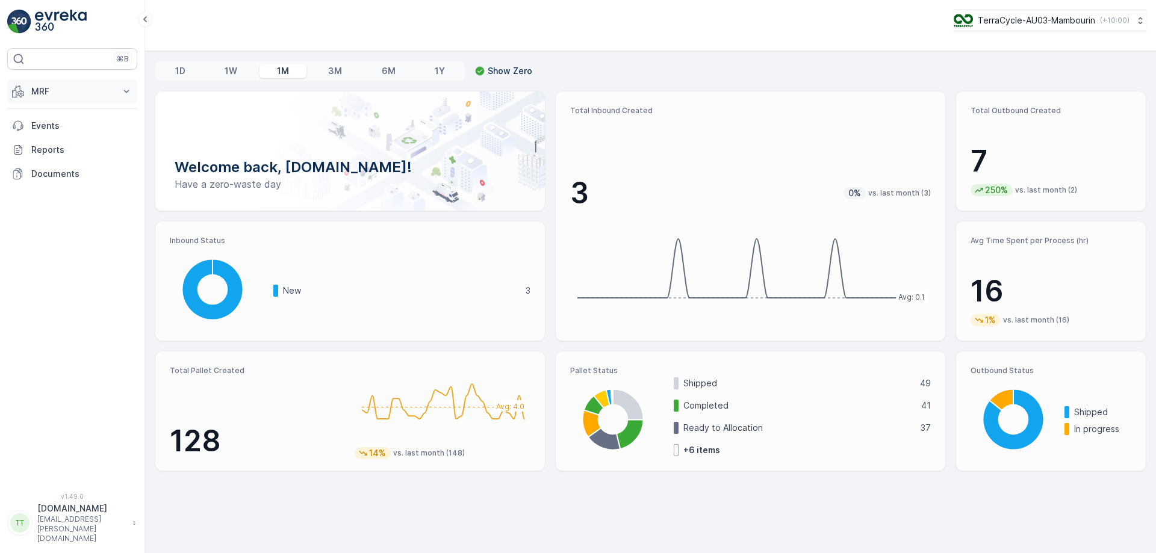
click at [108, 91] on p "MRF" at bounding box center [72, 91] width 82 height 12
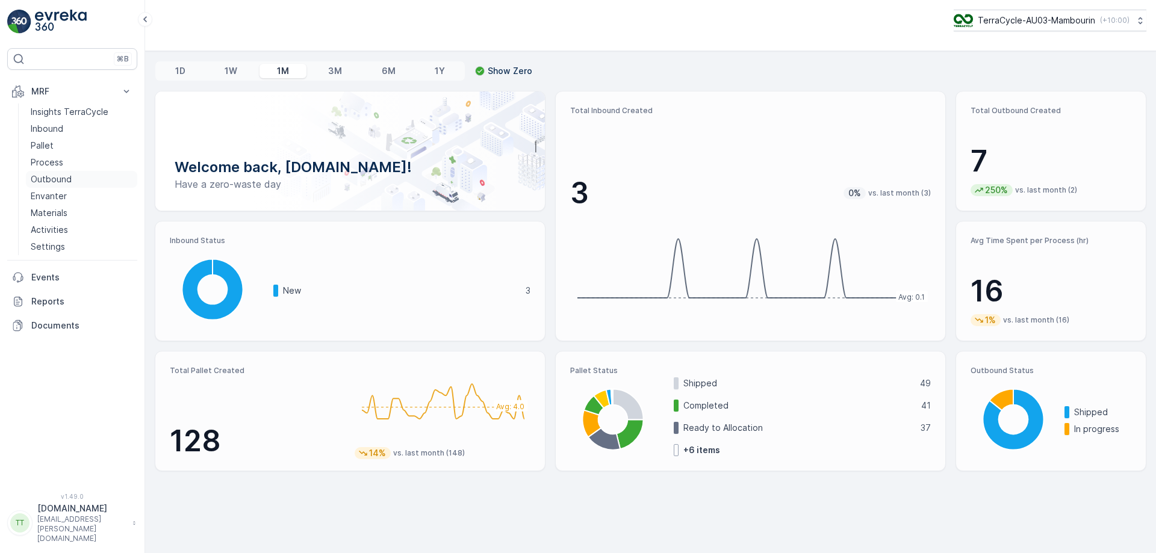
click at [58, 184] on p "Outbound" at bounding box center [51, 179] width 41 height 12
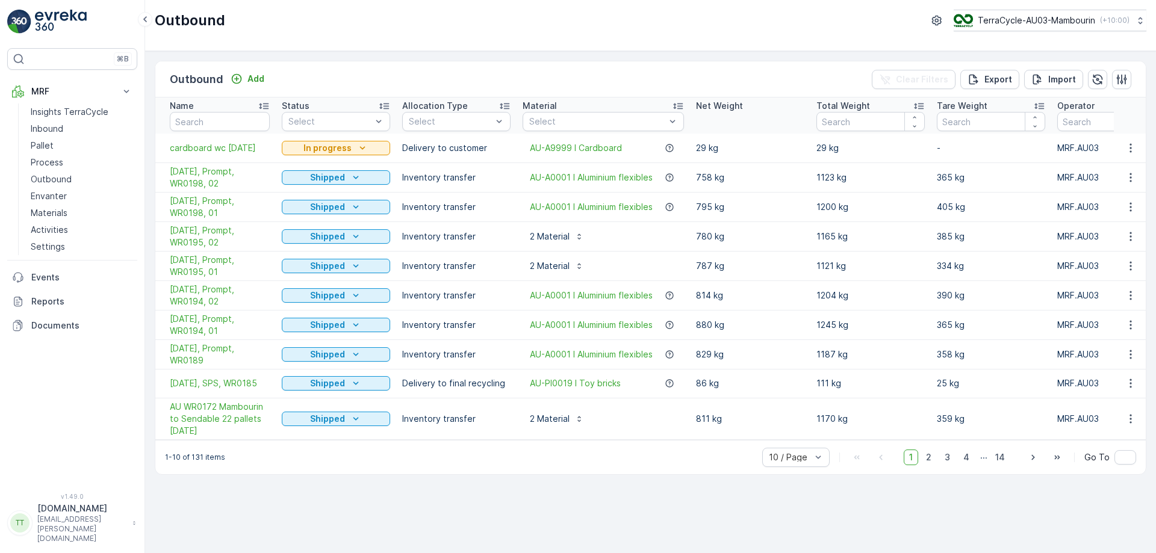
click at [658, 474] on div "1-10 of 131 items 10 / Page 1 2 3 4 ... 14 Go To" at bounding box center [650, 457] width 990 height 34
click at [58, 163] on p "Process" at bounding box center [47, 162] width 33 height 12
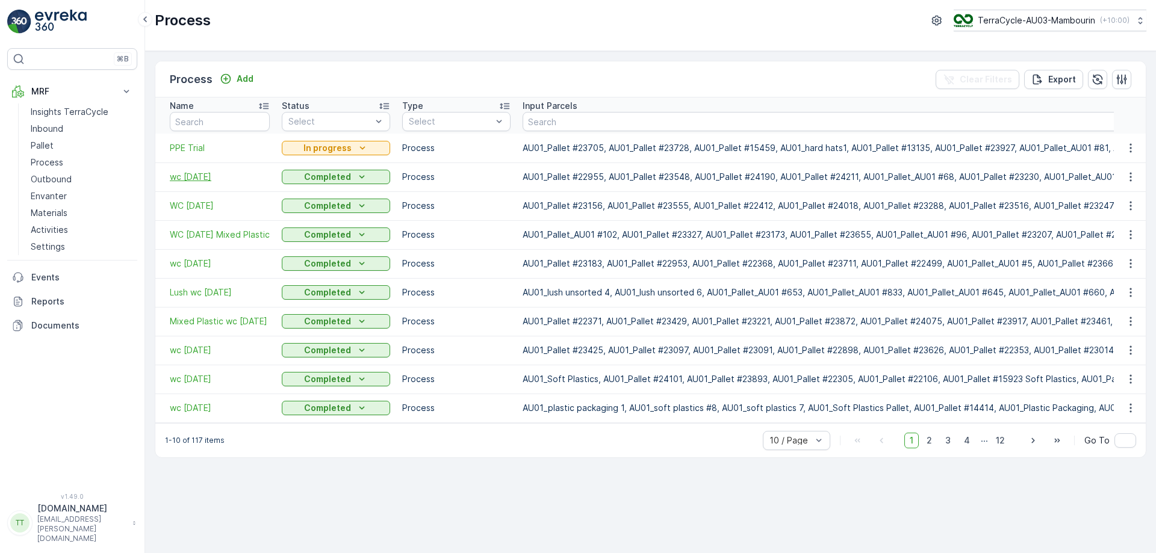
click at [189, 176] on span "wc 18/8/25" at bounding box center [220, 177] width 100 height 12
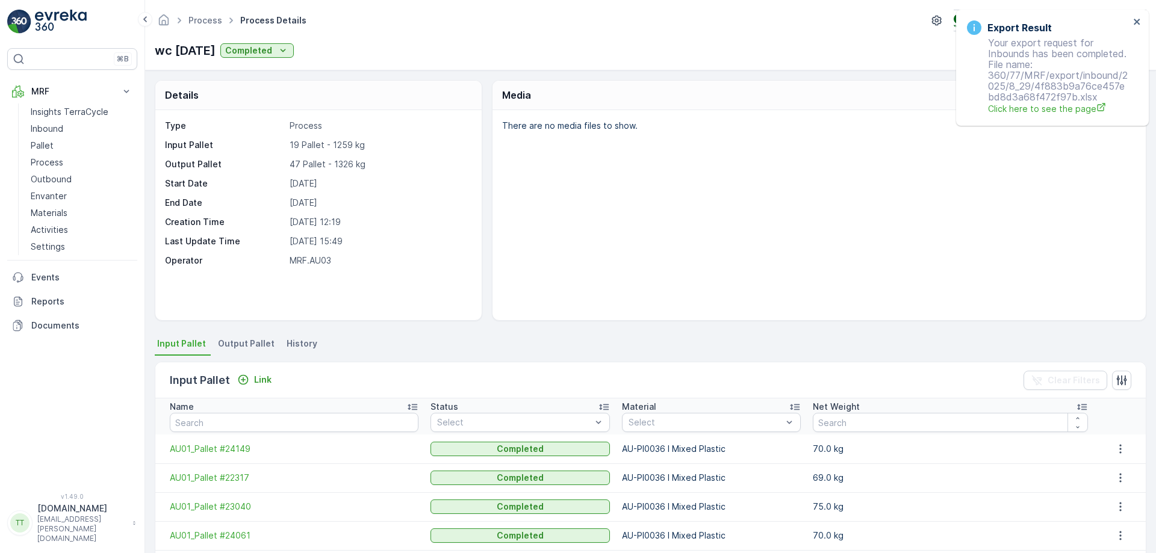
click at [1131, 22] on div "Export Result Your export request for Inbounds has been completed. File name: 3…" at bounding box center [1048, 68] width 170 height 102
click at [1135, 21] on icon "close" at bounding box center [1136, 22] width 6 height 6
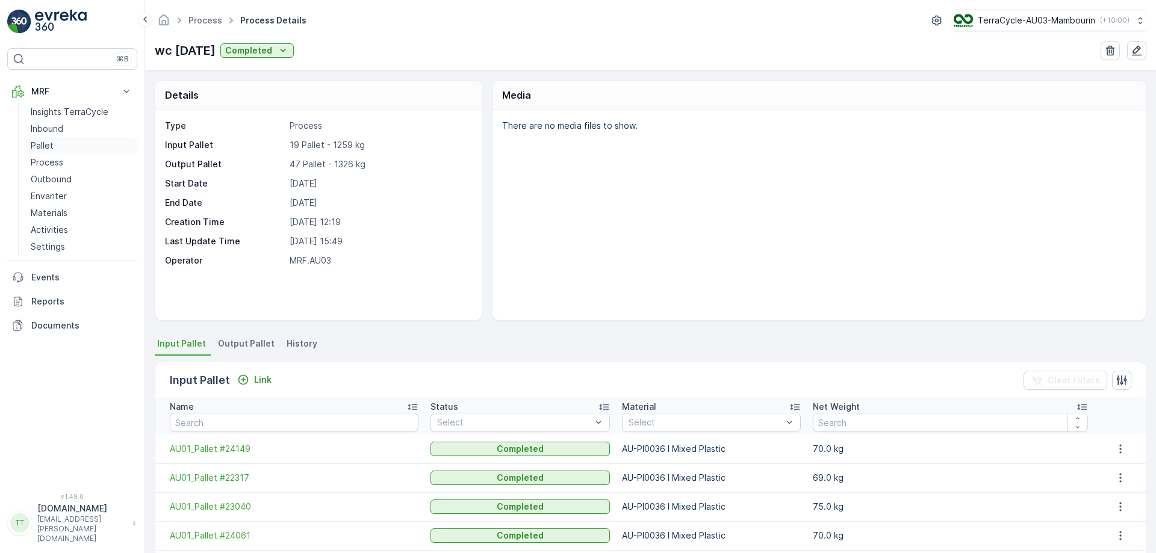
click at [58, 151] on link "Pallet" at bounding box center [81, 145] width 111 height 17
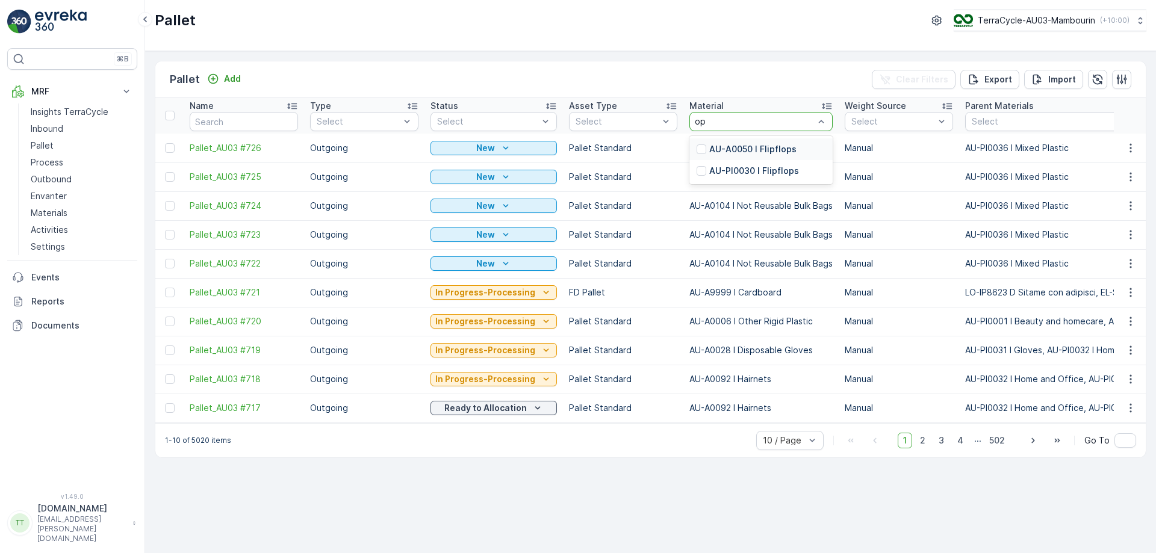
type input "o"
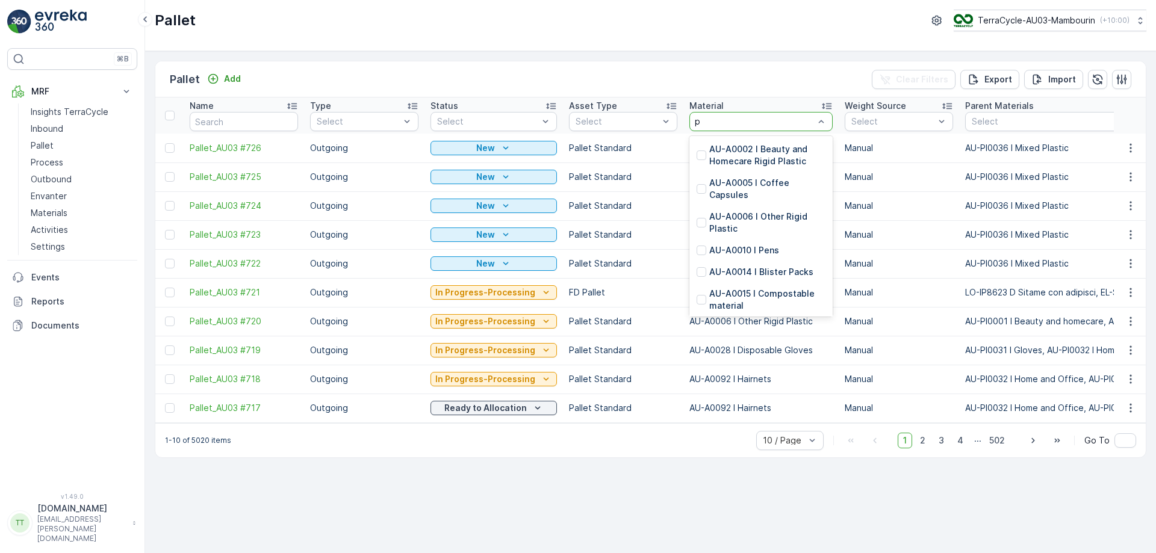
type input "pp"
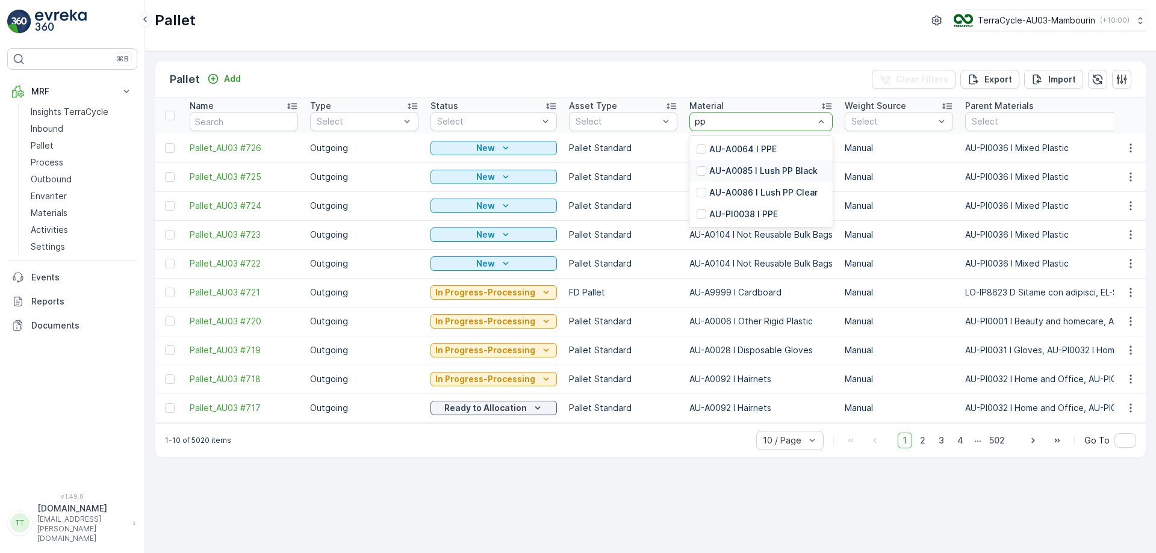
click at [726, 173] on p "AU-A0085 I Lush PP Black" at bounding box center [763, 171] width 108 height 12
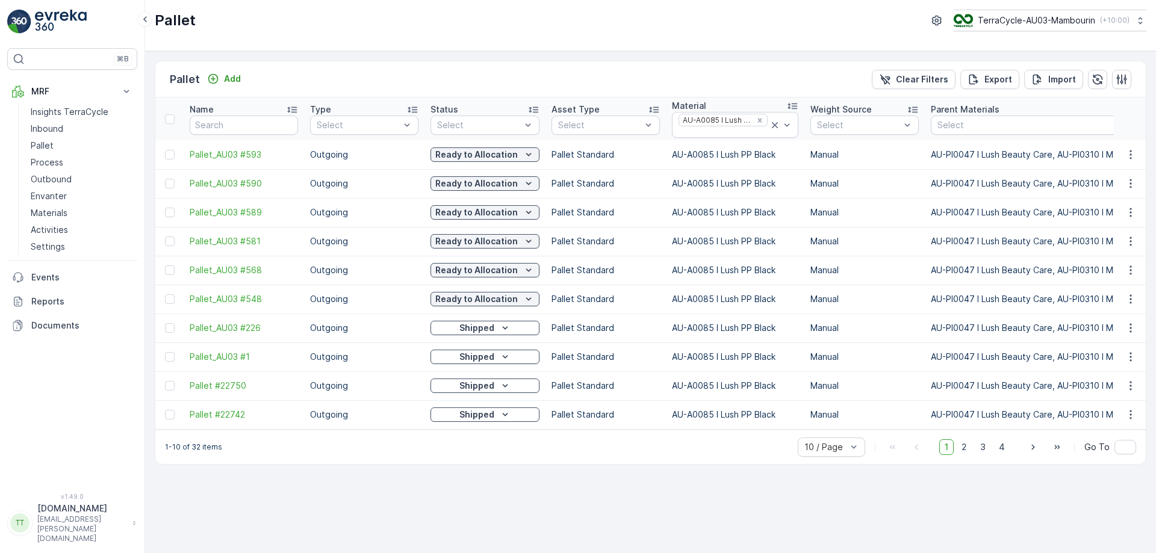
click at [731, 134] on div at bounding box center [722, 133] width 91 height 10
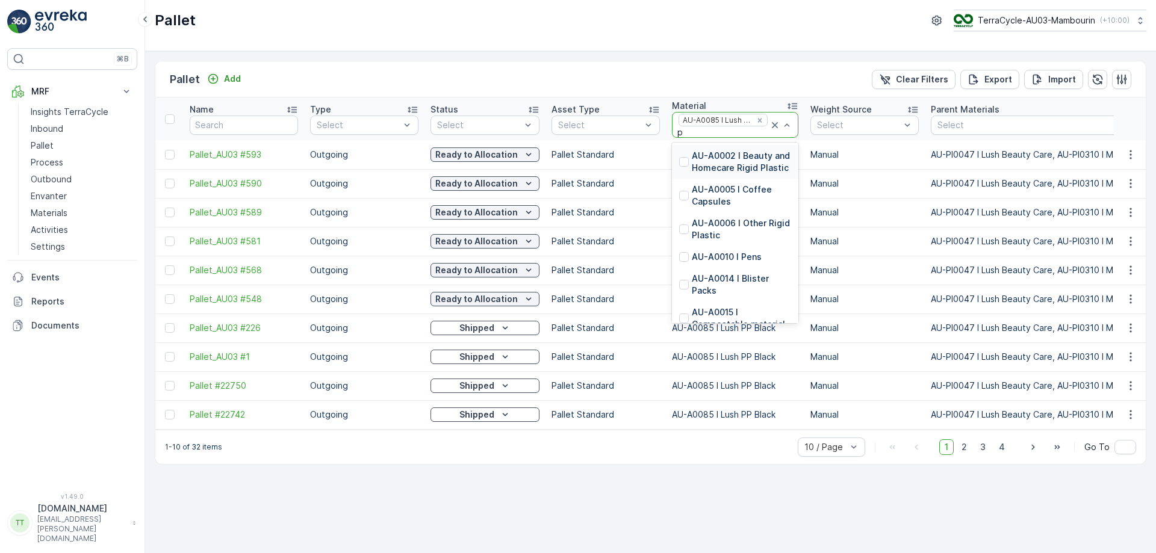
type input "pp"
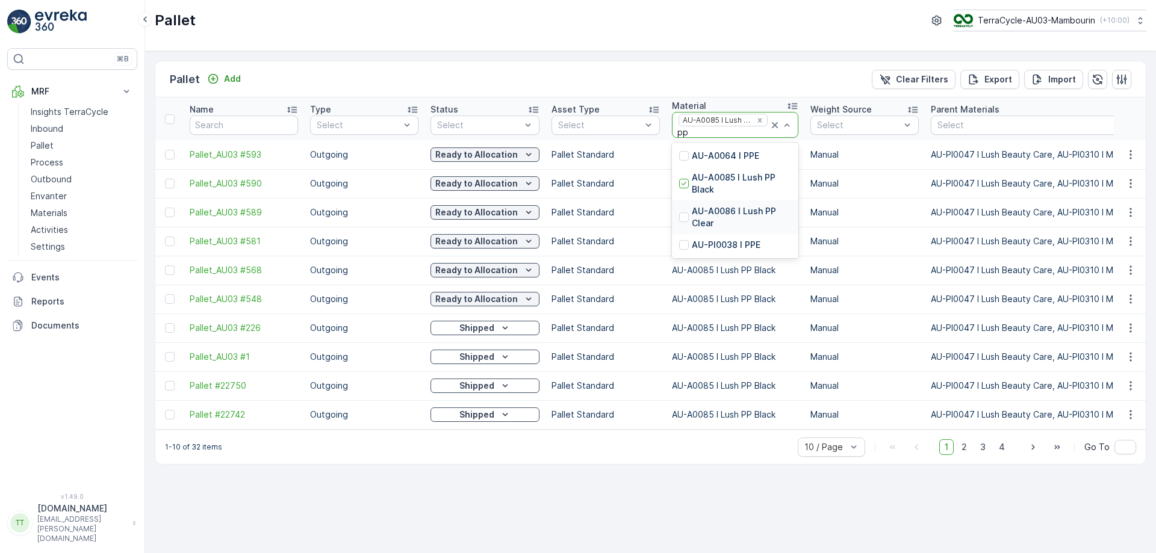
click at [713, 221] on p "AU-A0086 I Lush PP Clear" at bounding box center [741, 217] width 99 height 24
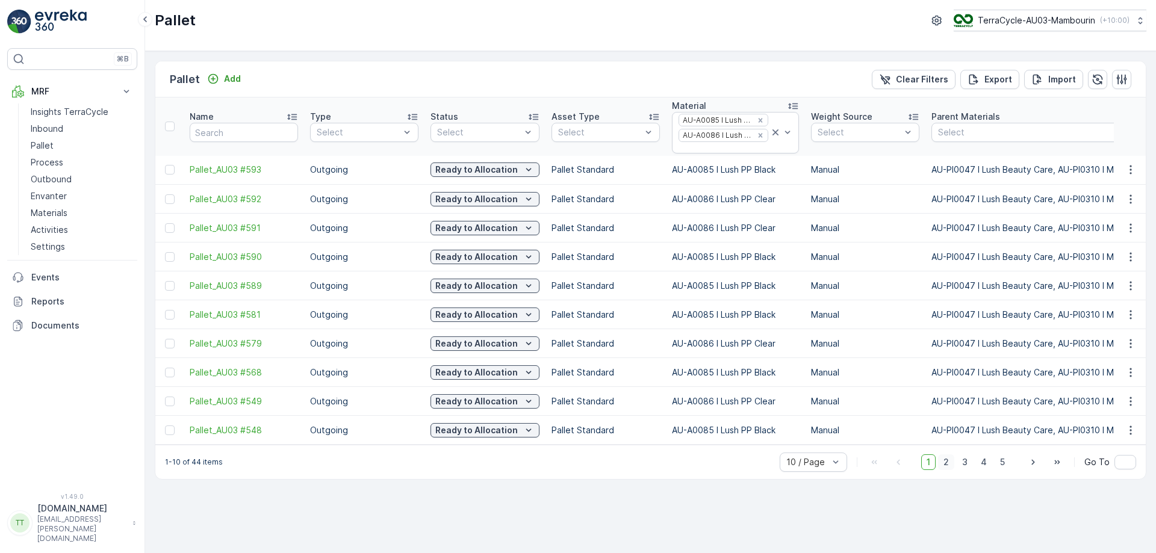
click at [947, 467] on span "2" at bounding box center [946, 462] width 16 height 16
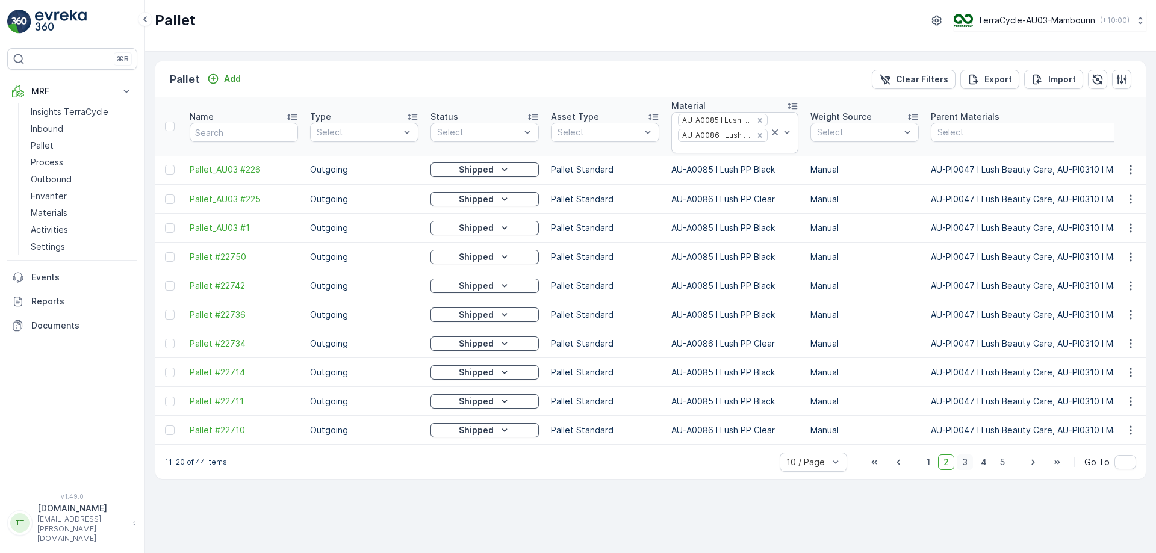
click at [966, 470] on span "3" at bounding box center [964, 462] width 16 height 16
click at [981, 469] on span "4" at bounding box center [983, 462] width 17 height 16
click at [1003, 468] on span "5" at bounding box center [1002, 462] width 16 height 16
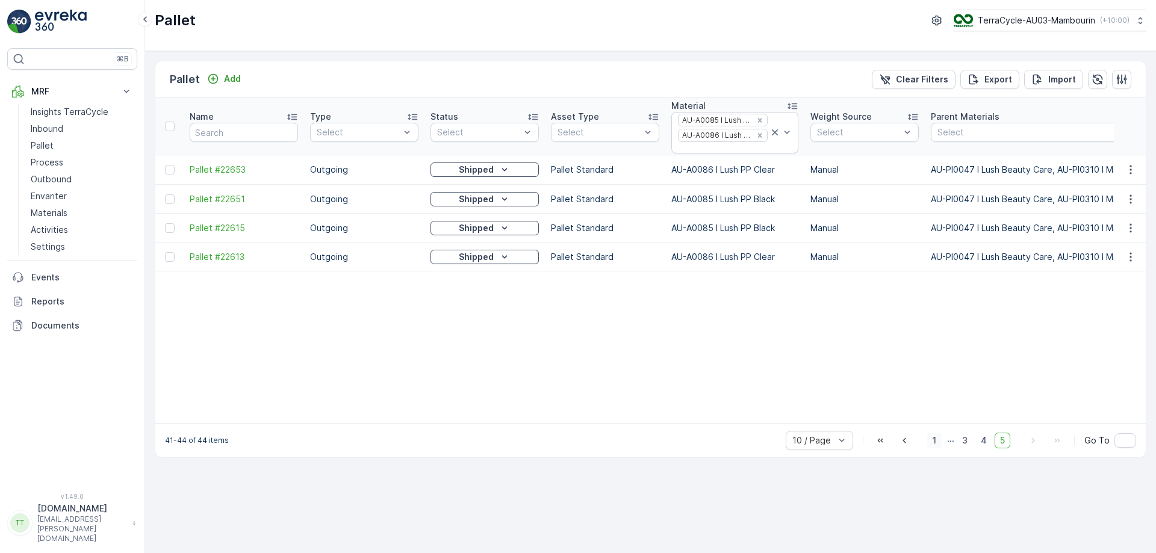
click at [937, 448] on span "1" at bounding box center [934, 441] width 14 height 16
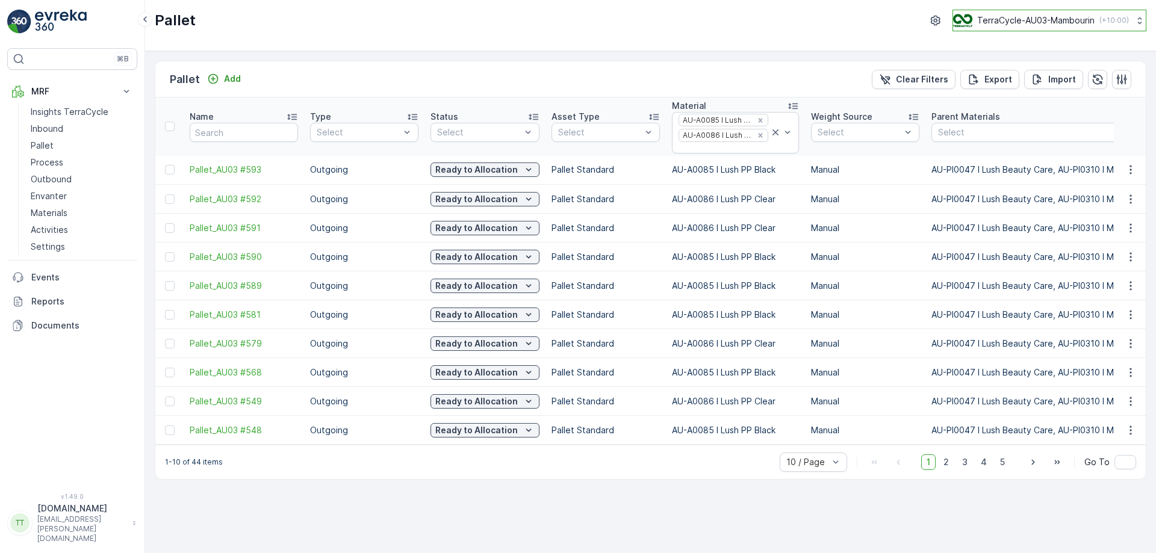
click at [1027, 20] on p "TerraCycle-AU03-Mambourin" at bounding box center [1035, 20] width 117 height 12
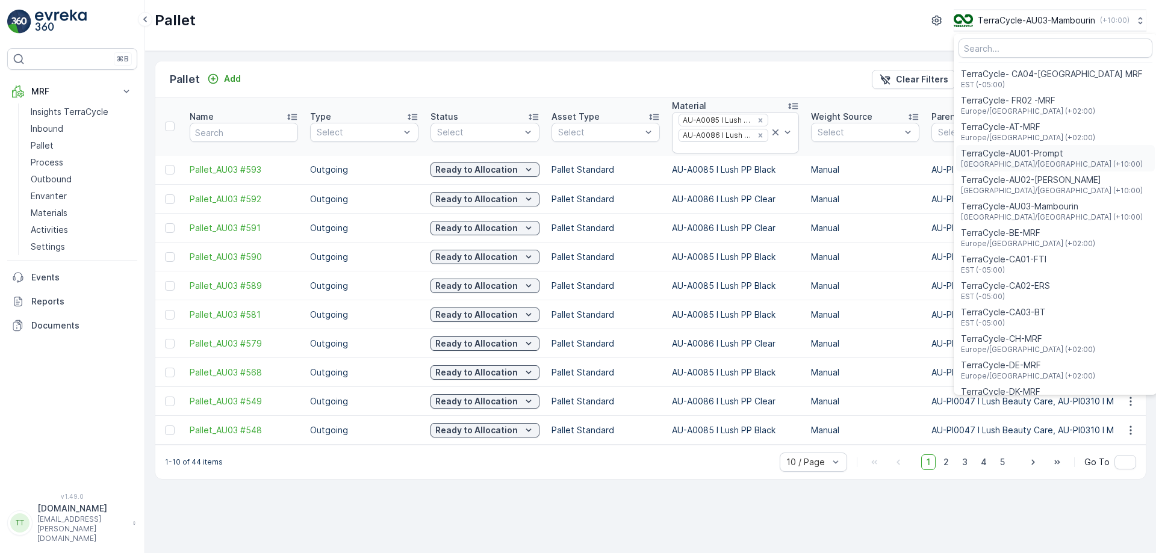
click at [1031, 158] on span "TerraCycle-AU01-Prompt" at bounding box center [1052, 153] width 182 height 12
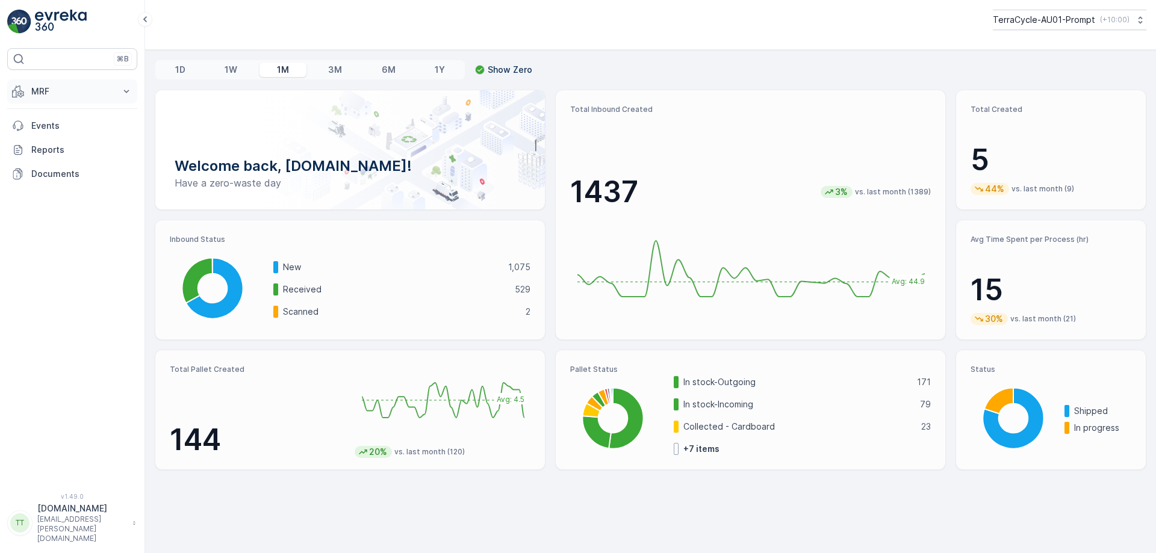
click at [82, 96] on p "MRF" at bounding box center [72, 91] width 82 height 12
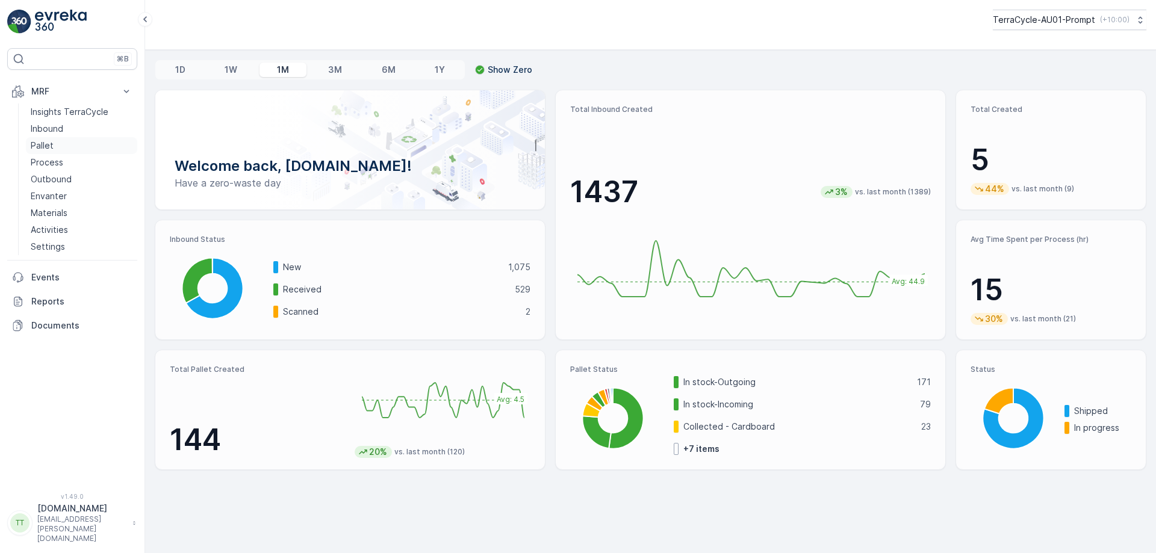
click at [64, 144] on link "Pallet" at bounding box center [81, 145] width 111 height 17
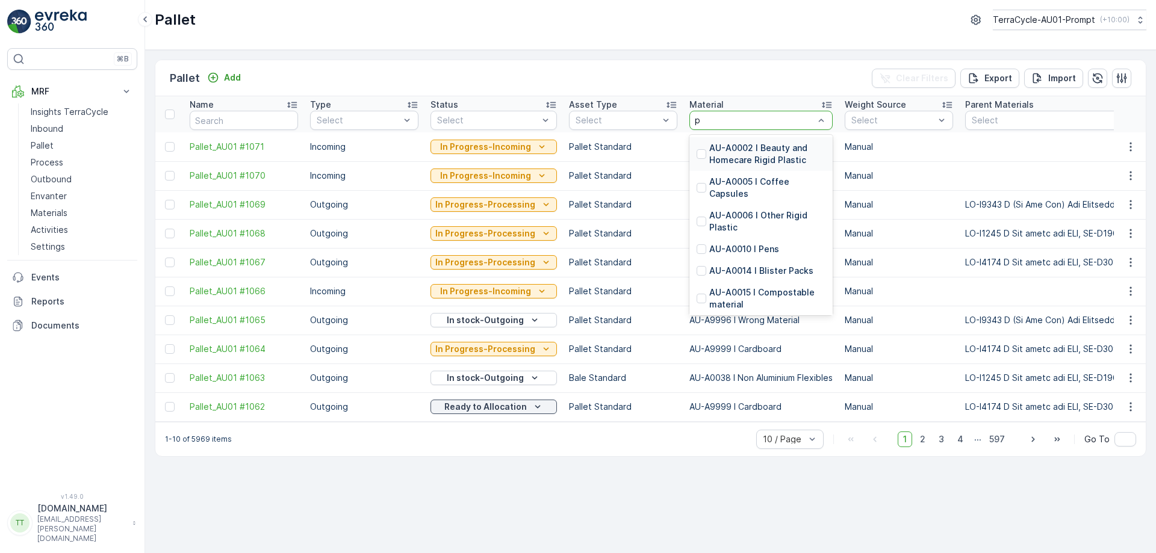
type input "pp"
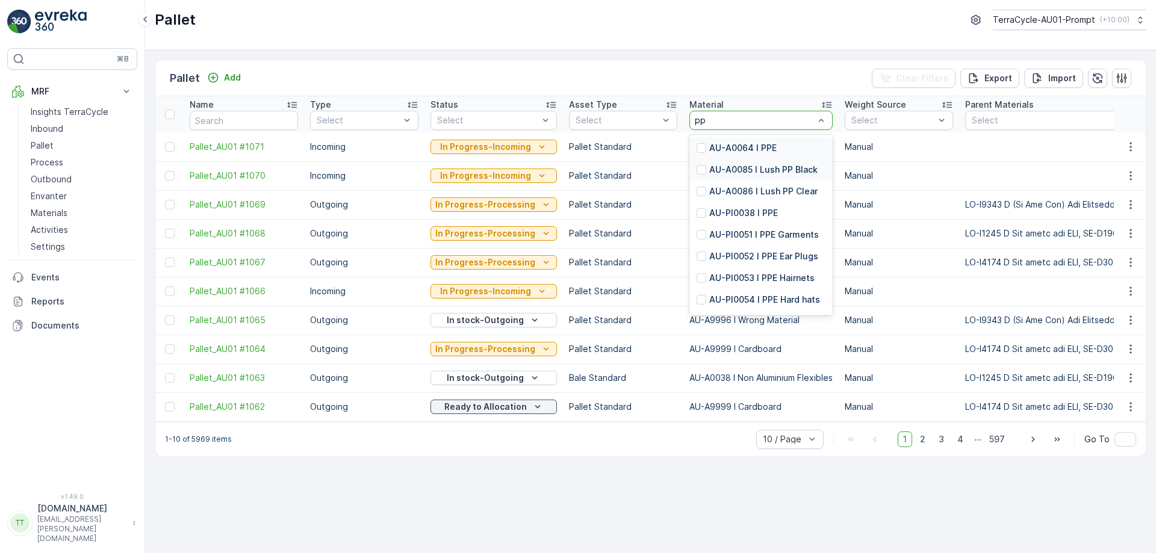
click at [739, 166] on p "AU-A0085 I Lush PP Black" at bounding box center [763, 170] width 108 height 12
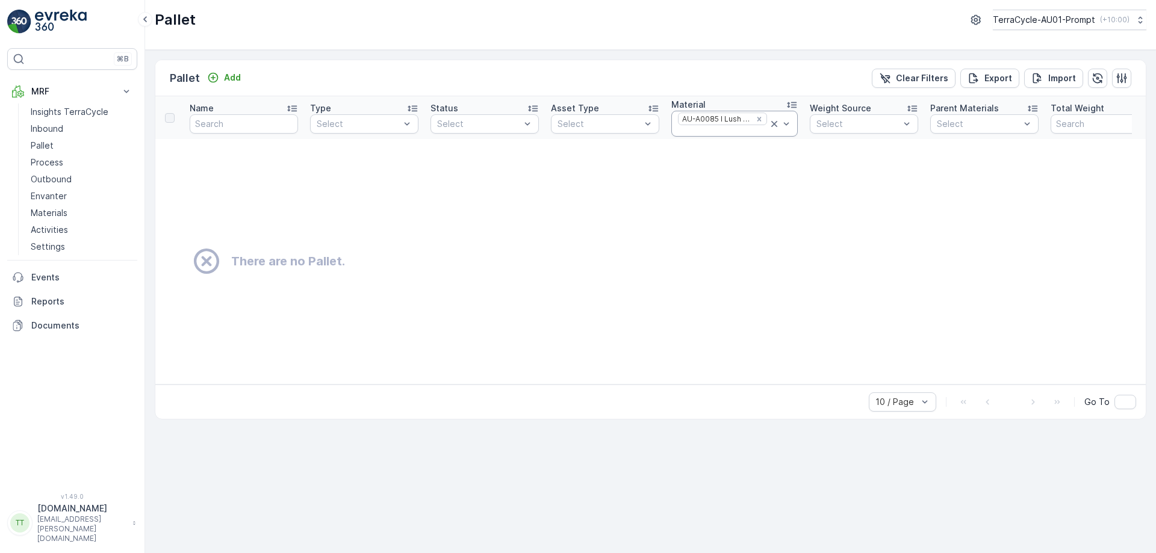
click at [722, 129] on div at bounding box center [722, 131] width 91 height 10
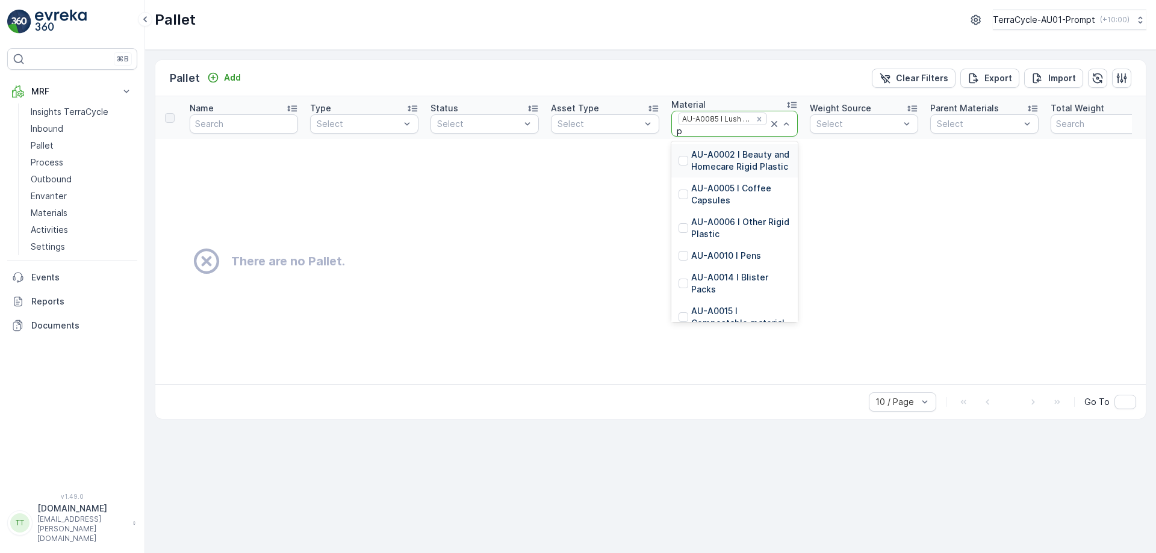
type input "pp"
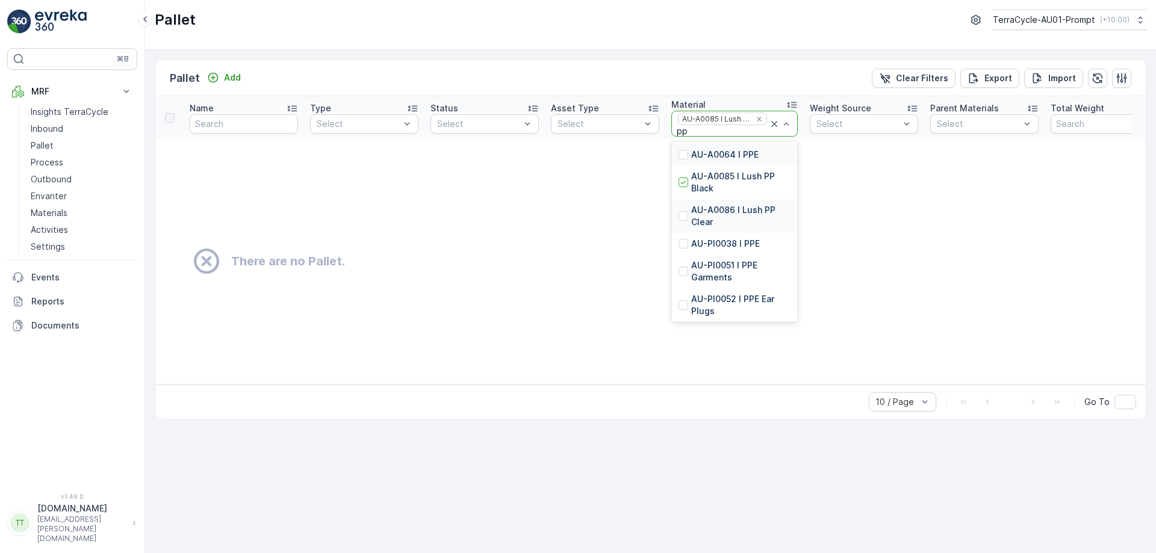
click at [705, 211] on p "AU-A0086 I Lush PP Clear" at bounding box center [740, 216] width 99 height 24
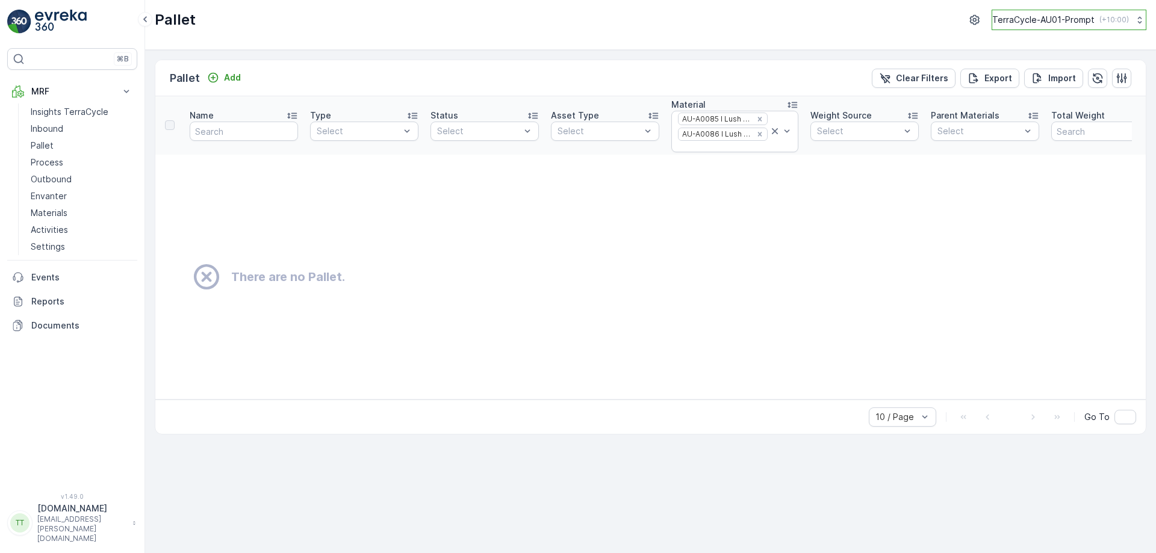
click at [1046, 20] on p "TerraCycle-AU01-Prompt" at bounding box center [1043, 20] width 102 height 12
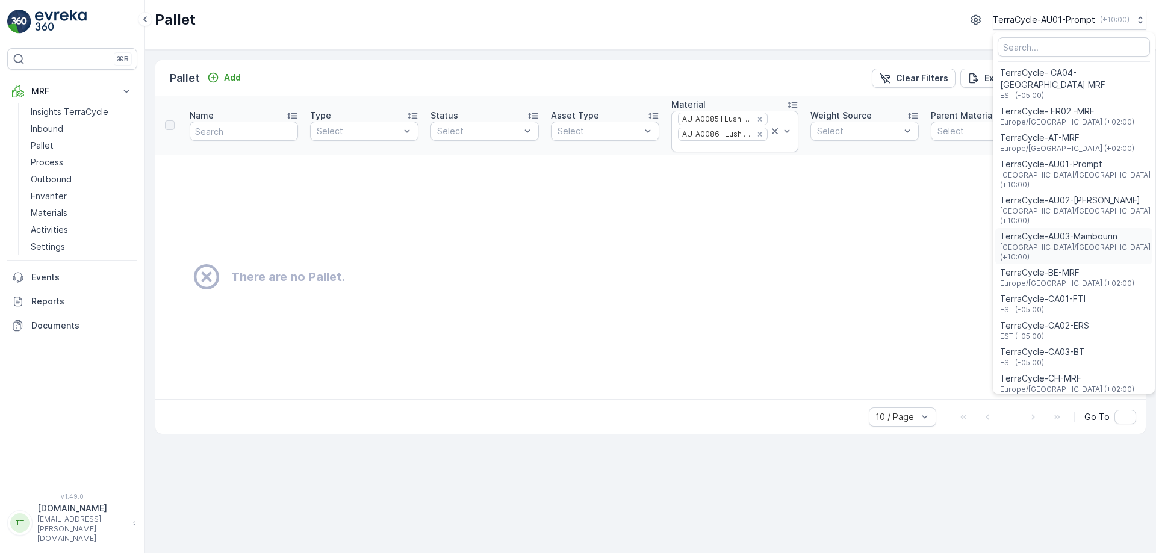
scroll to position [865, 0]
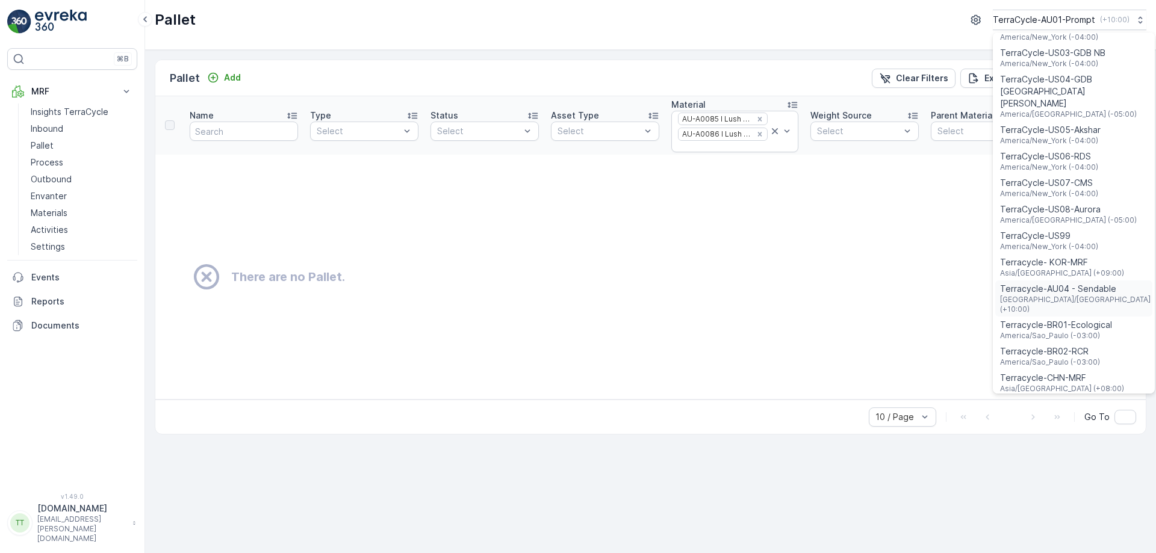
click at [1068, 295] on span "Australia/Sydney (+10:00)" at bounding box center [1075, 304] width 150 height 19
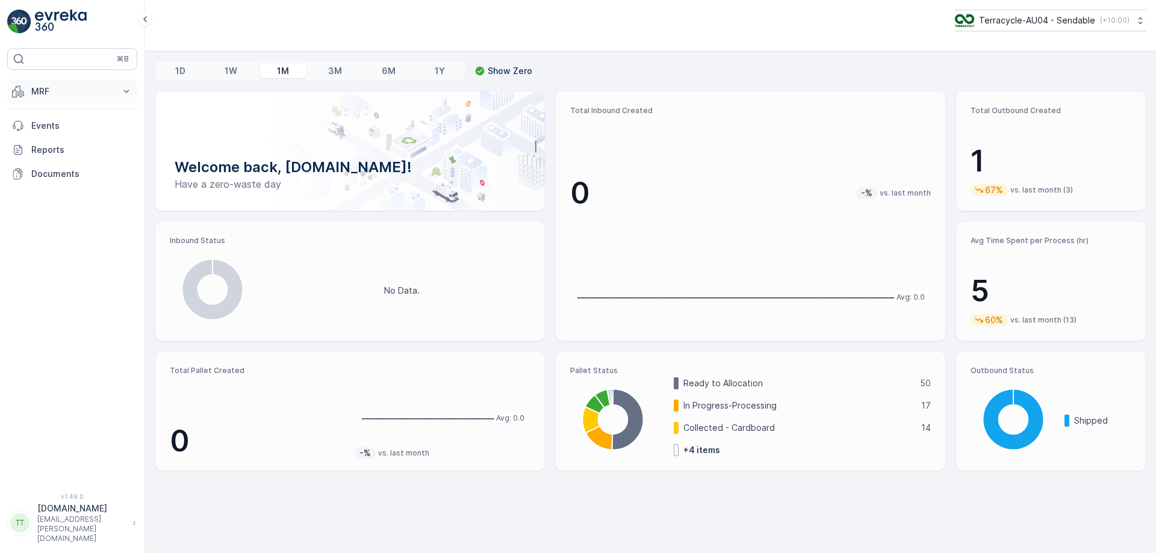
click at [76, 97] on p "MRF" at bounding box center [72, 91] width 82 height 12
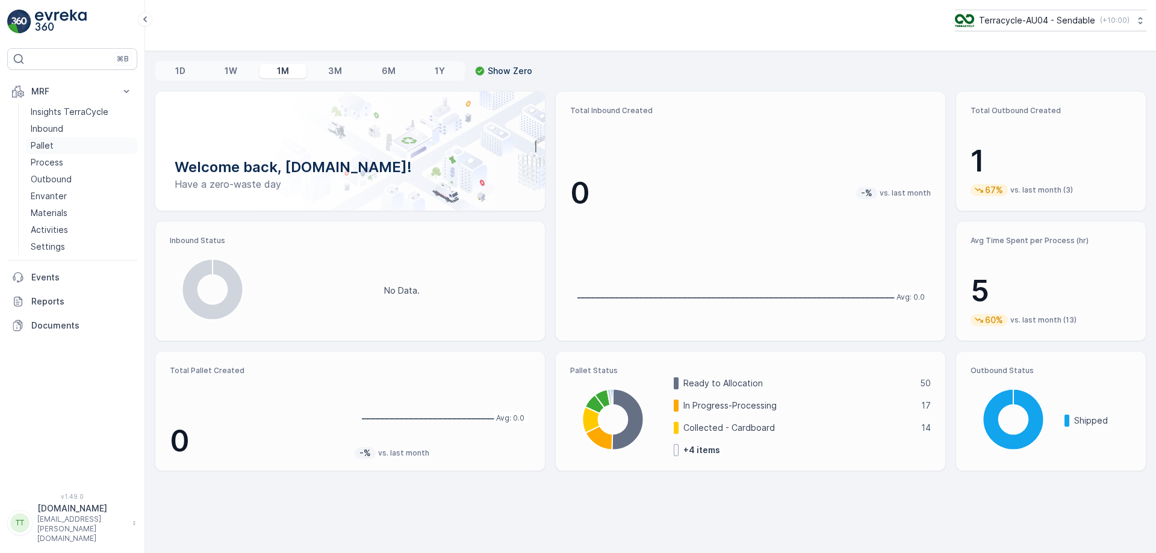
click at [82, 145] on link "Pallet" at bounding box center [81, 145] width 111 height 17
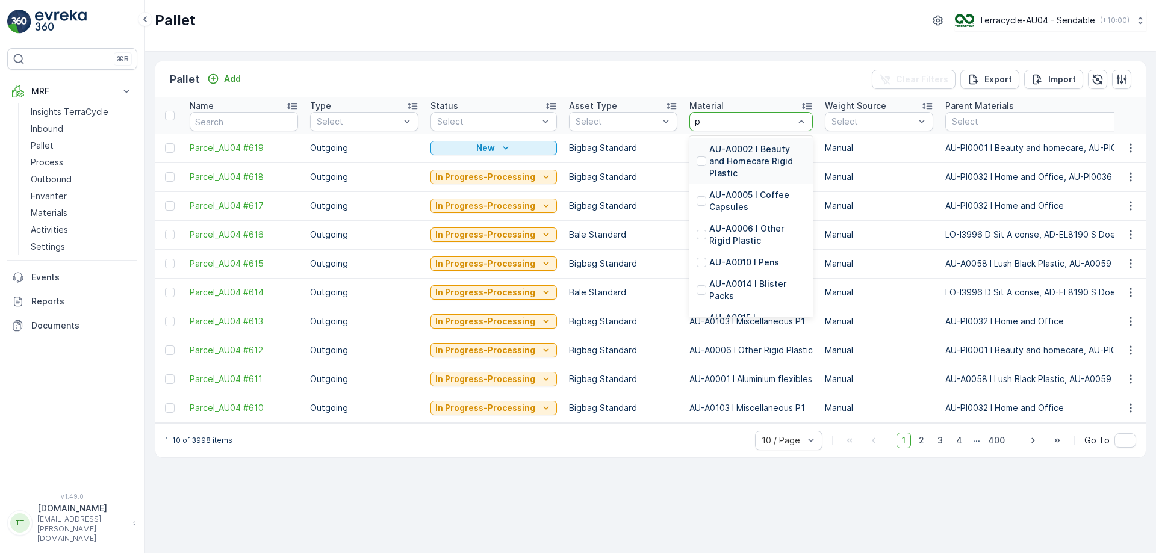
type input "pp"
click at [738, 179] on p "AU-A0085 I Lush PP Black" at bounding box center [757, 177] width 96 height 24
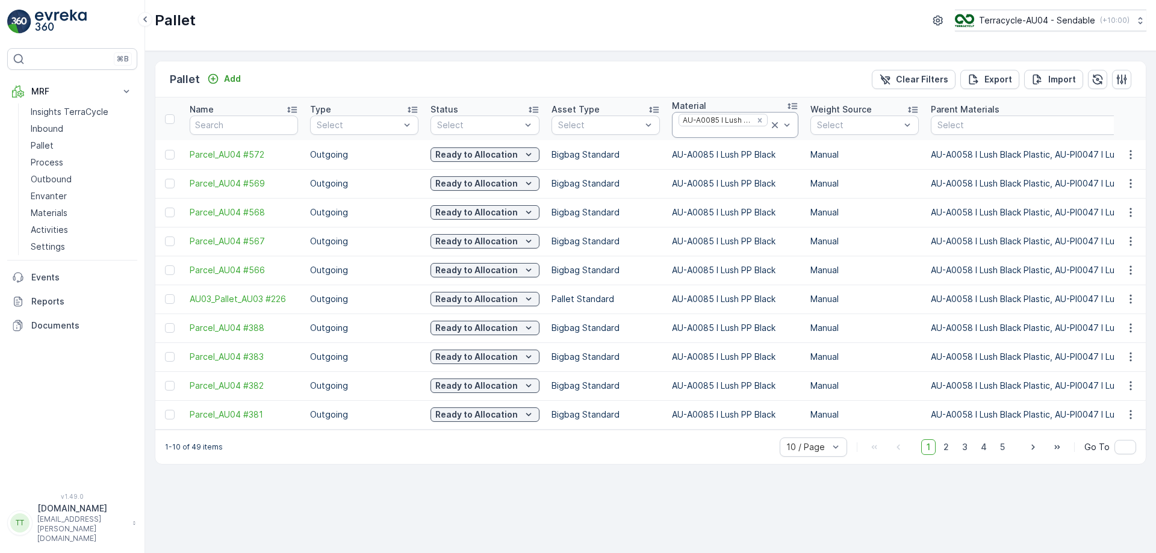
click at [729, 133] on div at bounding box center [722, 133] width 91 height 10
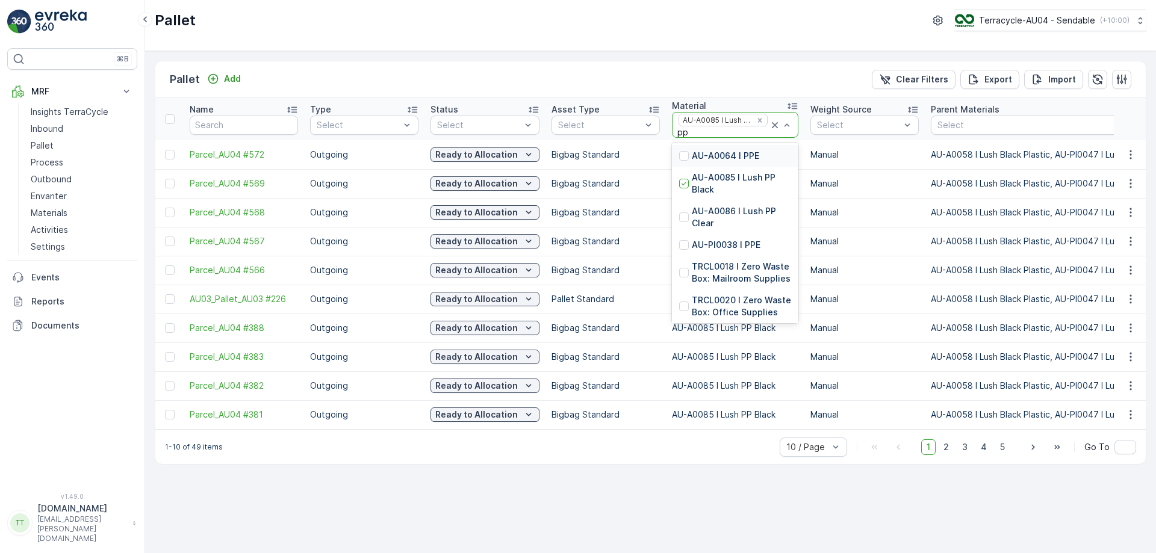
type input "pp"
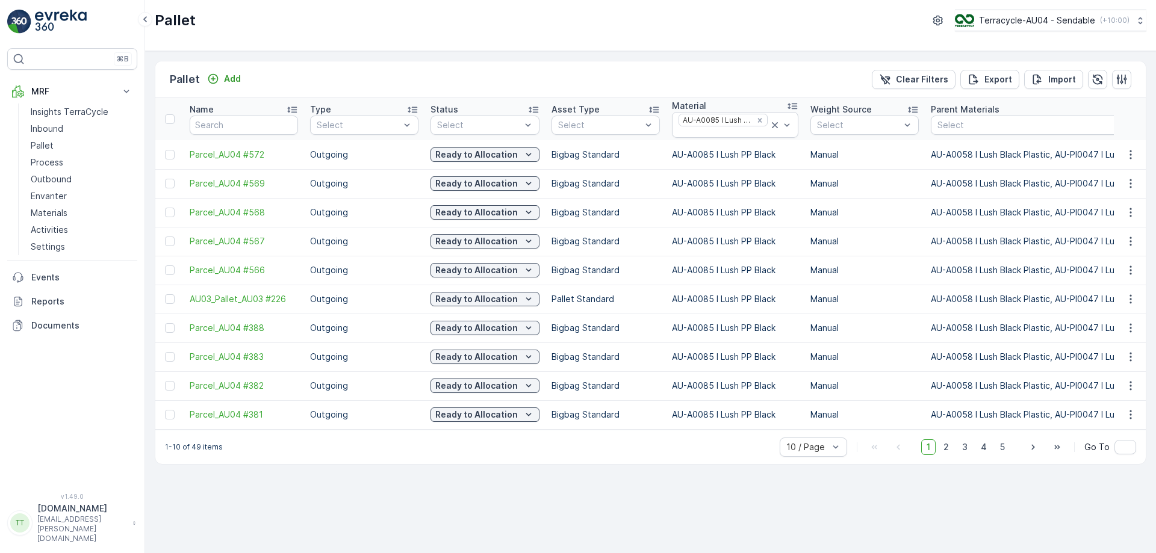
click at [731, 81] on div "Pallet Add Clear Filters Export Import" at bounding box center [650, 79] width 990 height 36
click at [40, 178] on p "Outbound" at bounding box center [51, 179] width 41 height 12
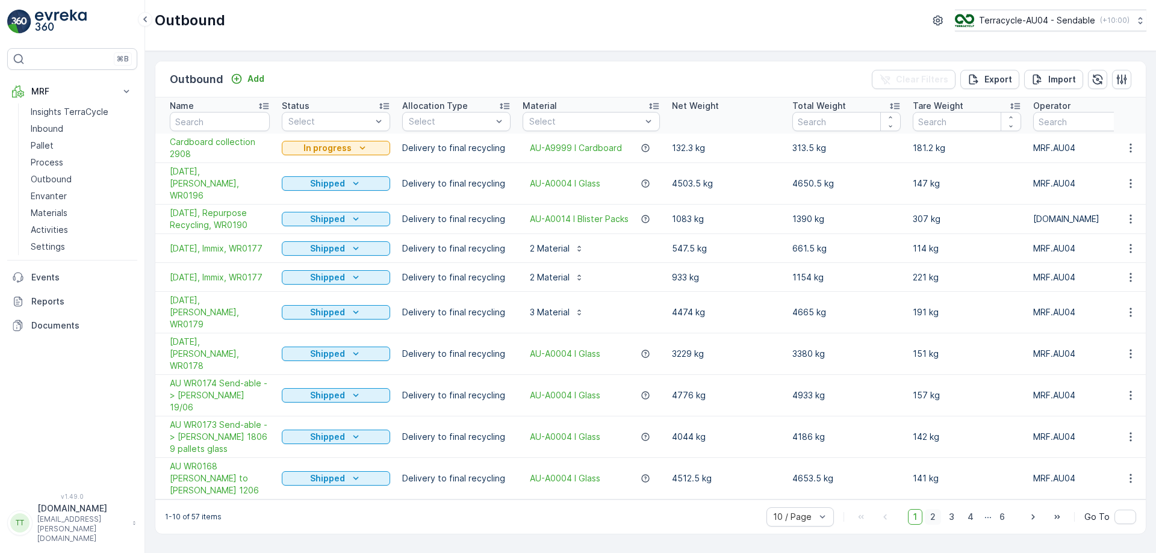
click at [935, 509] on span "2" at bounding box center [932, 517] width 16 height 16
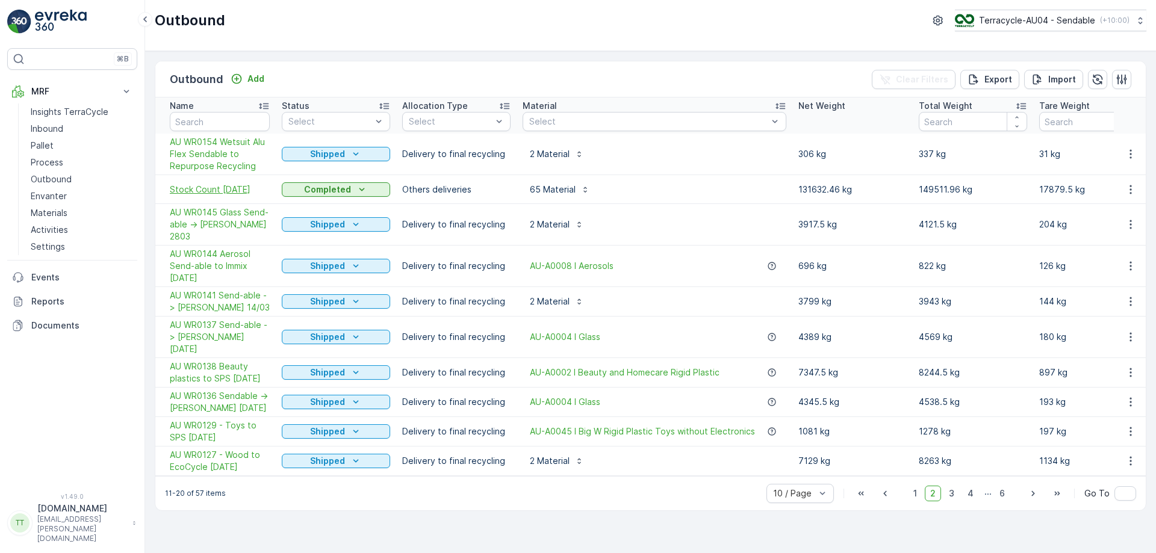
click at [240, 185] on span "Stock Count [DATE]" at bounding box center [220, 190] width 100 height 12
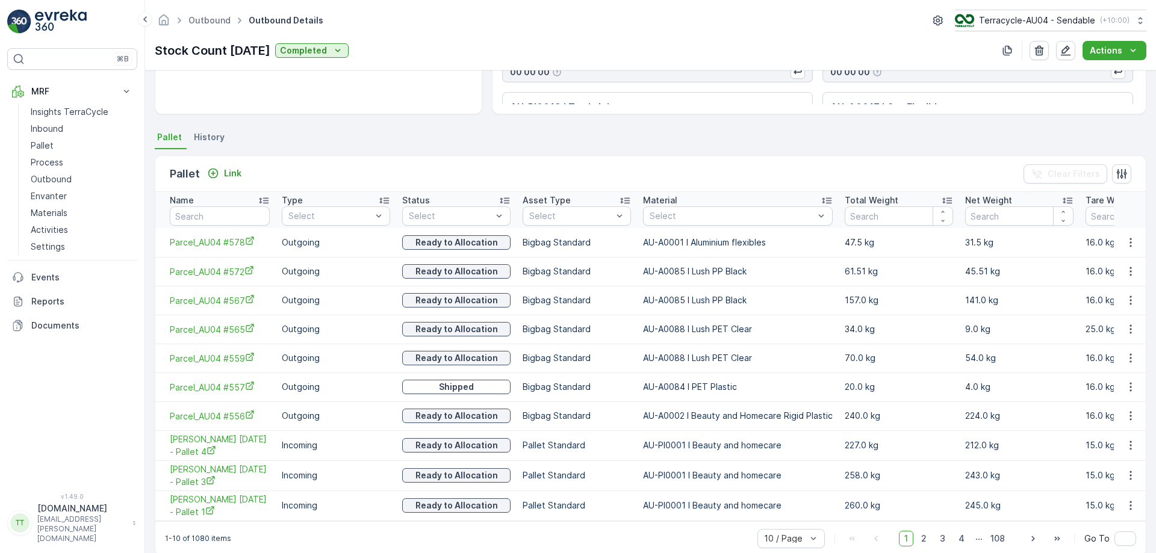
scroll to position [231, 0]
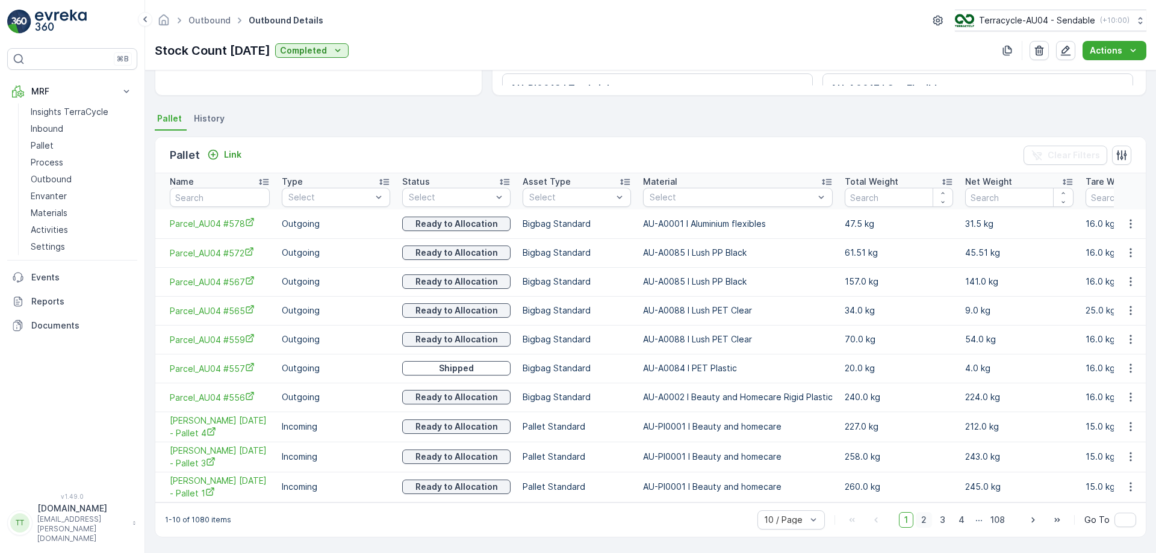
click at [923, 520] on span "2" at bounding box center [923, 520] width 16 height 16
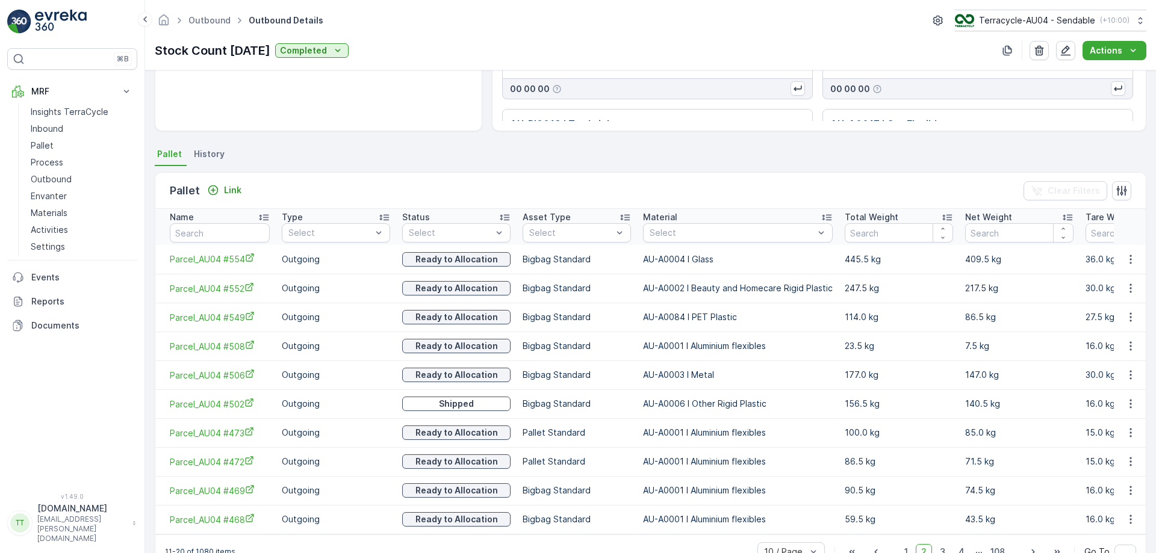
scroll to position [228, 0]
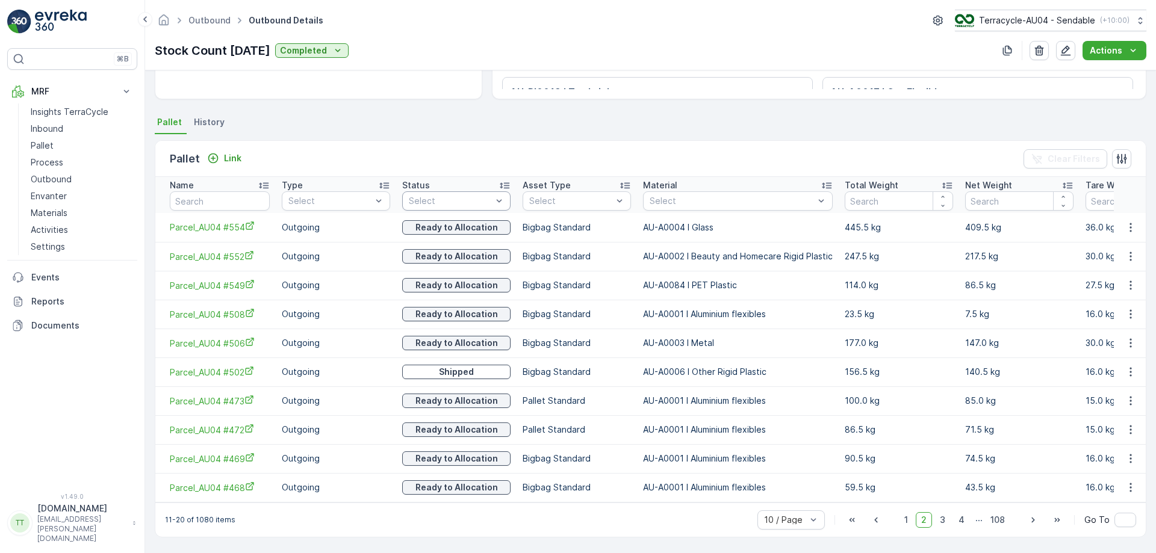
click at [432, 196] on div at bounding box center [449, 201] width 85 height 10
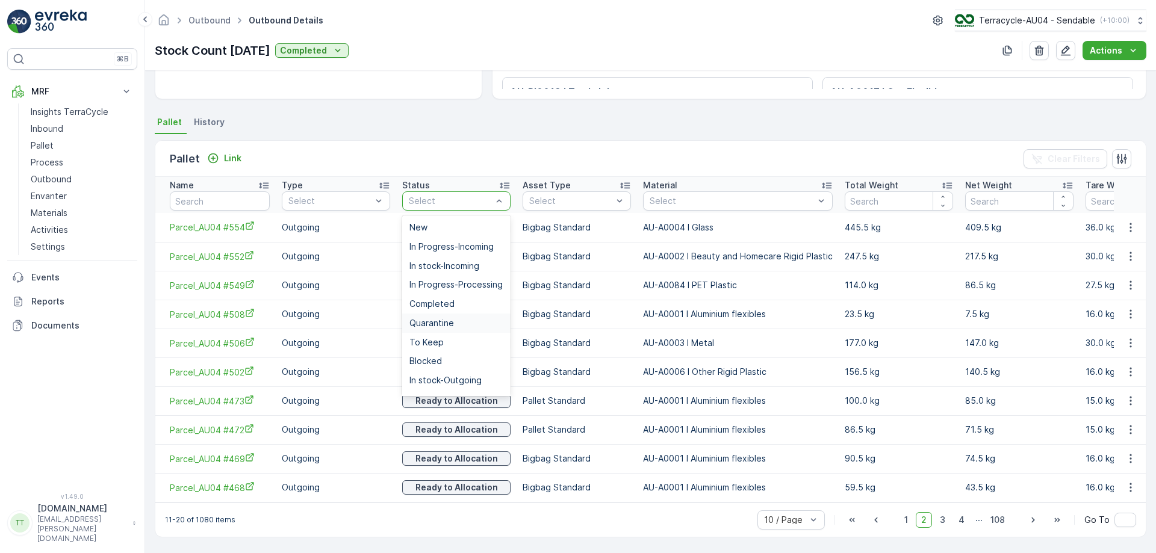
scroll to position [73, 0]
click at [447, 342] on div "Shipped" at bounding box center [456, 346] width 94 height 10
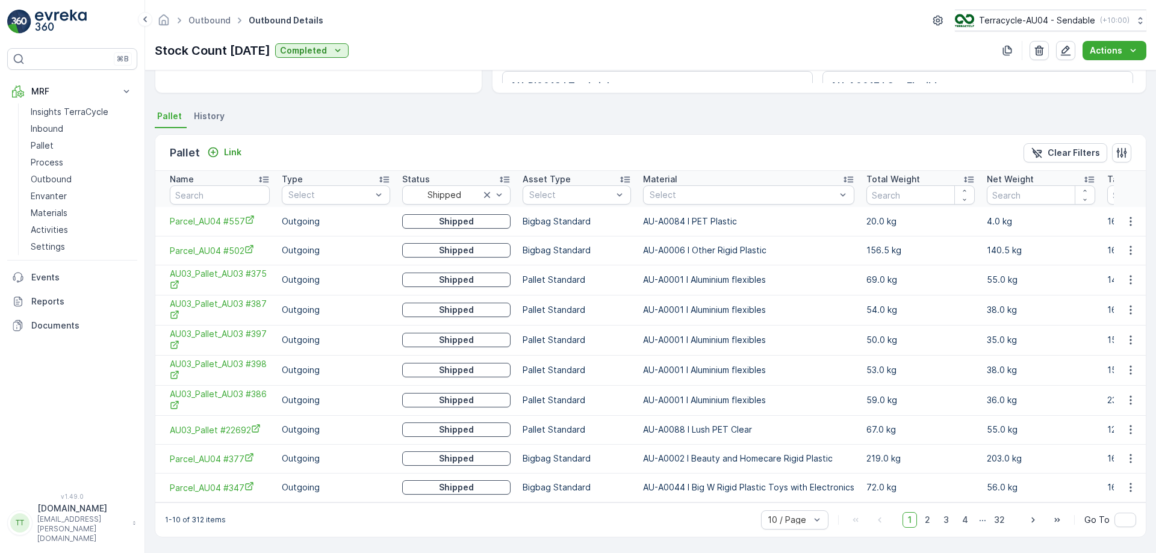
scroll to position [234, 0]
click at [926, 523] on span "2" at bounding box center [927, 520] width 16 height 16
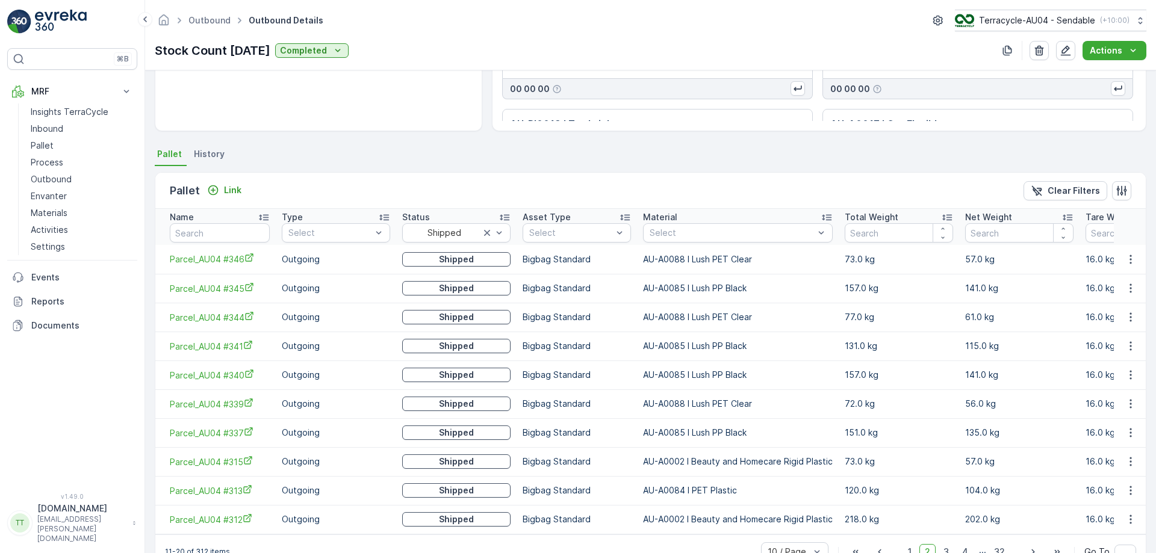
scroll to position [228, 0]
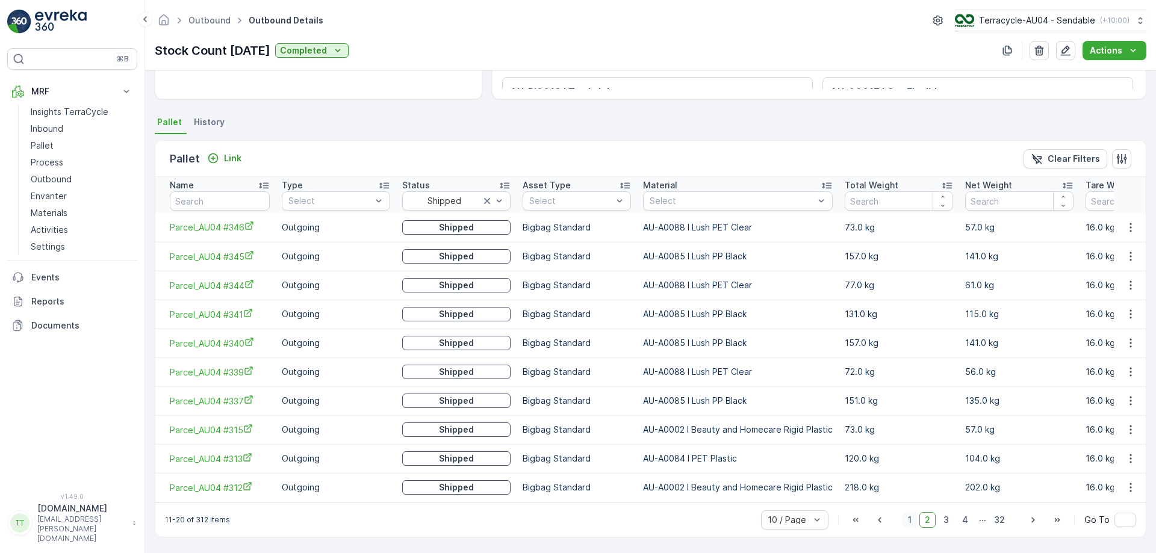
click at [908, 516] on span "1" at bounding box center [909, 520] width 14 height 16
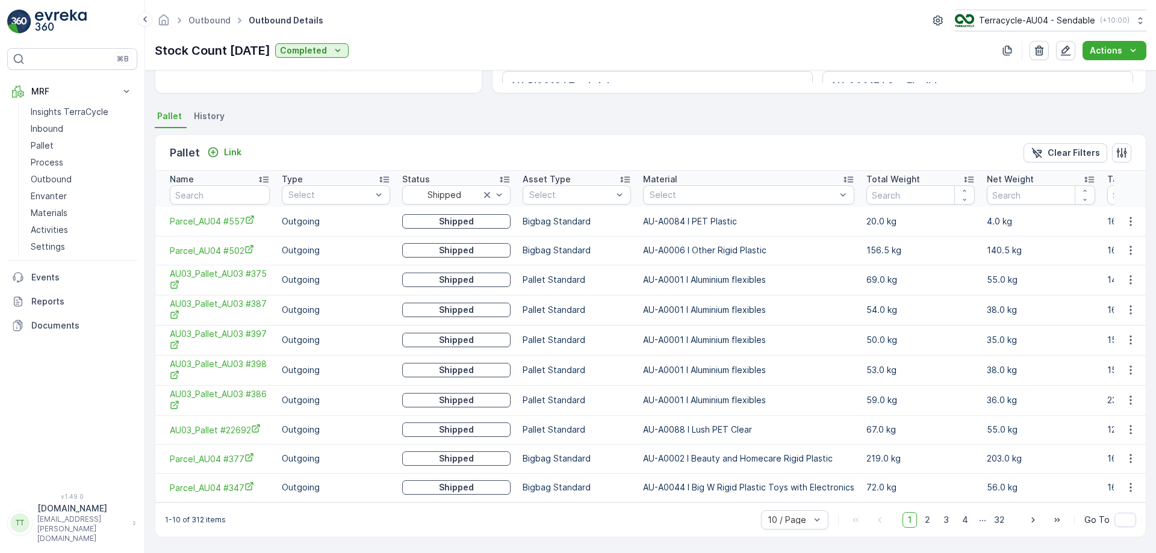
scroll to position [234, 0]
click at [327, 51] on p "Completed" at bounding box center [303, 51] width 47 height 12
click at [323, 82] on span "In progress" at bounding box center [325, 85] width 45 height 12
click at [327, 47] on p "Completed" at bounding box center [303, 51] width 47 height 12
click at [333, 73] on span "Requested" at bounding box center [325, 69] width 45 height 12
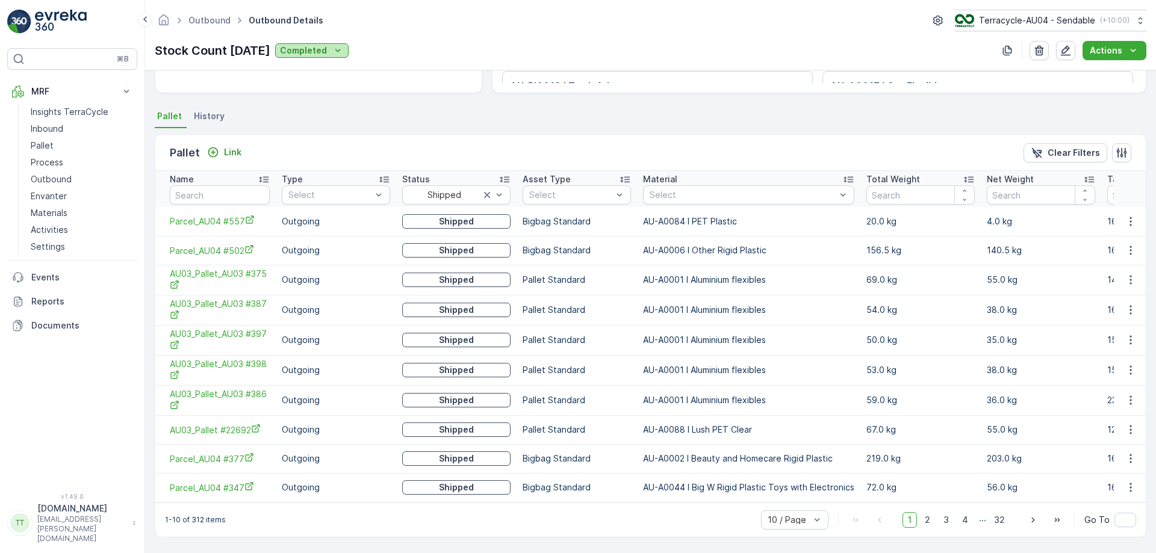
click at [327, 49] on p "Completed" at bounding box center [303, 51] width 47 height 12
click at [324, 82] on span "In progress" at bounding box center [325, 85] width 45 height 12
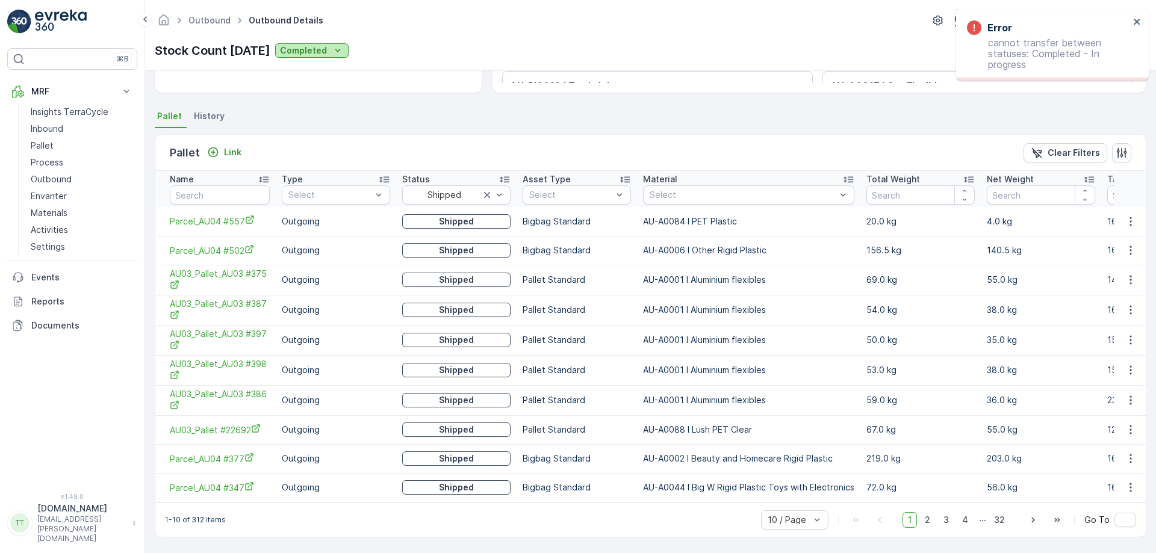
click at [327, 48] on p "Completed" at bounding box center [303, 51] width 47 height 12
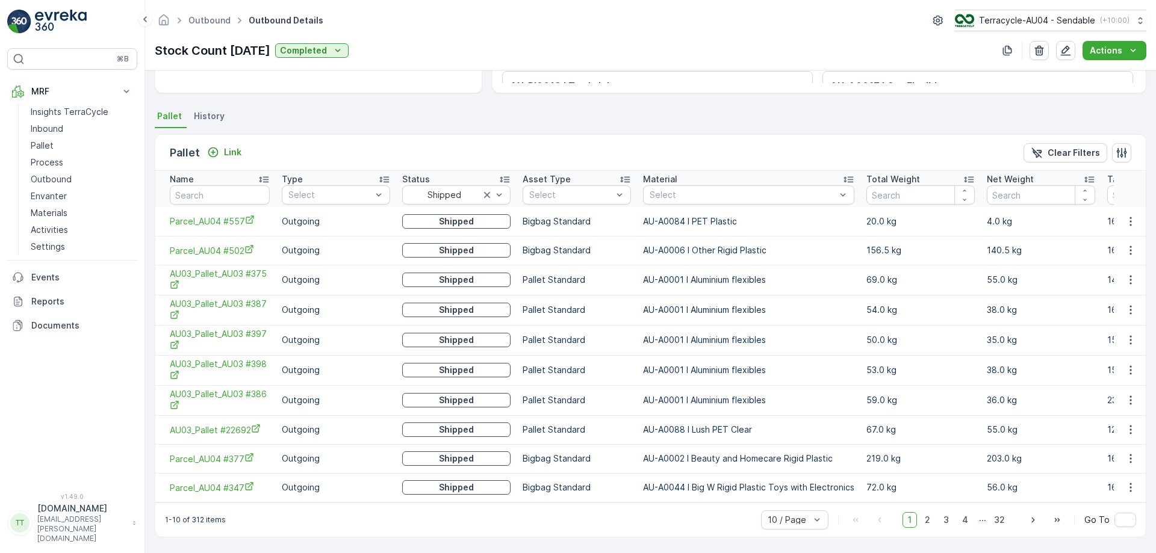
click at [477, 99] on div "Details Allocation Type Others deliveries Due Date 18.04.2025 Creation Time 03.…" at bounding box center [650, 311] width 1011 height 483
click at [330, 44] on button "Completed" at bounding box center [311, 50] width 73 height 14
click at [324, 84] on span "In progress" at bounding box center [325, 85] width 45 height 12
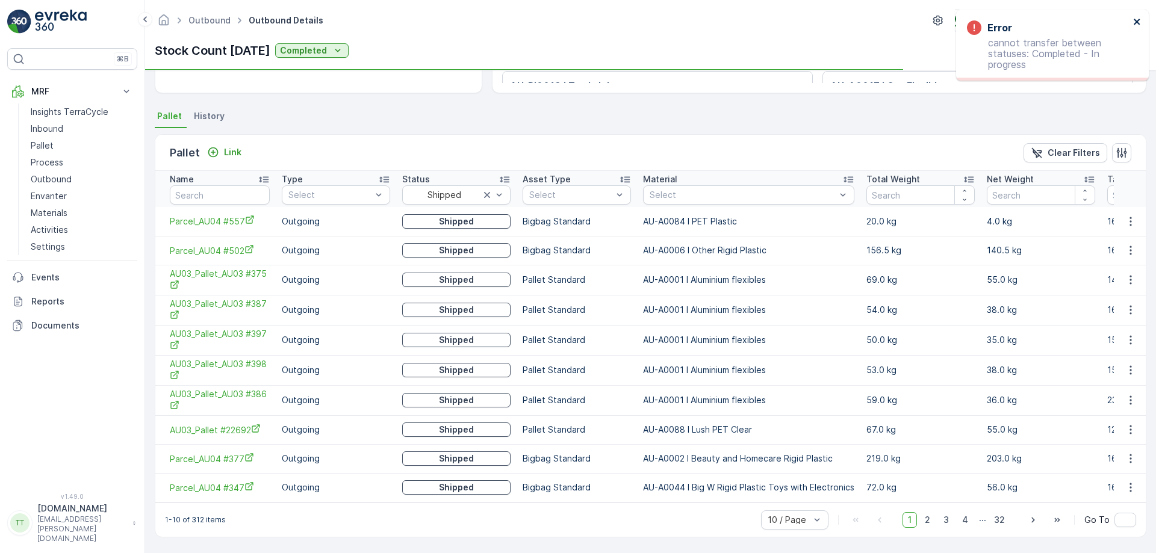
click at [1139, 17] on icon "close" at bounding box center [1137, 22] width 8 height 10
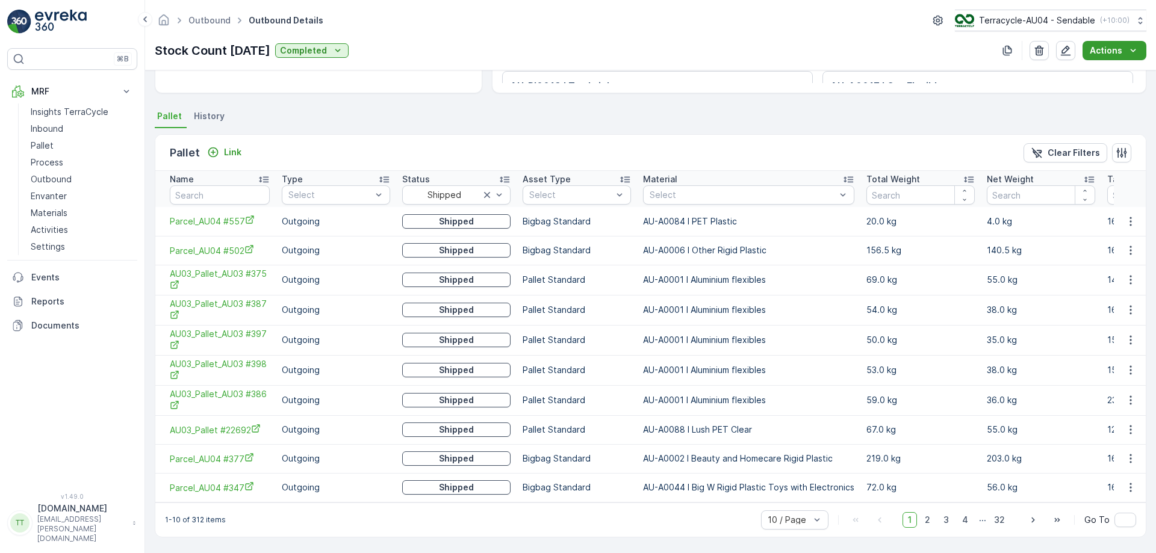
click at [1115, 54] on p "Actions" at bounding box center [1105, 51] width 33 height 12
click at [1068, 55] on icon "button" at bounding box center [1066, 51] width 10 height 10
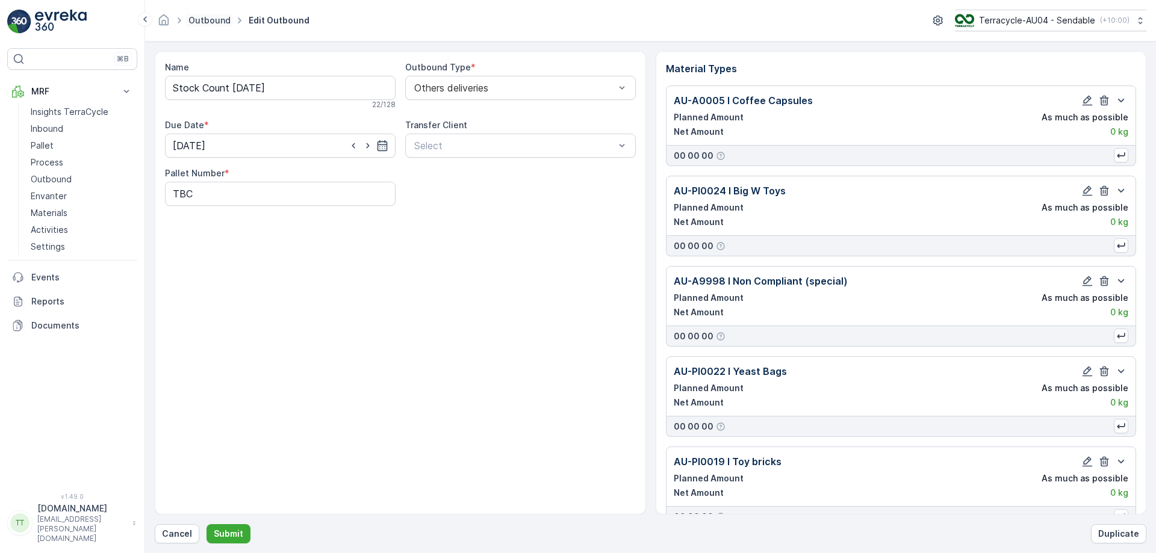
click at [193, 20] on link "Outbound" at bounding box center [209, 20] width 42 height 10
